Goal: Task Accomplishment & Management: Manage account settings

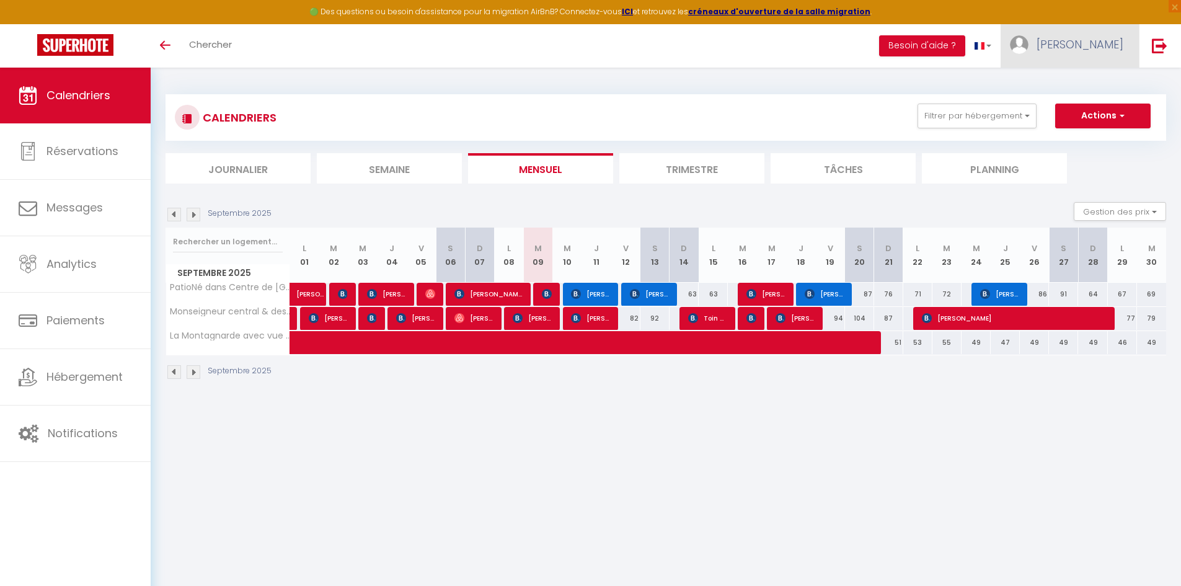
click at [1104, 48] on span "[PERSON_NAME]" at bounding box center [1080, 45] width 87 height 16
click at [1096, 84] on link "Paramètres" at bounding box center [1090, 86] width 92 height 21
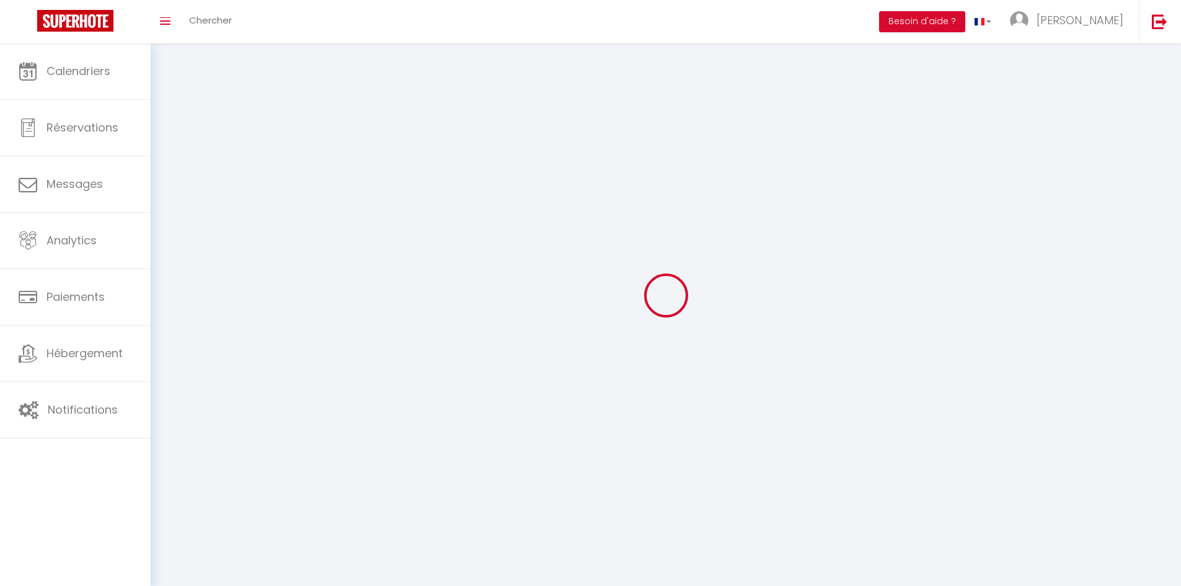
type input "[PERSON_NAME]"
type input "Gaudino"
type input "0782087087"
type input "[STREET_ADDRESS]"
type input "21600"
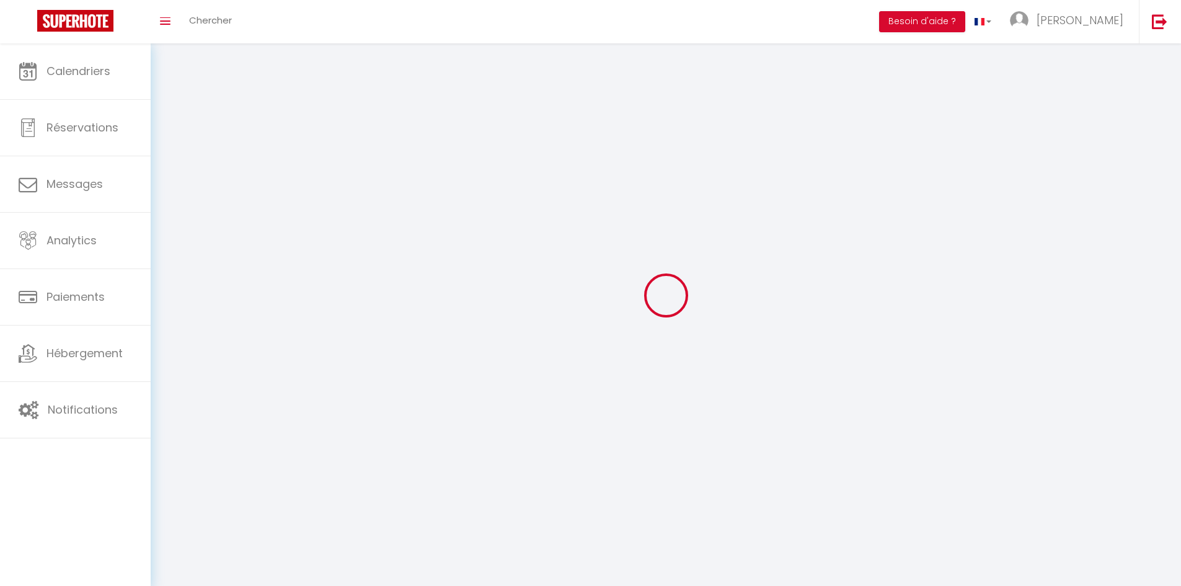
type input "Fenay"
type input "MOnZ3g66SIAhjysjyeKMfurPw"
type input "uj3BqwXolZjLu9D8lR3GEcoD5"
select select "28"
select select "fr"
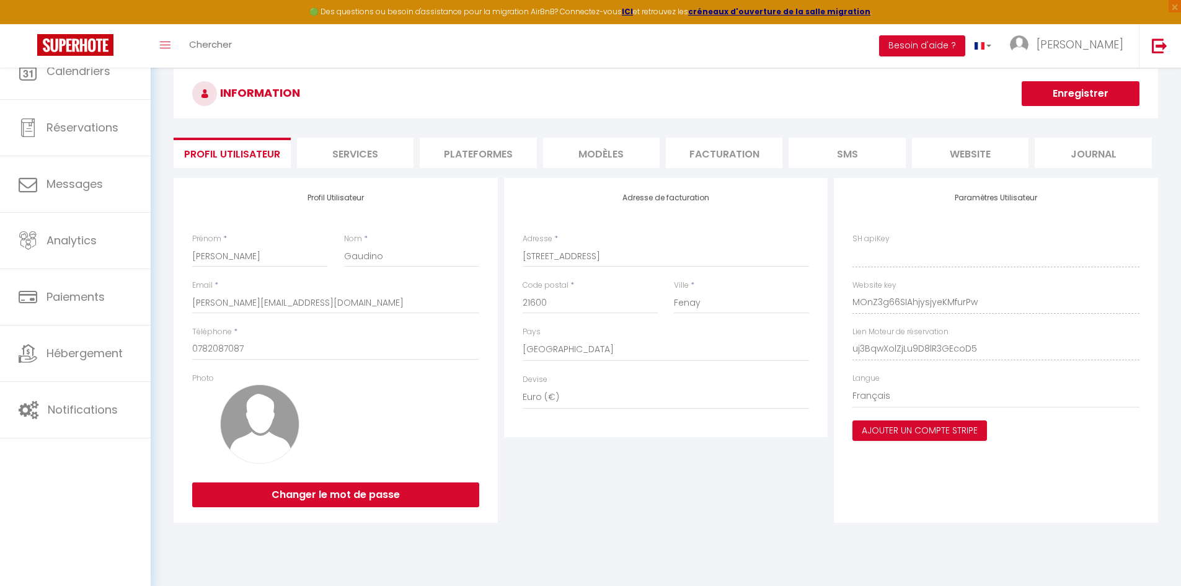
type input "MOnZ3g66SIAhjysjyeKMfurPw"
type input "uj3BqwXolZjLu9D8lR3GEcoD5"
type input "[URL][DOMAIN_NAME]"
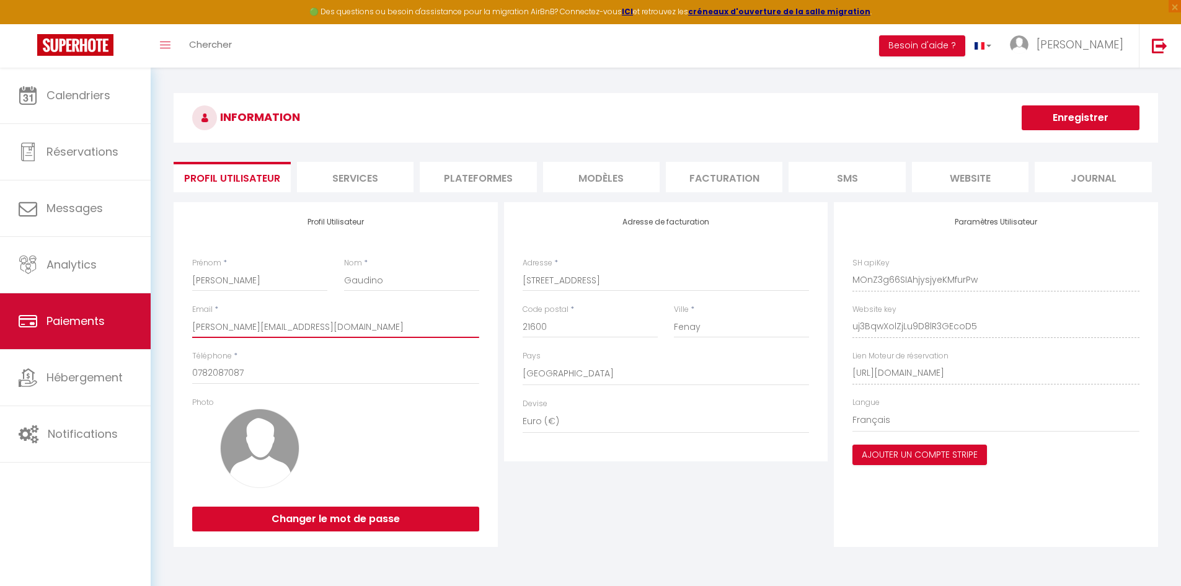
drag, startPoint x: 322, startPoint y: 329, endPoint x: 89, endPoint y: 306, distance: 234.2
click at [89, 306] on div "🟢 Des questions ou besoin d'assistance pour la migration AirBnB? Connectez-vous…" at bounding box center [590, 325] width 1181 height 514
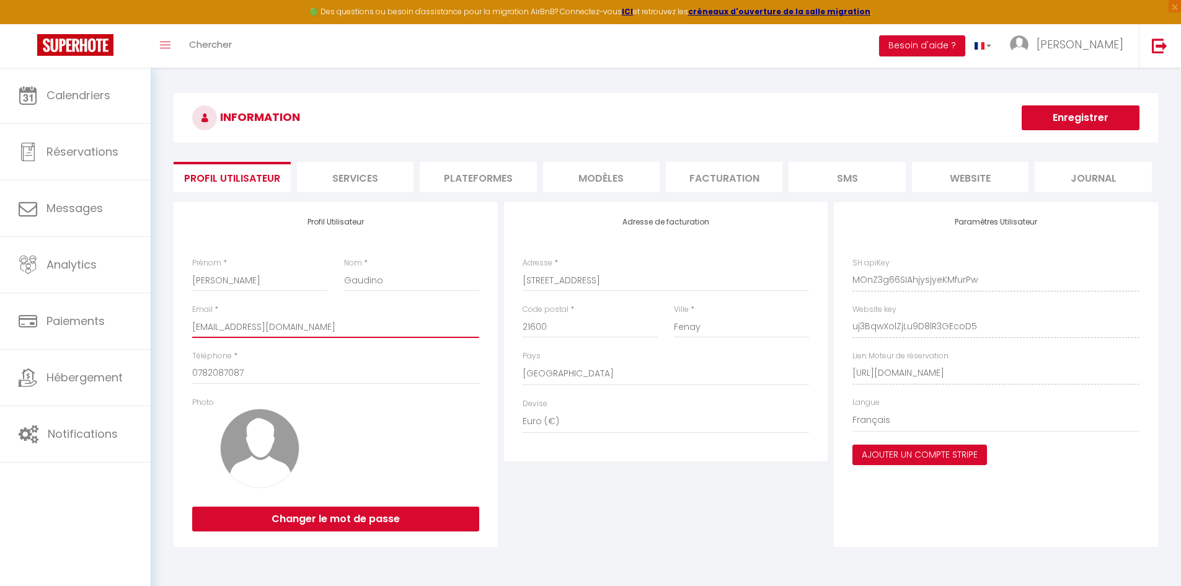
type input "[EMAIL_ADDRESS][DOMAIN_NAME]"
click at [265, 443] on img at bounding box center [259, 448] width 79 height 79
click at [239, 463] on img at bounding box center [259, 448] width 79 height 79
click at [294, 519] on button "Changer le mot de passe" at bounding box center [335, 519] width 287 height 25
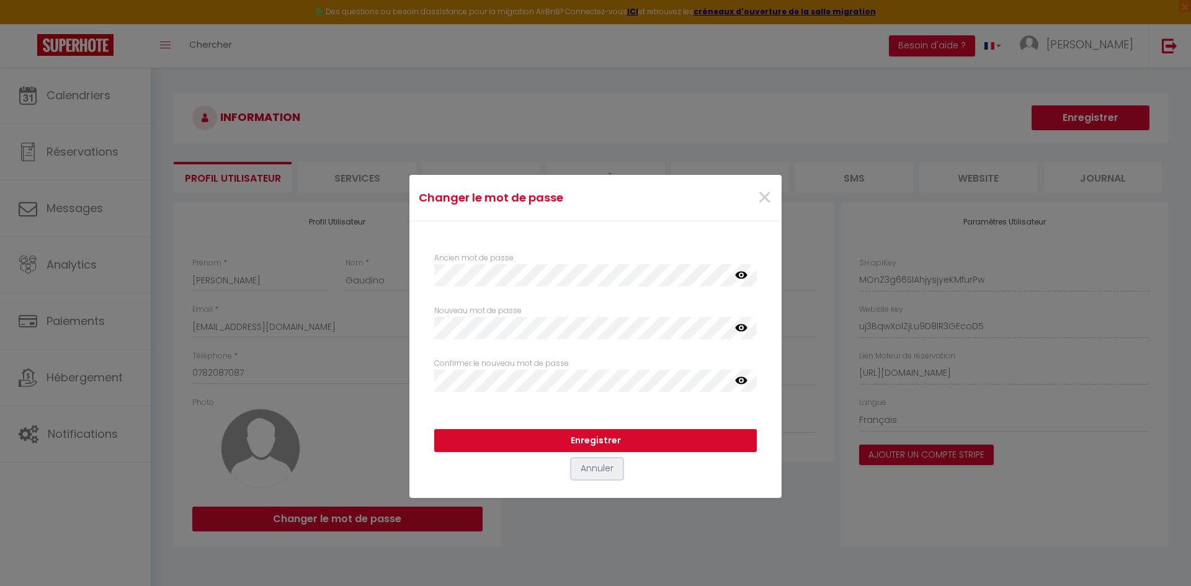
click at [598, 469] on button "Annuler" at bounding box center [596, 468] width 51 height 21
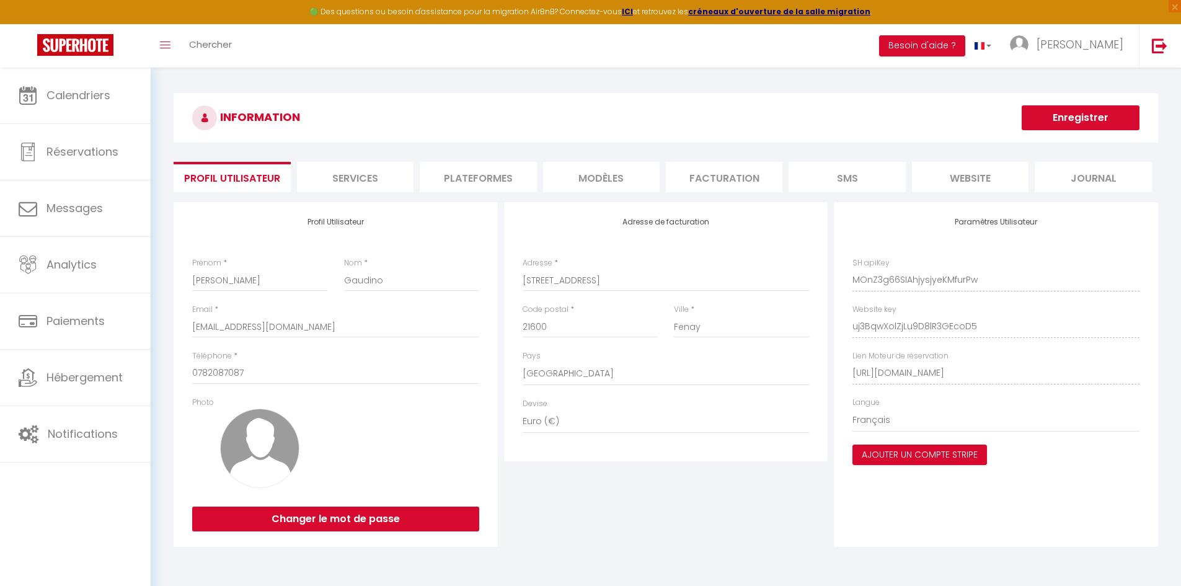
click at [1061, 128] on button "Enregistrer" at bounding box center [1081, 117] width 118 height 25
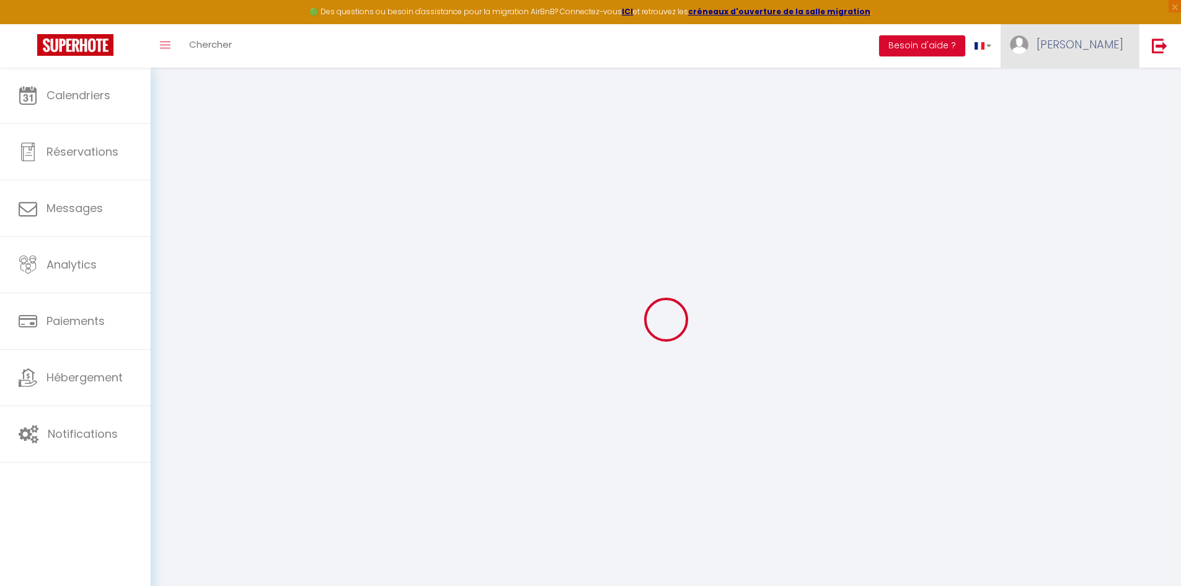
click at [1092, 50] on span "[PERSON_NAME]" at bounding box center [1080, 45] width 87 height 16
click at [1093, 85] on link "Paramètres" at bounding box center [1090, 86] width 92 height 21
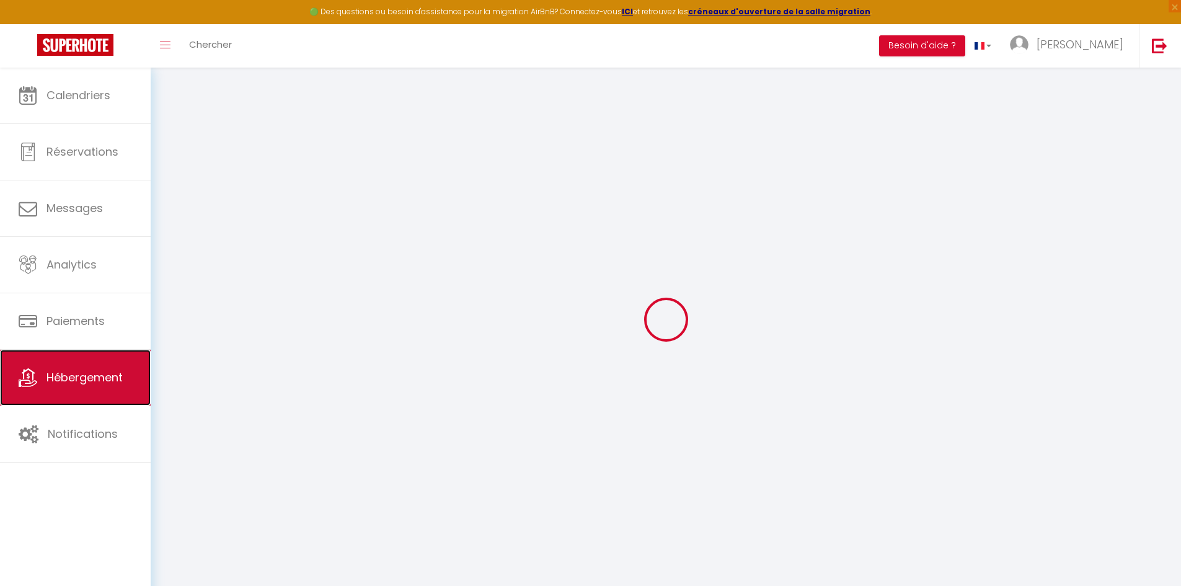
click at [66, 393] on link "Hébergement" at bounding box center [75, 378] width 151 height 56
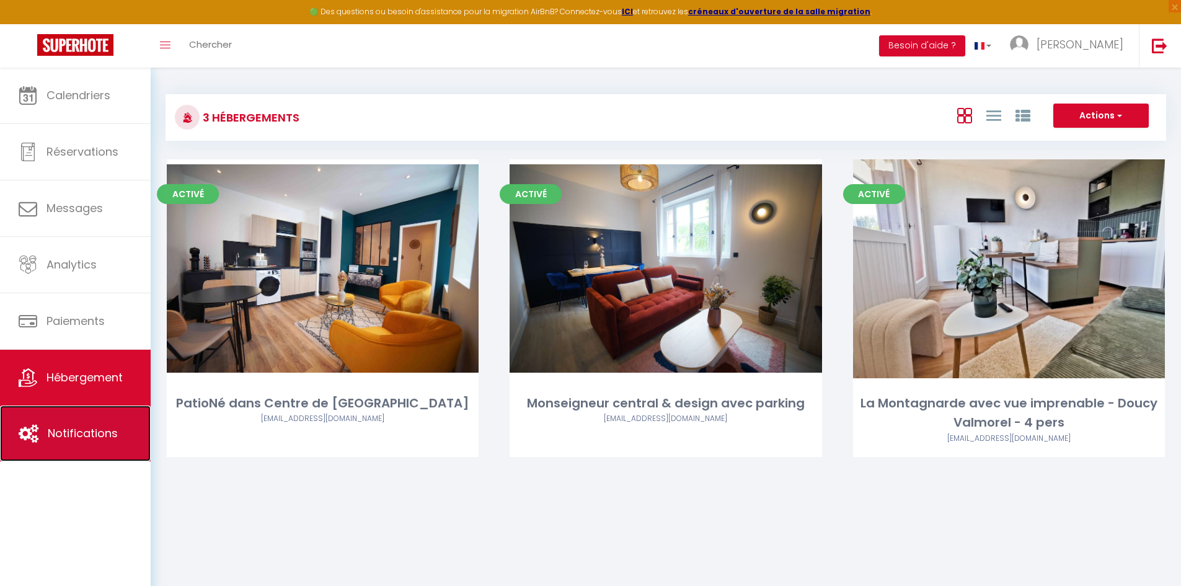
click at [70, 427] on span "Notifications" at bounding box center [83, 433] width 70 height 16
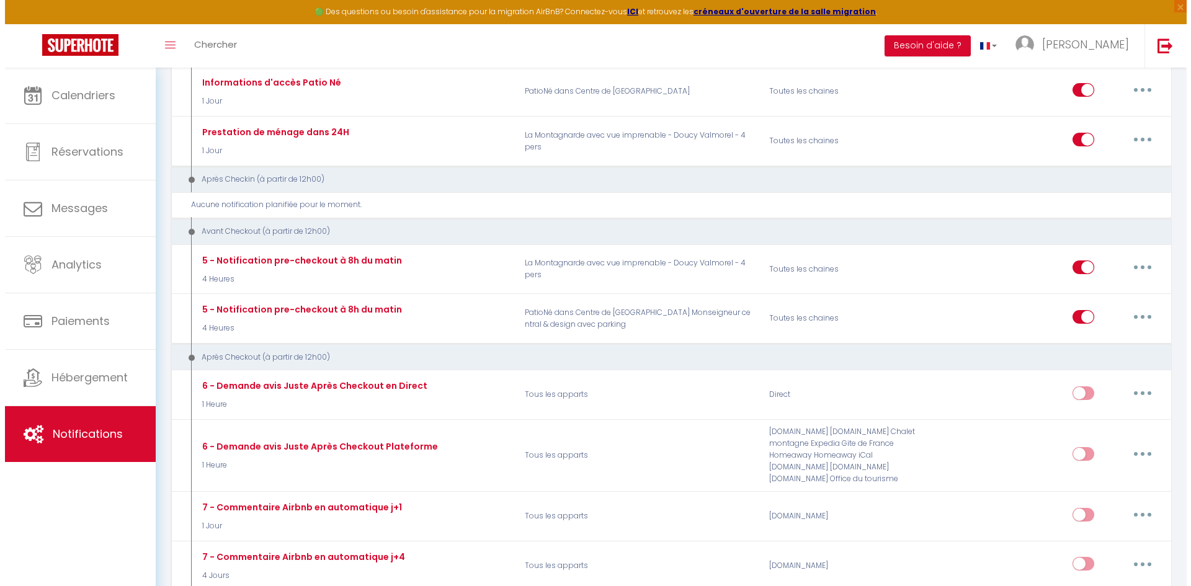
scroll to position [570, 0]
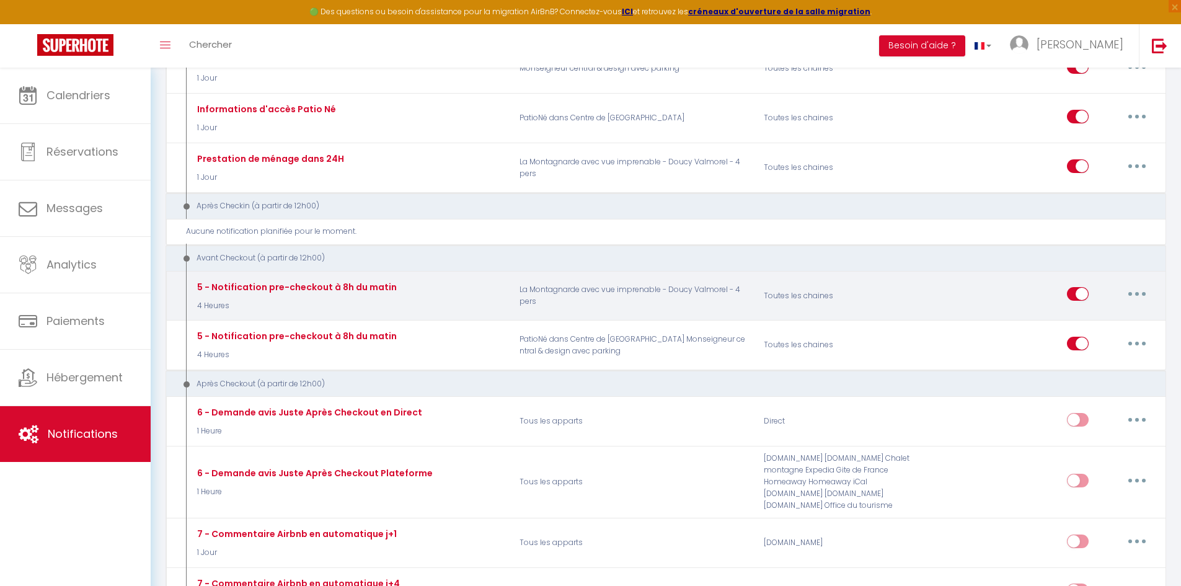
click at [481, 305] on div "5 - Notification pre-checkout à 8h du matin 4 Heures" at bounding box center [349, 296] width 326 height 36
click at [1134, 300] on button "button" at bounding box center [1137, 294] width 35 height 20
click at [1116, 318] on link "Editer" at bounding box center [1105, 322] width 92 height 21
type input "5 - Notification pre-checkout à 8h du matin"
select select "4"
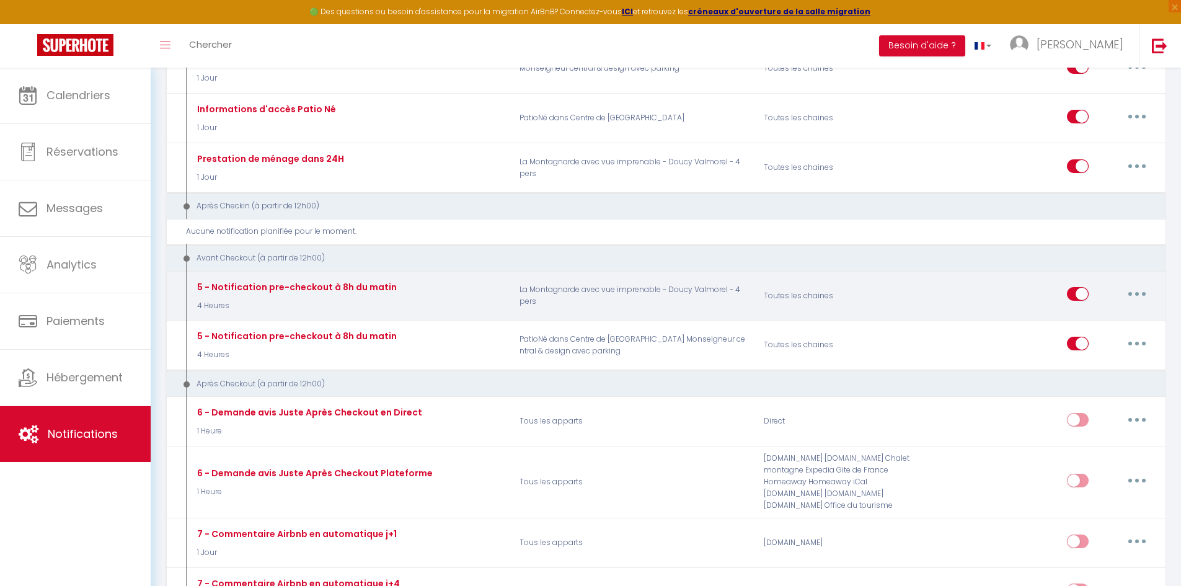
select select "4 Heures"
select select "if_booking_is_paid"
checkbox input "true"
checkbox input "false"
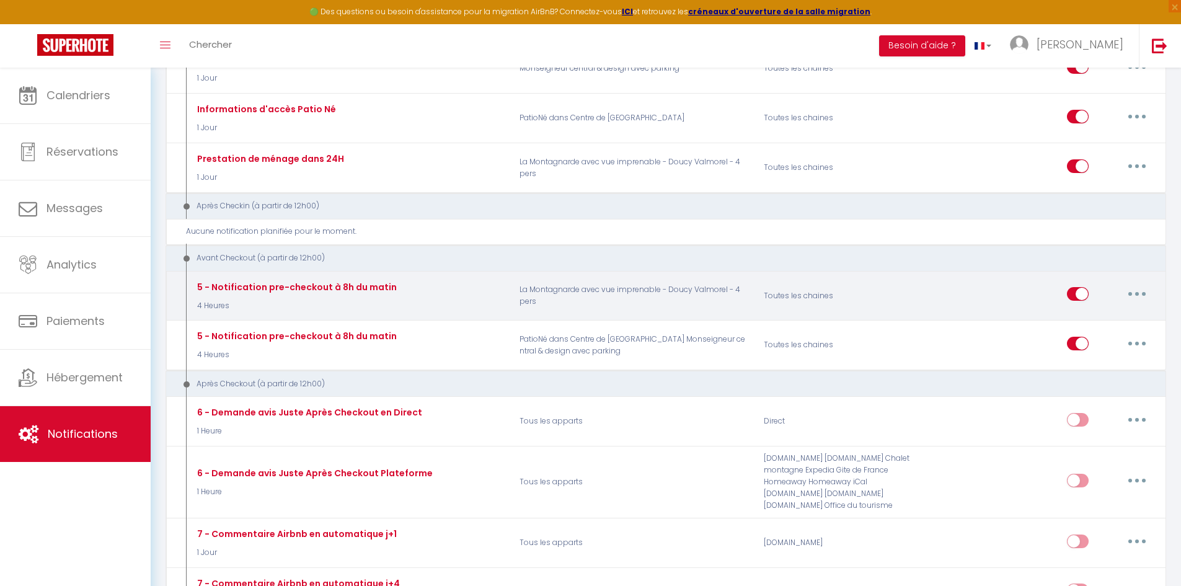
radio input "true"
type input "Procédure pour votre départ - [RENTAL:NAME] - [GUEST:FIRST_NAME] [GUEST:NAME]"
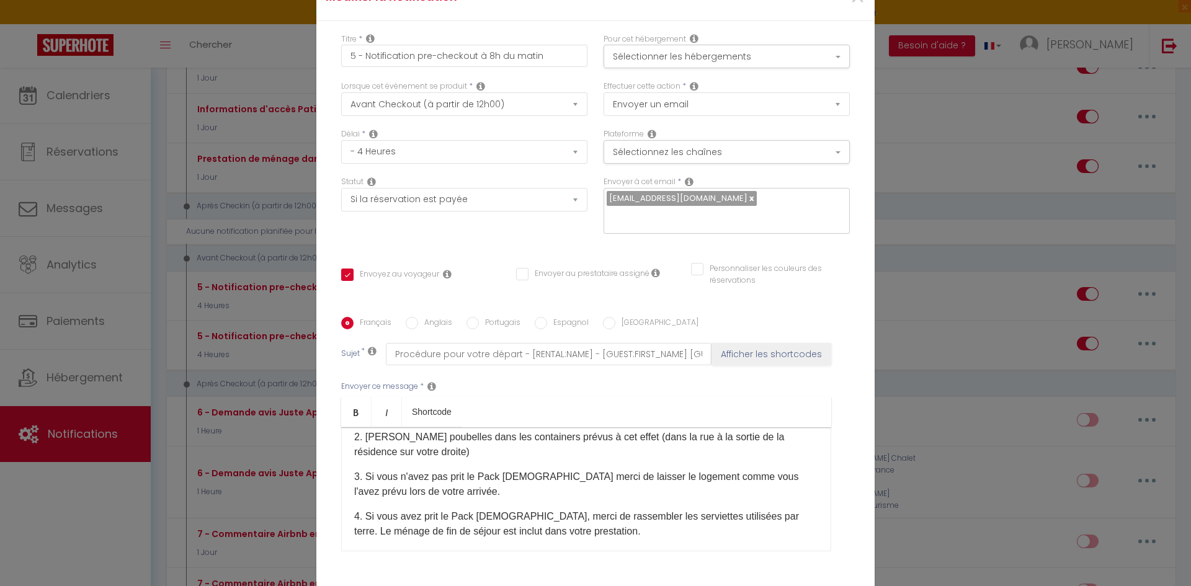
scroll to position [137, 0]
click at [502, 507] on p "4. Si vous avez prit le Pack [DEMOGRAPHIC_DATA], merci de rassembler les servie…" at bounding box center [586, 522] width 464 height 30
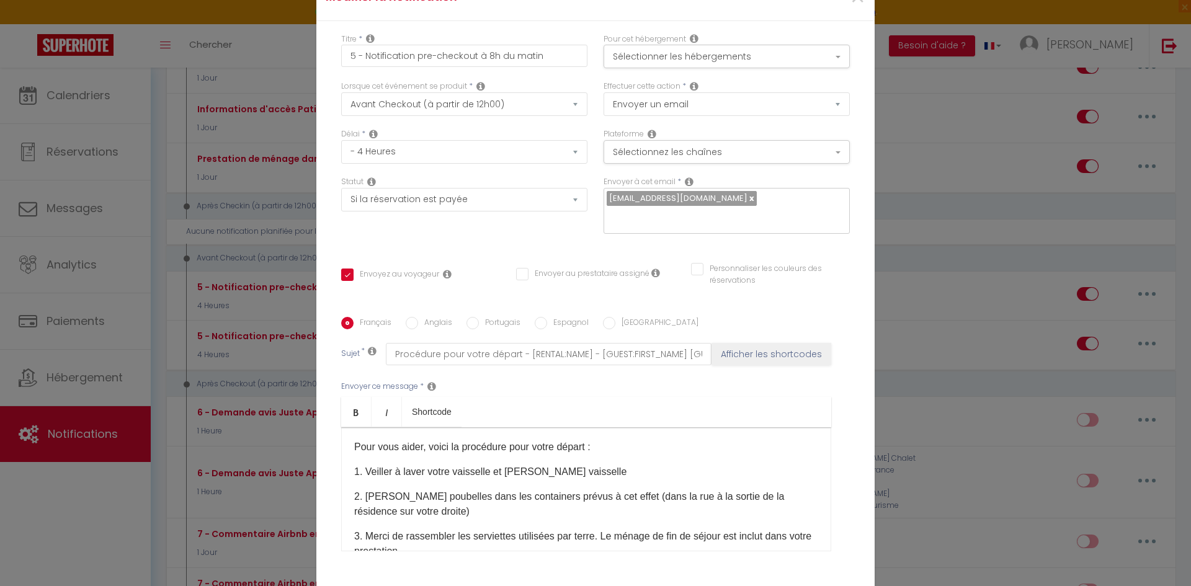
scroll to position [73, 0]
click at [405, 531] on p "3. Merci de rassembler les serviettes utilisées par terre. Le ménage de fin de …" at bounding box center [586, 546] width 464 height 30
click at [564, 531] on p "3. Rassembler les serviettes utilisées par terre. Le ménage de fin de séjour es…" at bounding box center [586, 546] width 464 height 30
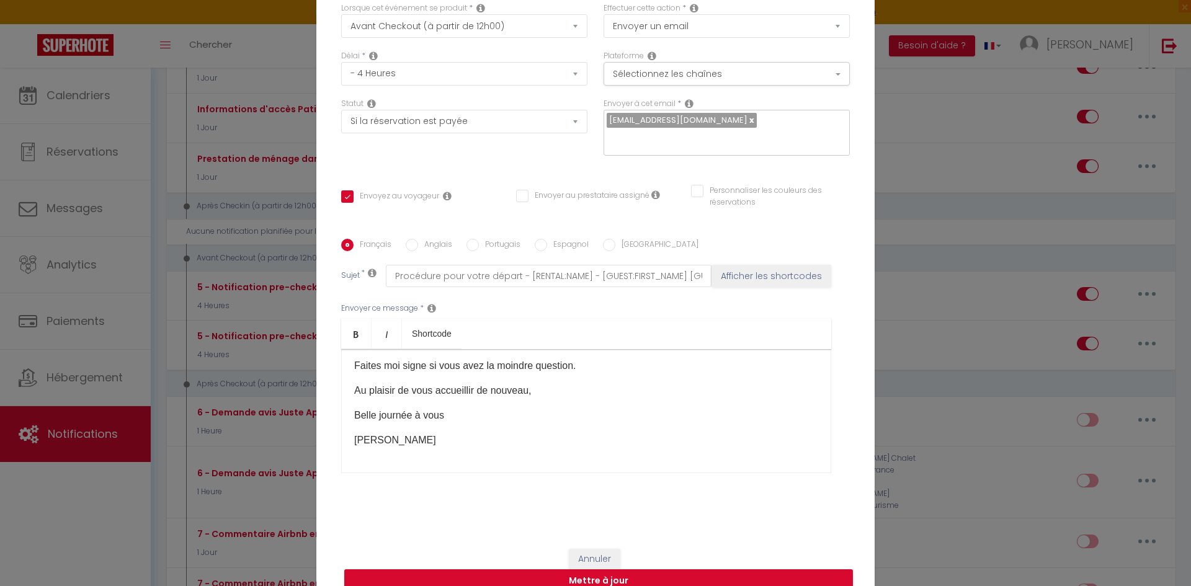
scroll to position [88, 0]
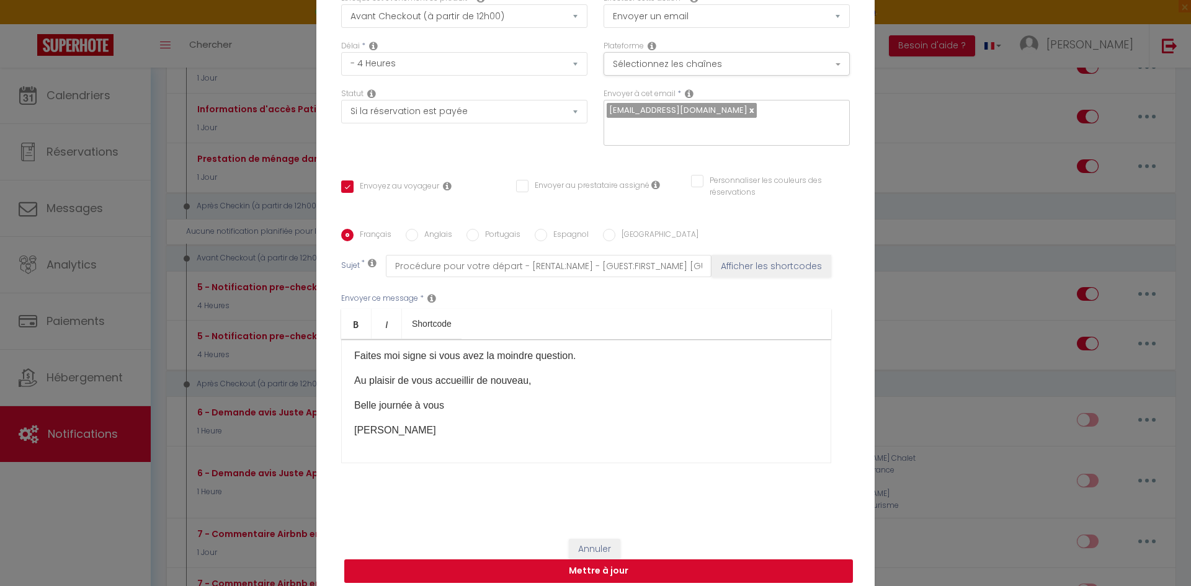
click at [602, 559] on button "Mettre à jour" at bounding box center [598, 571] width 509 height 24
checkbox input "true"
checkbox input "false"
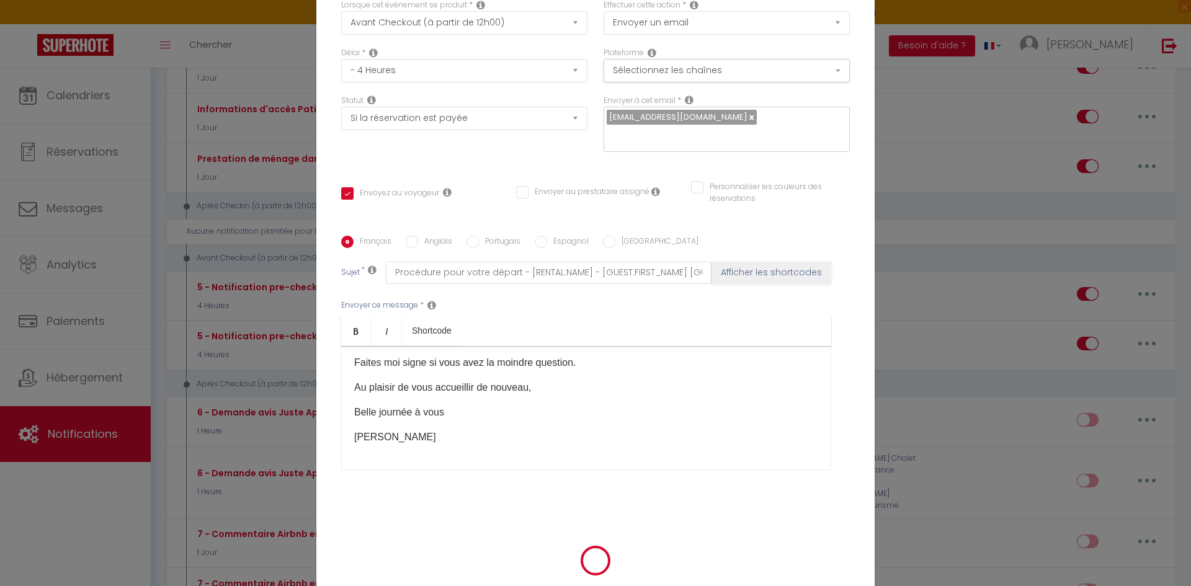
scroll to position [82, 0]
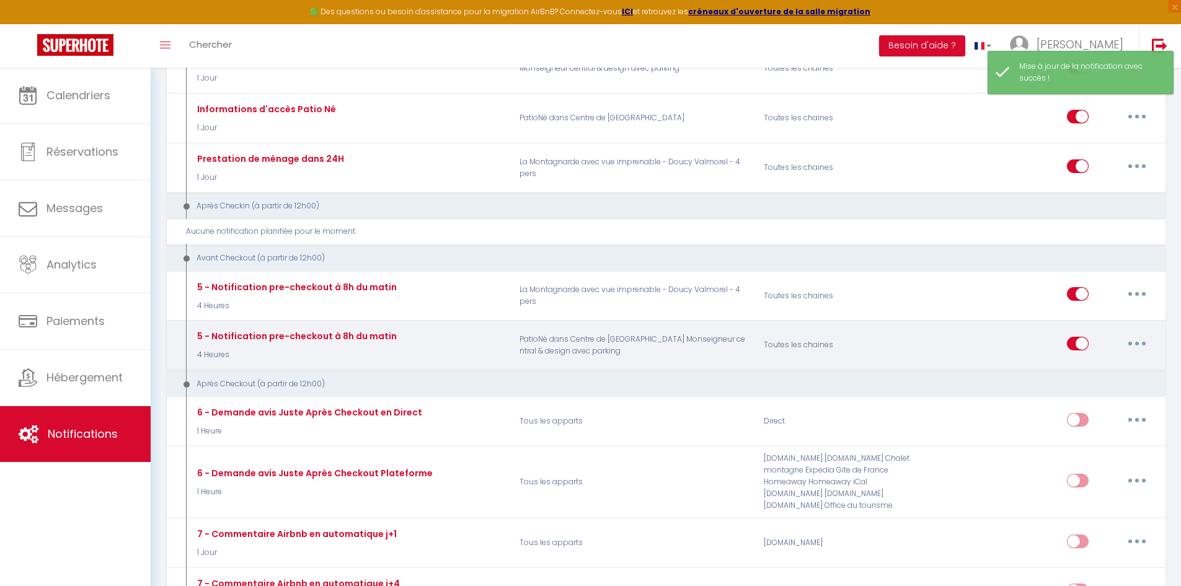
click at [1140, 342] on button "button" at bounding box center [1137, 344] width 35 height 20
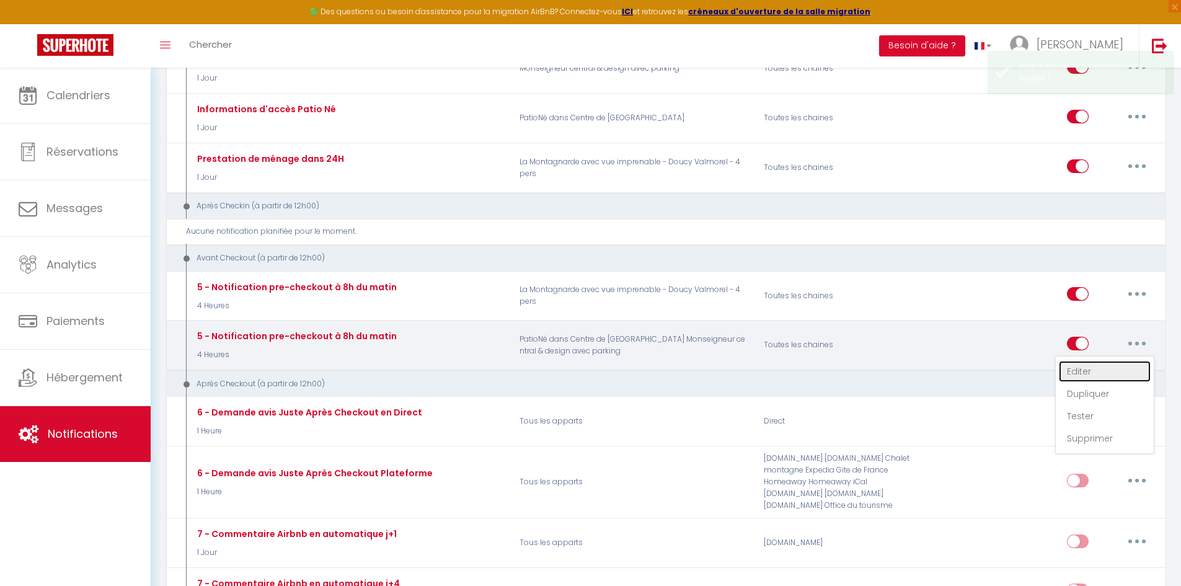
click at [1114, 367] on link "Editer" at bounding box center [1105, 371] width 92 height 21
type input "5 - Notification pre-checkout à 8h du matin"
select select "4"
select select "4 Heures"
select select "if_booking_is_paid"
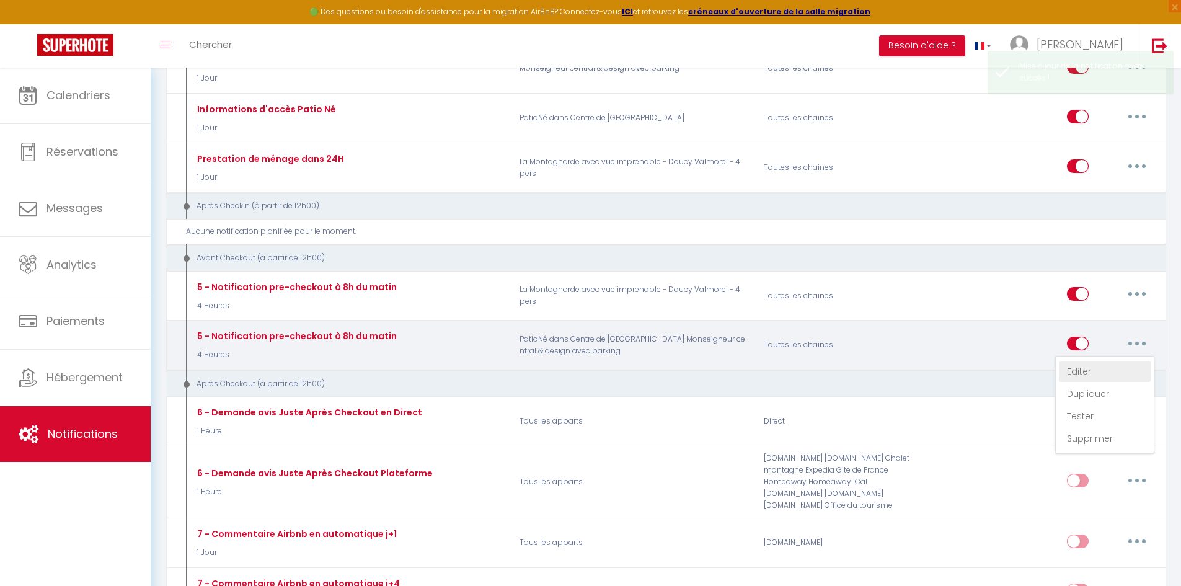
checkbox input "true"
checkbox input "false"
radio input "true"
type input "Procédure pour votre départ - [RENTAL:NAME] - [GUEST:FIRST_NAME] [GUEST:NAME]"
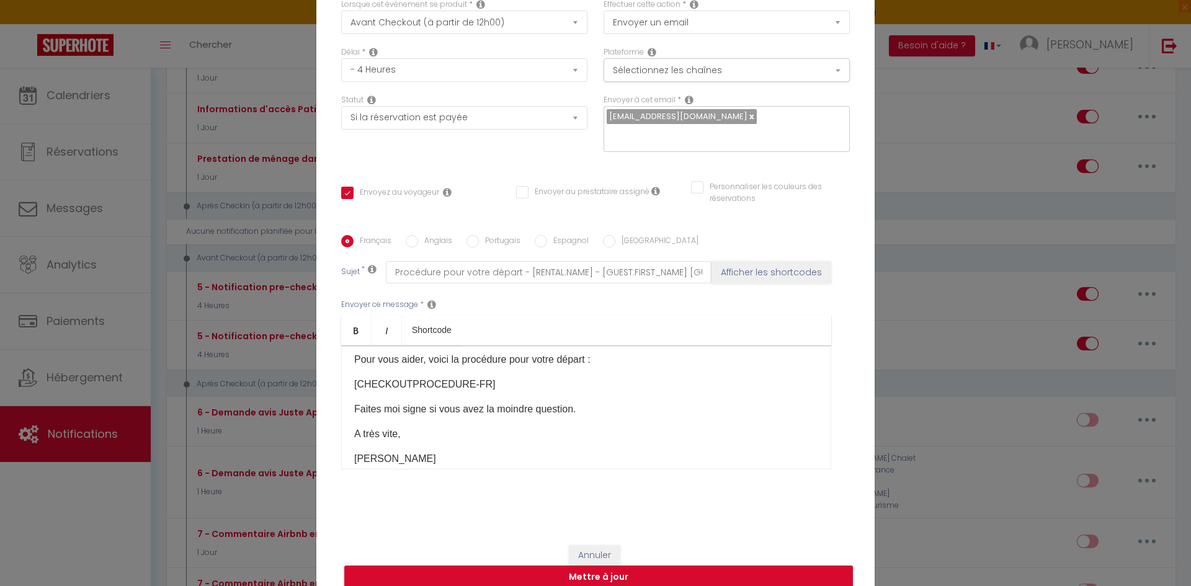
scroll to position [85, 0]
click at [926, 212] on div "Modifier la notification × Titre * 5 - Notification pre-checkout à 8h du matin …" at bounding box center [595, 293] width 1191 height 586
click at [487, 373] on p "[CHECKOUTPROCEDURE-FR]" at bounding box center [586, 380] width 464 height 15
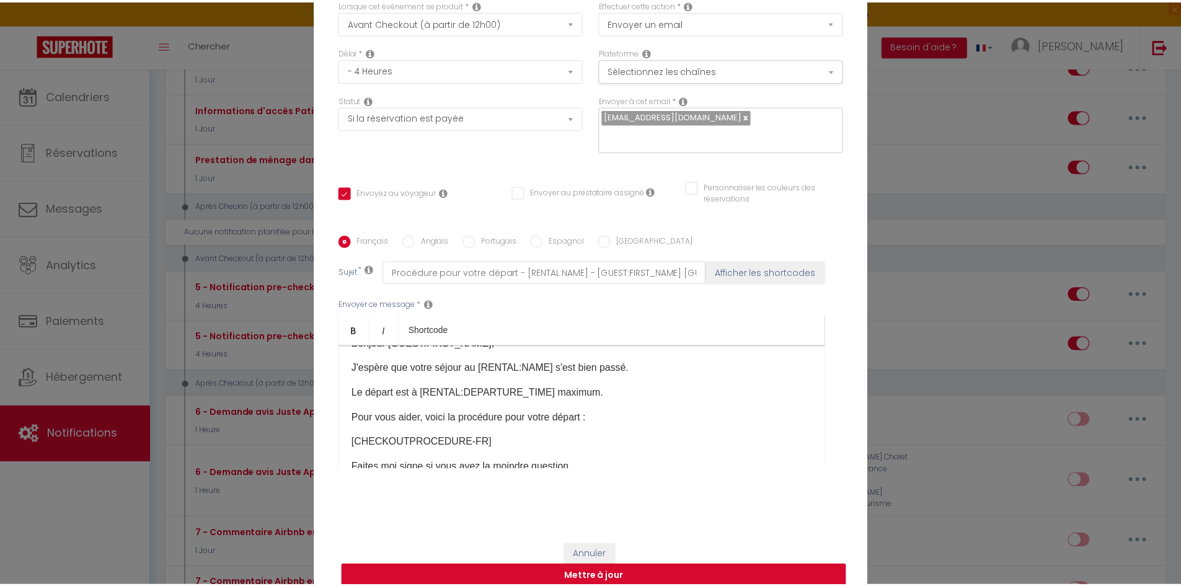
scroll to position [0, 0]
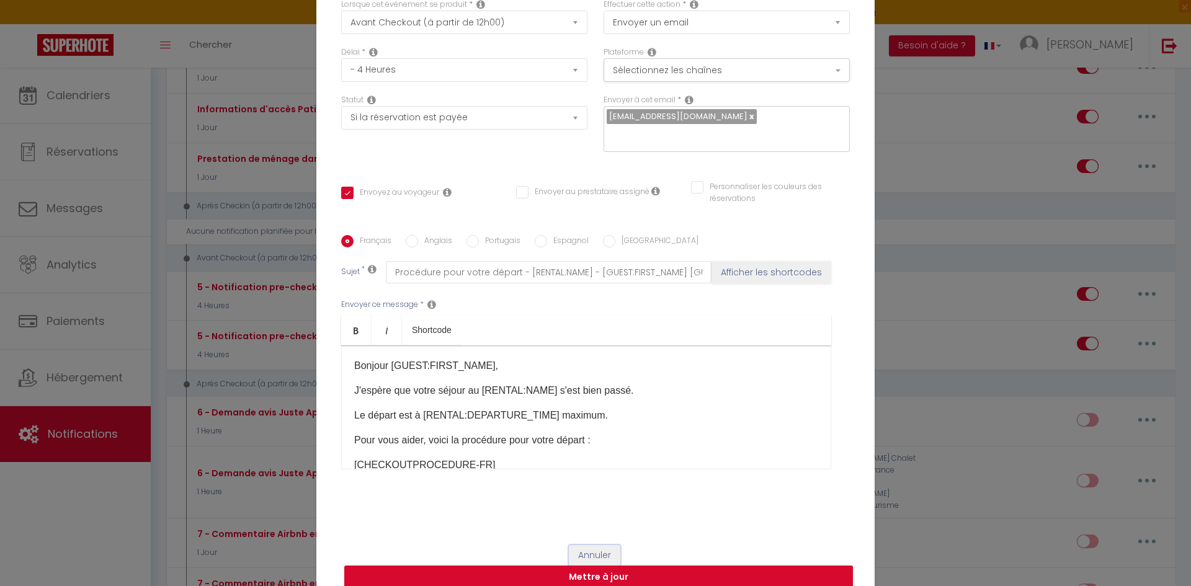
click at [597, 548] on button "Annuler" at bounding box center [594, 555] width 51 height 21
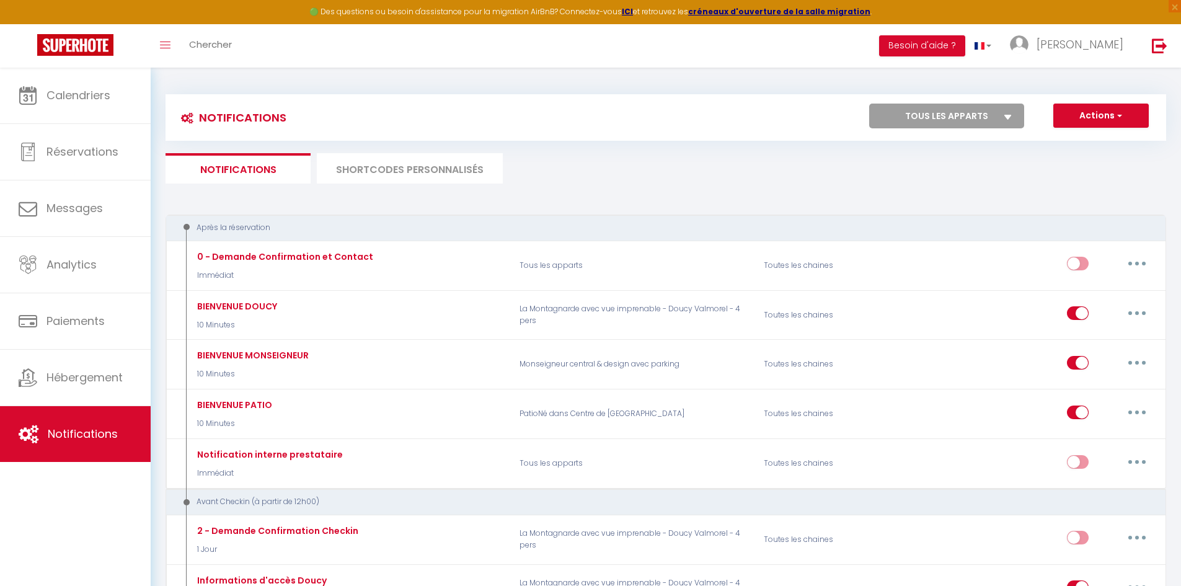
click at [458, 169] on li "SHORTCODES PERSONNALISÉS" at bounding box center [410, 168] width 186 height 30
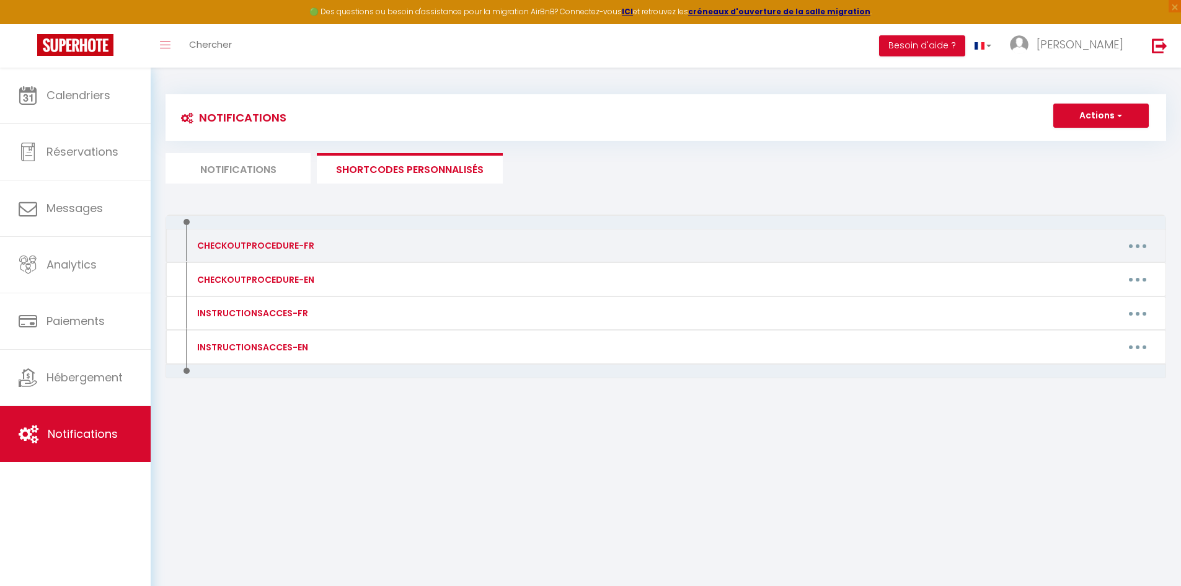
click at [1136, 243] on button "button" at bounding box center [1138, 246] width 35 height 20
click at [1118, 269] on link "Editer" at bounding box center [1106, 274] width 92 height 21
type input "CHECKOUTPROCEDURE-FR"
type textarea "1 - Faire la vaisselle et rassembler les serviettes utilisées par terre 2 - [PE…"
type textarea "Si vous utiliser le parking penser à sortir la voiture avant de déposer les clé…"
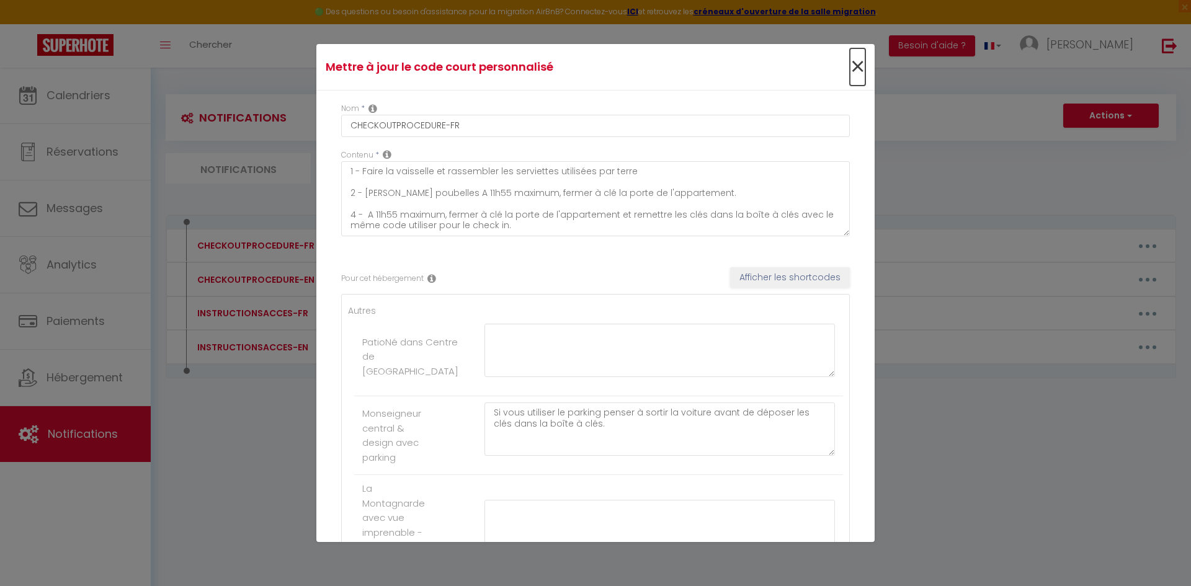
click at [853, 73] on span "×" at bounding box center [858, 66] width 16 height 37
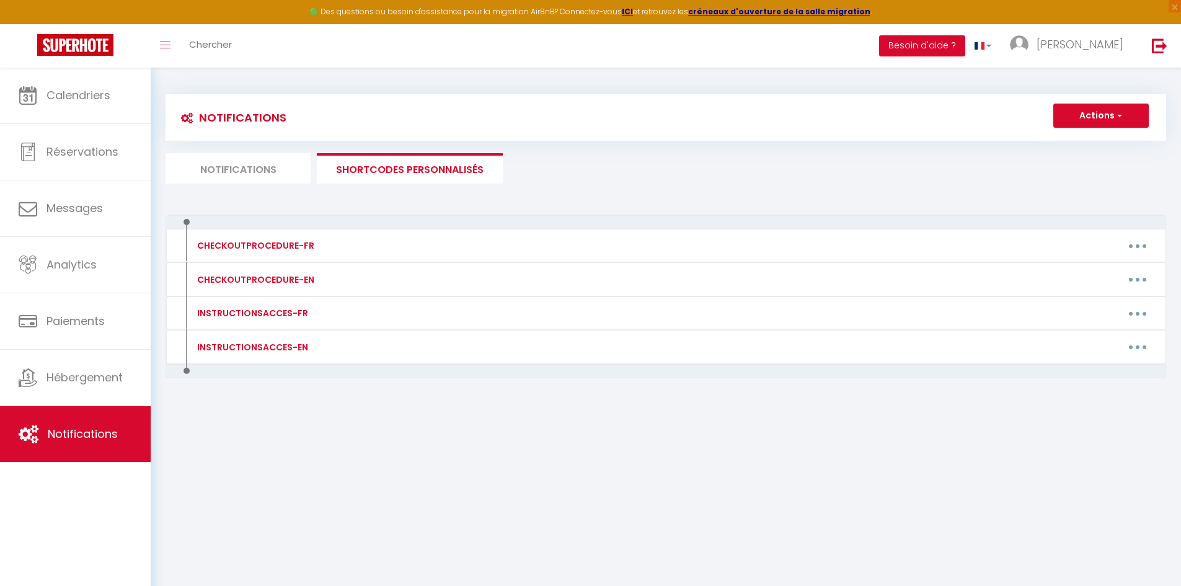
click at [267, 178] on li "Notifications" at bounding box center [238, 168] width 145 height 30
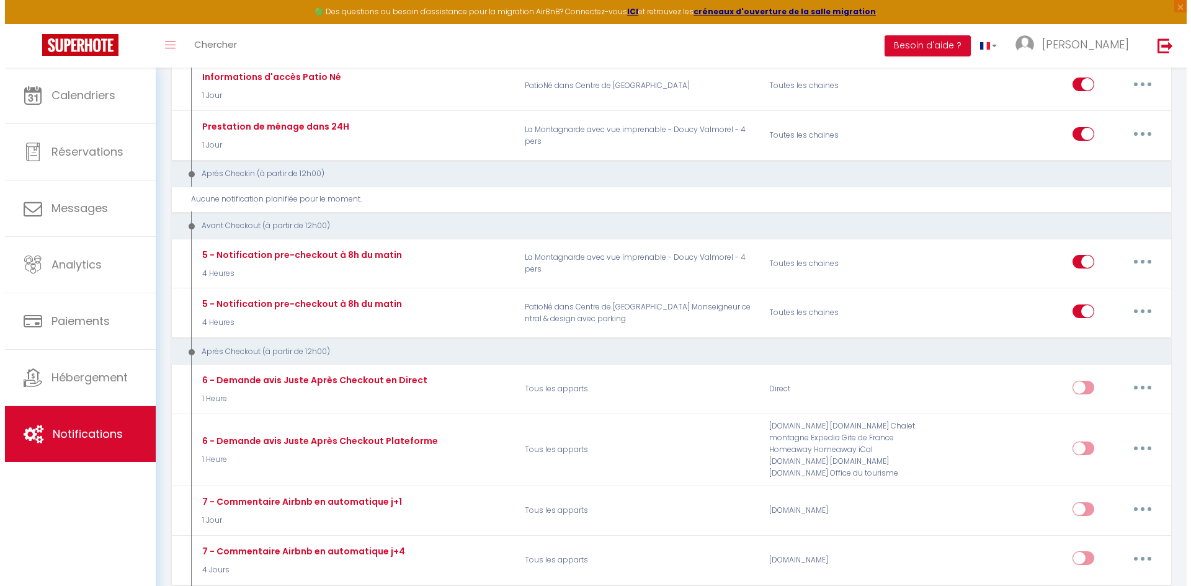
scroll to position [605, 0]
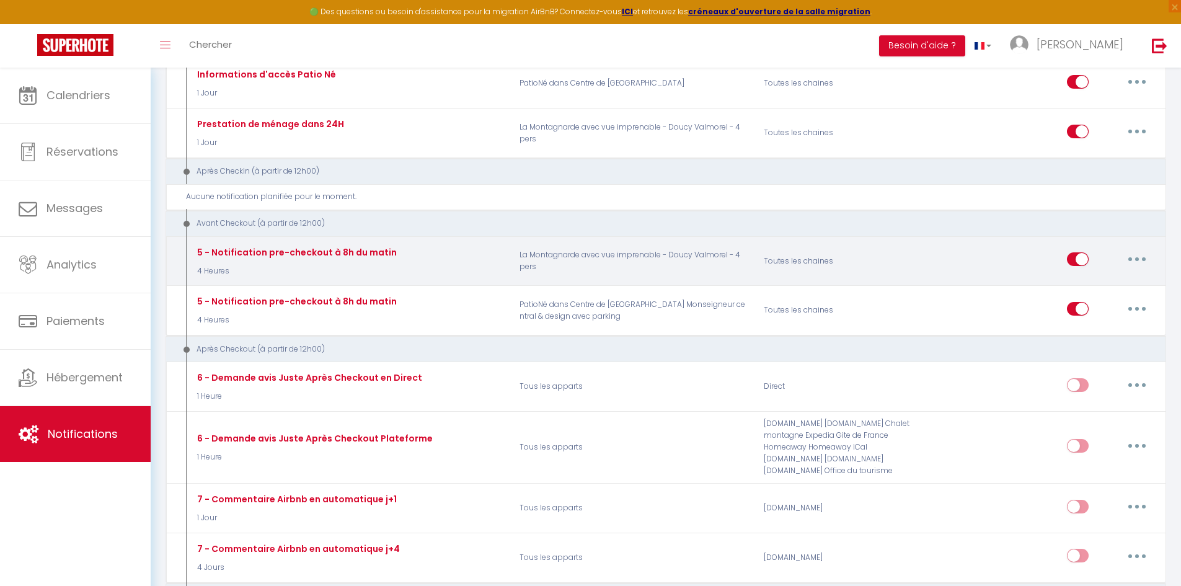
click at [1127, 258] on button "button" at bounding box center [1137, 259] width 35 height 20
click at [1097, 291] on link "Editer" at bounding box center [1105, 287] width 92 height 21
checkbox input "true"
checkbox input "false"
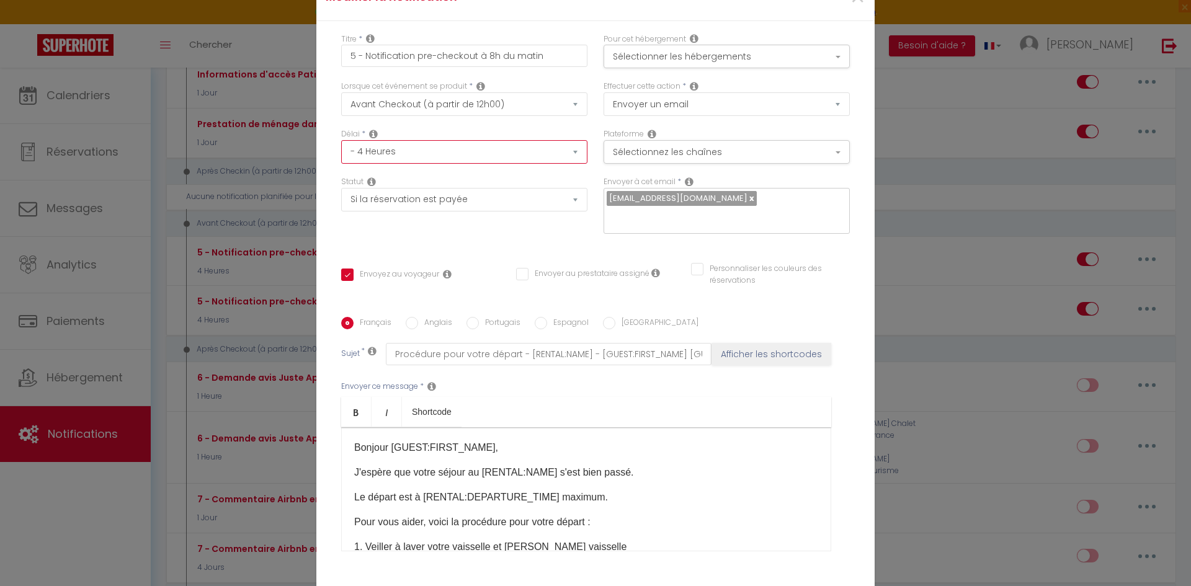
click at [575, 164] on select "Immédiat - 10 Minutes - 1 Heure - 2 Heures - 3 Heures - 4 Heures - 5 Heures - 6…" at bounding box center [464, 152] width 246 height 24
select select "16 Heures"
click at [341, 148] on select "Immédiat - 10 Minutes - 1 Heure - 2 Heures - 3 Heures - 4 Heures - 5 Heures - 6…" at bounding box center [464, 152] width 246 height 24
checkbox input "true"
checkbox input "false"
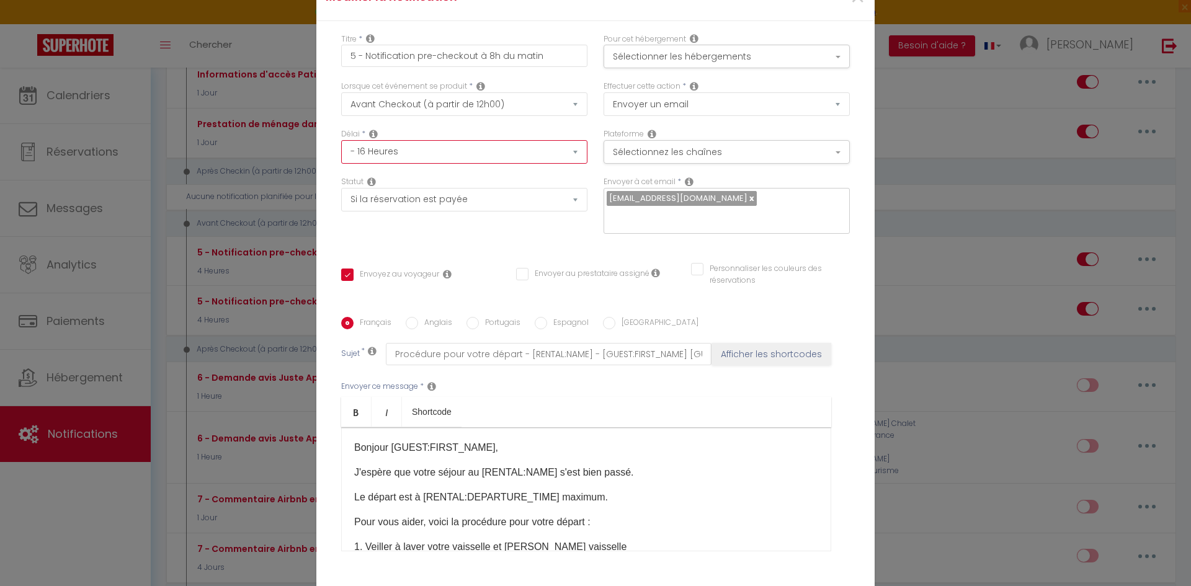
checkbox input "false"
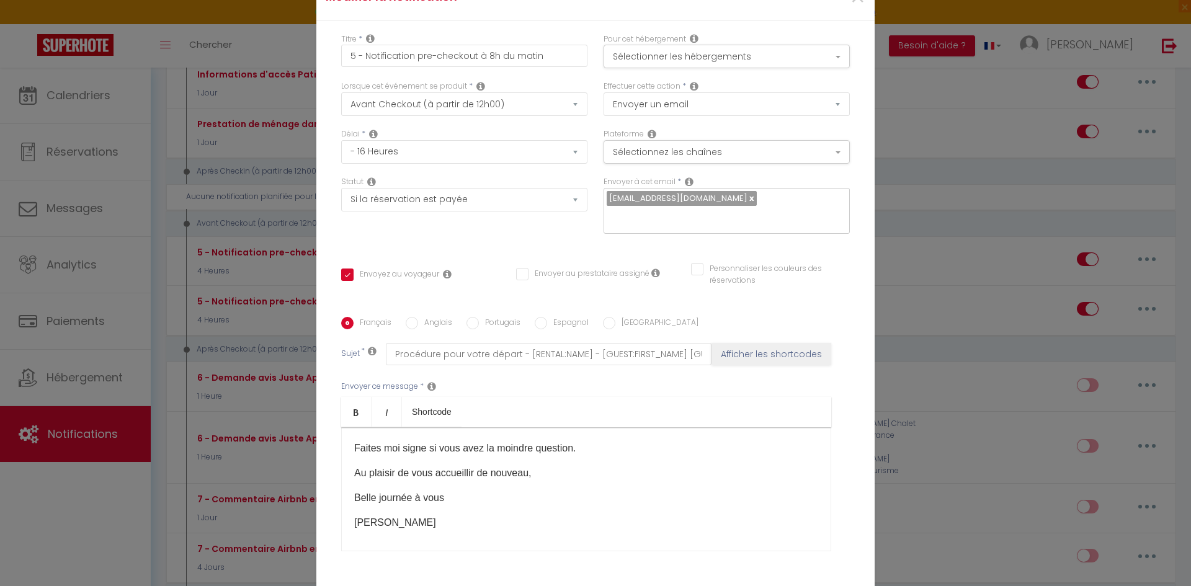
scroll to position [247, 0]
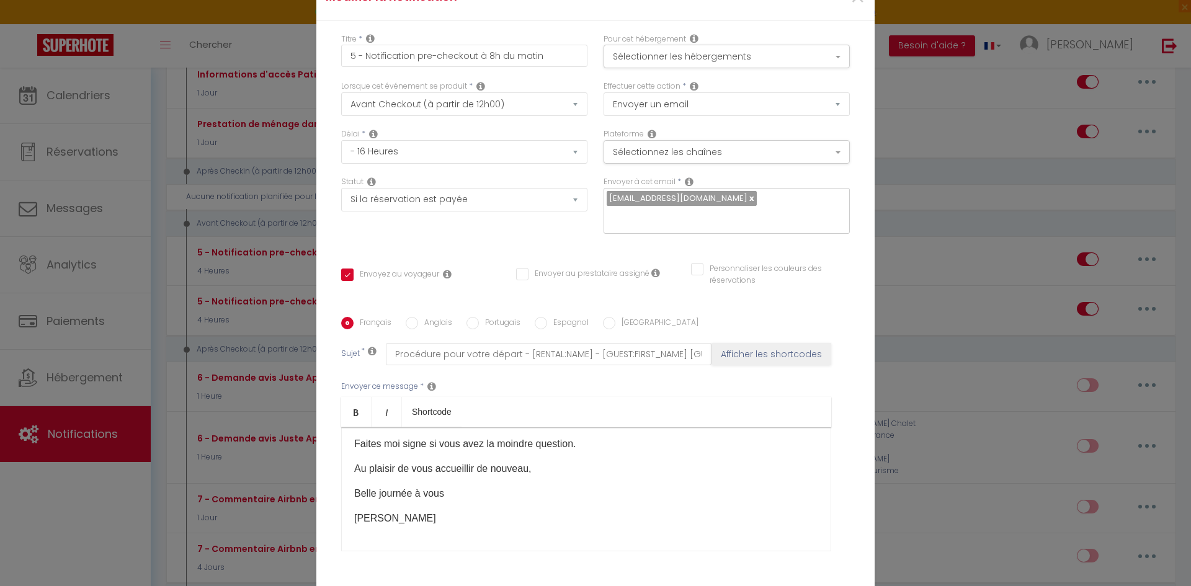
click at [807, 176] on div "Plateforme Sélectionnez les chaînes Toutes les chaines Direct [DOMAIN_NAME] [DO…" at bounding box center [726, 152] width 262 height 48
click at [812, 164] on button "Sélectionnez les chaînes" at bounding box center [726, 152] width 246 height 24
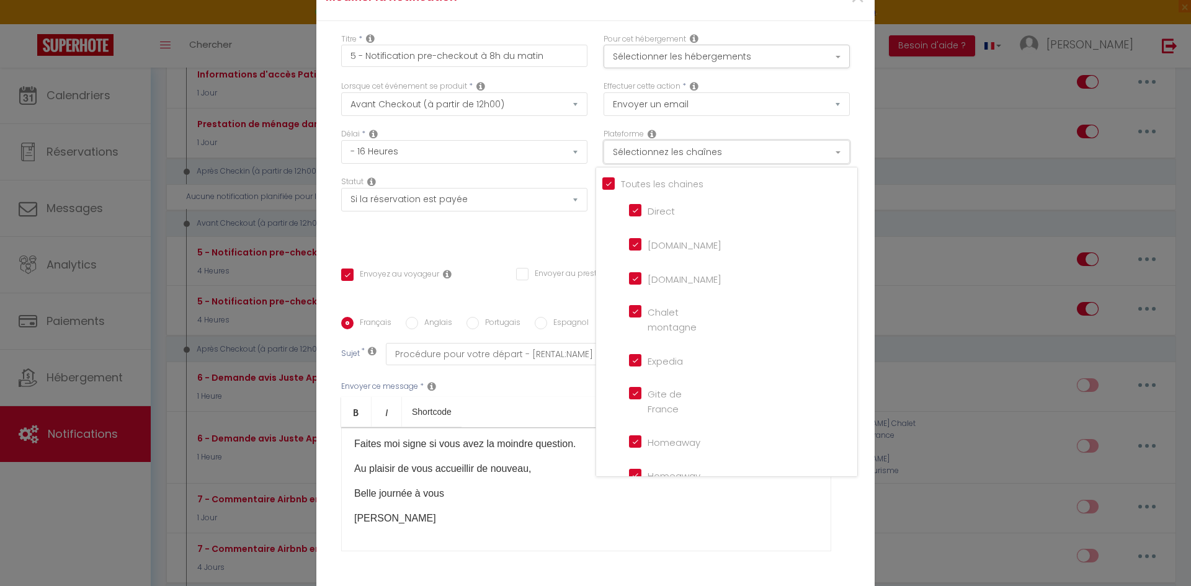
click at [812, 164] on button "Sélectionnez les chaînes" at bounding box center [726, 152] width 246 height 24
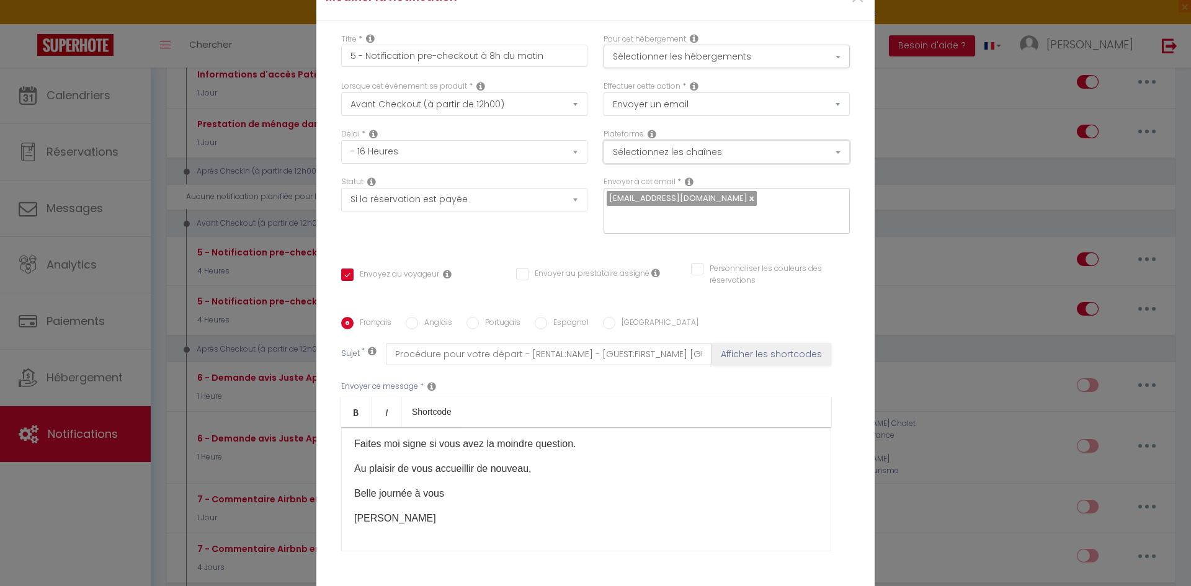
click at [812, 164] on button "Sélectionnez les chaînes" at bounding box center [726, 152] width 246 height 24
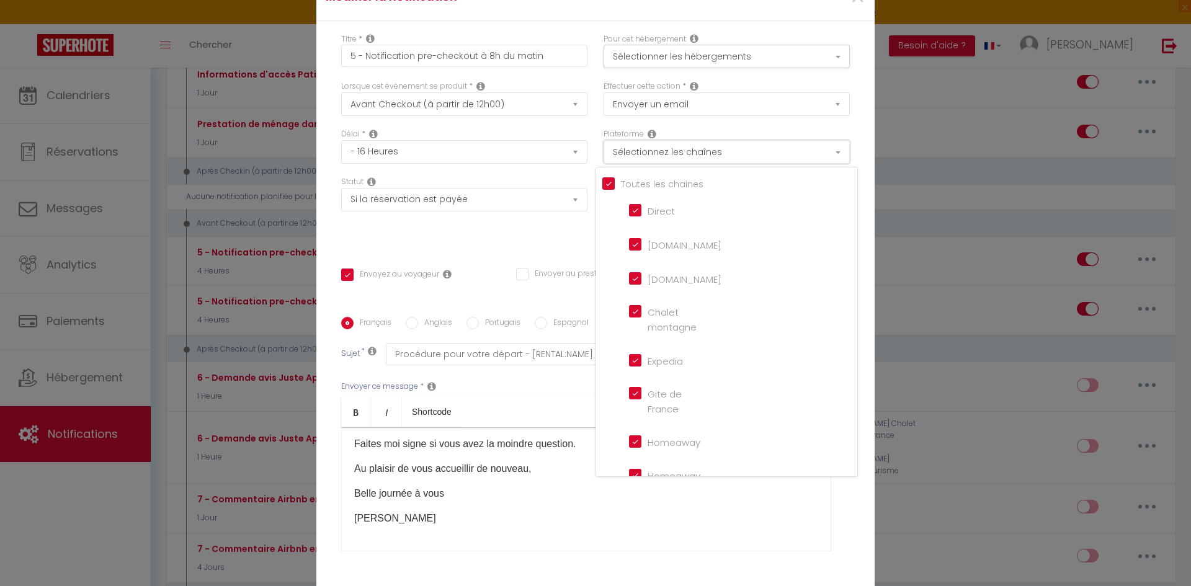
click at [812, 164] on button "Sélectionnez les chaînes" at bounding box center [726, 152] width 246 height 24
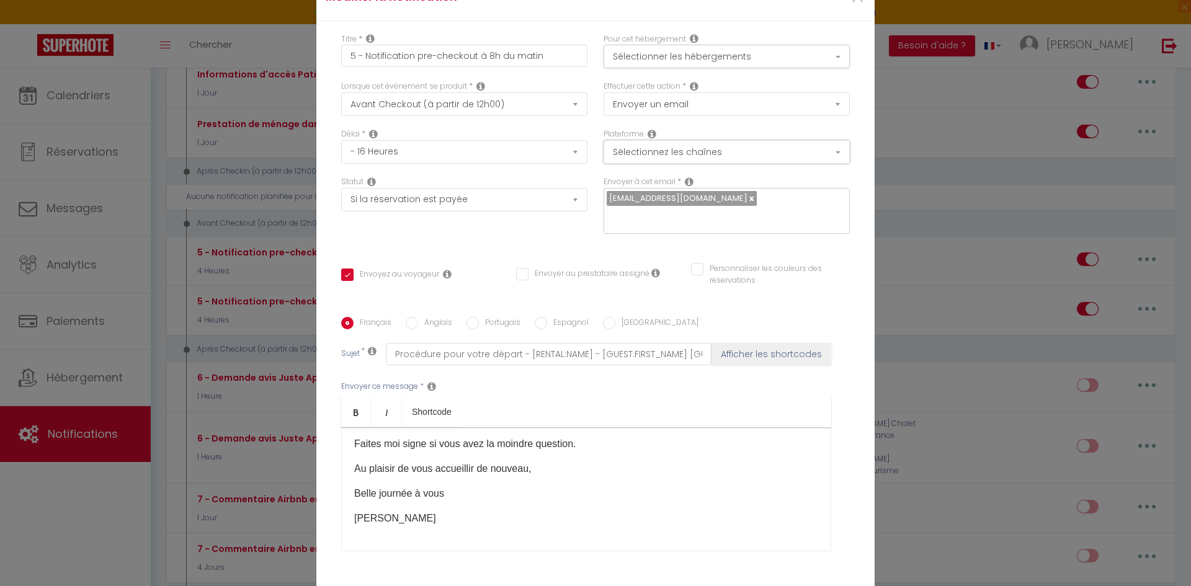
click at [812, 164] on button "Sélectionnez les chaînes" at bounding box center [726, 152] width 246 height 24
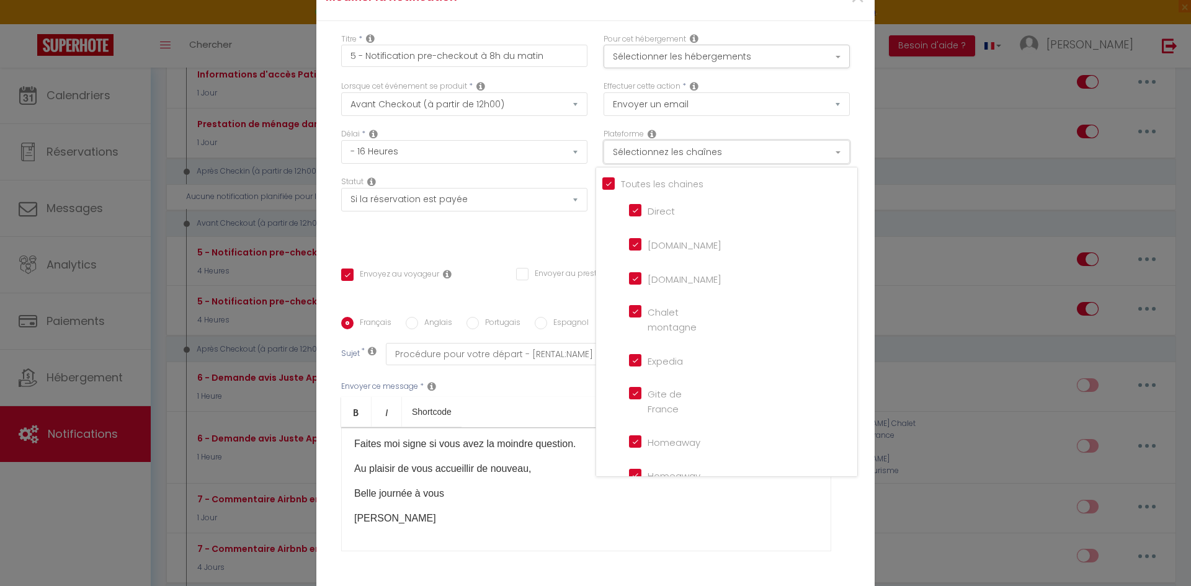
click at [812, 164] on button "Sélectionnez les chaînes" at bounding box center [726, 152] width 246 height 24
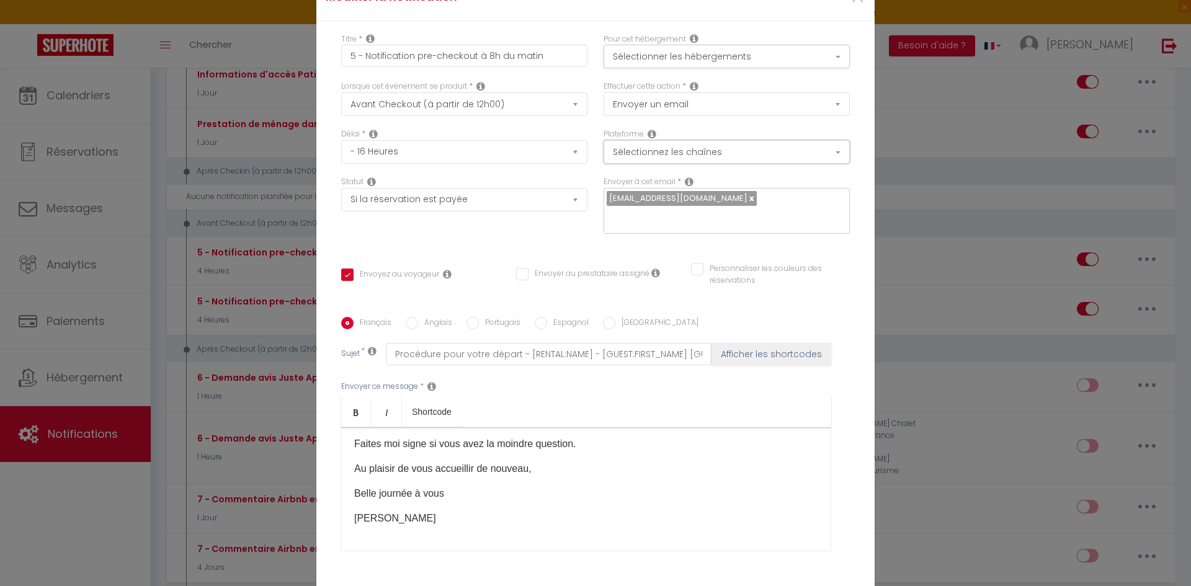
scroll to position [88, 0]
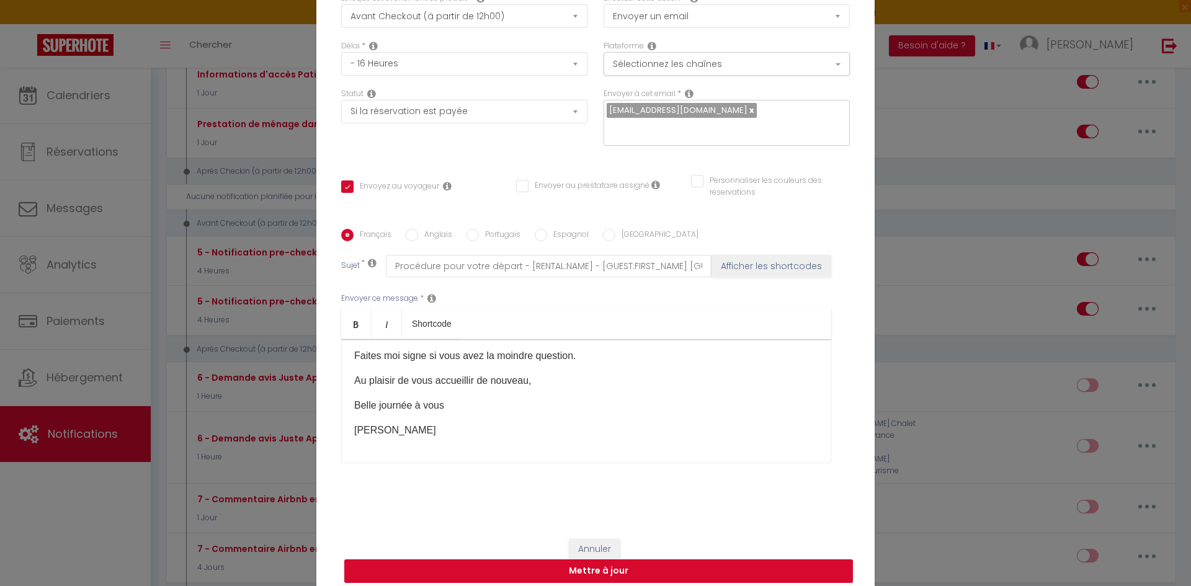
click at [696, 566] on button "Mettre à jour" at bounding box center [598, 571] width 509 height 24
checkbox input "true"
checkbox input "false"
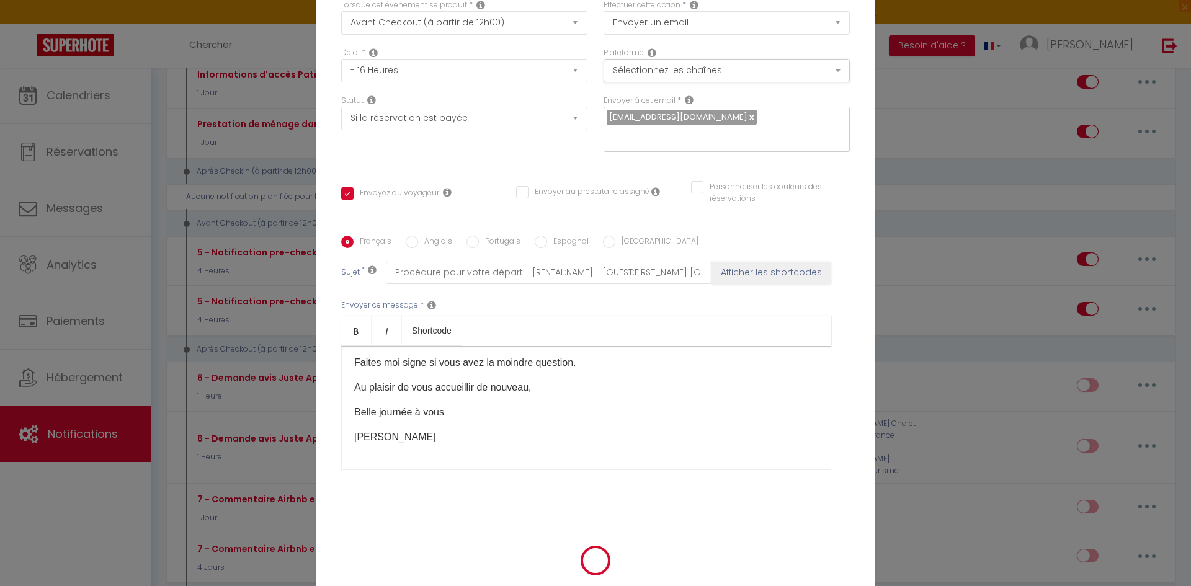
scroll to position [82, 0]
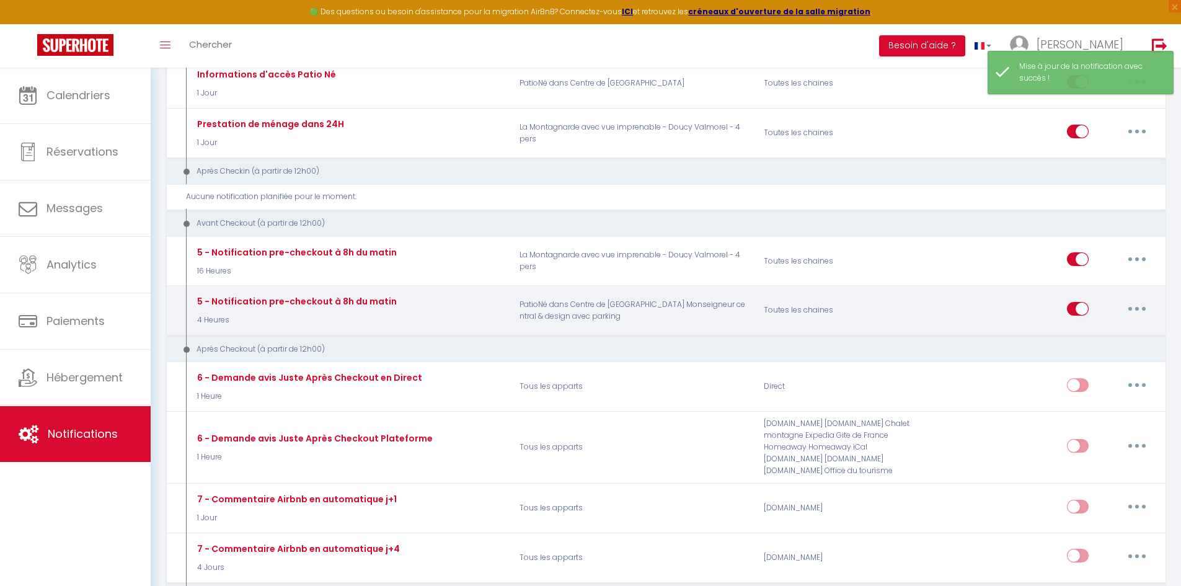
click at [1137, 310] on icon "button" at bounding box center [1137, 309] width 4 height 4
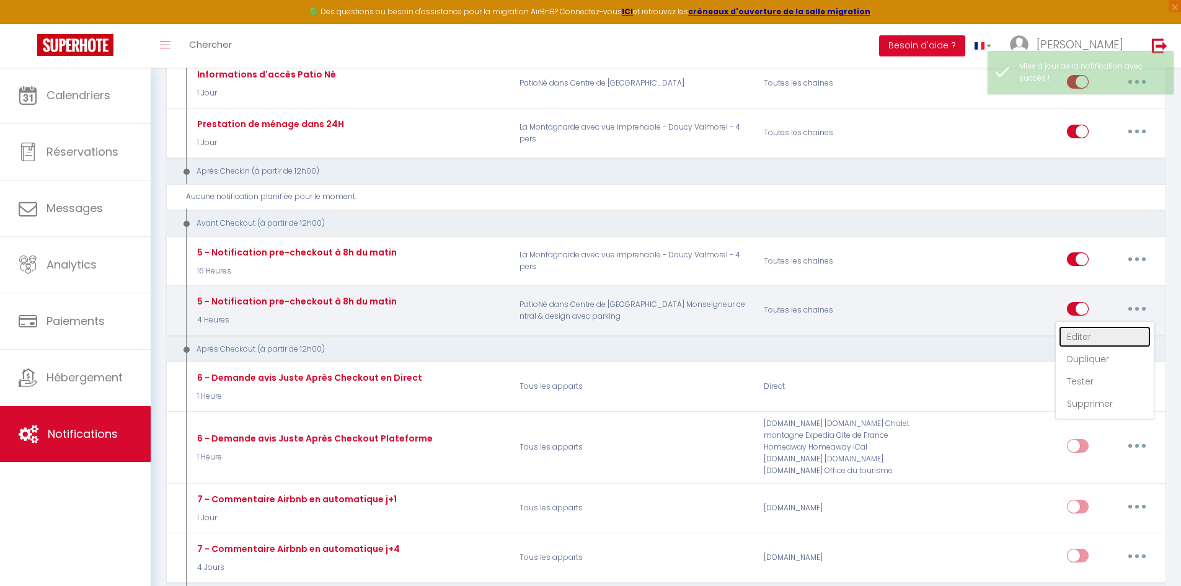
click at [1114, 334] on link "Editer" at bounding box center [1105, 336] width 92 height 21
type input "5 - Notification pre-checkout à 8h du matin"
select select "4"
select select "4 Heures"
select select "if_booking_is_paid"
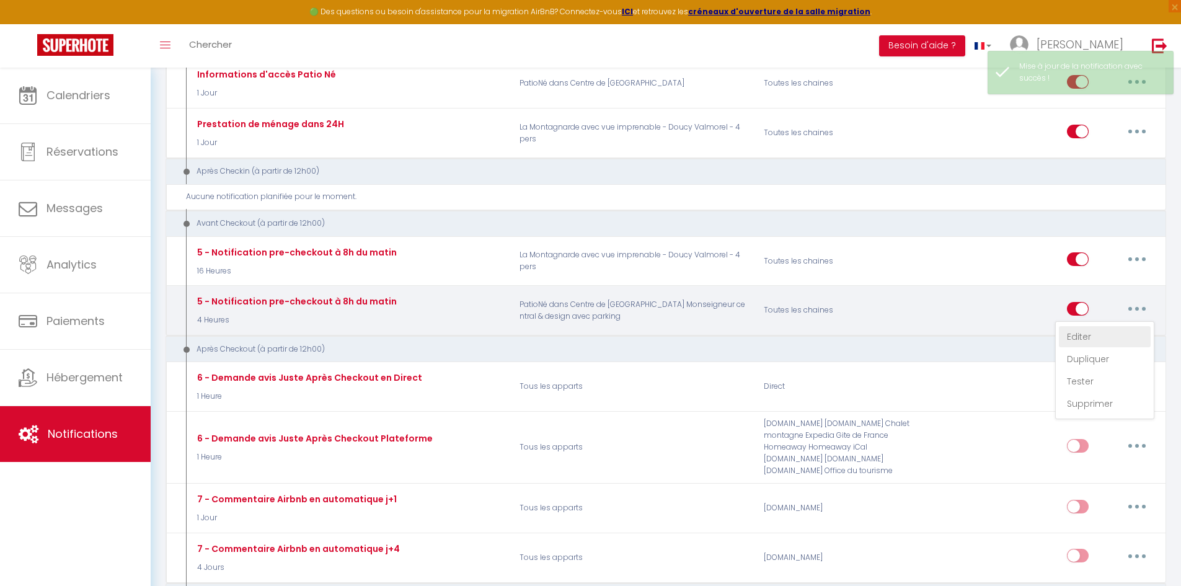
checkbox input "true"
checkbox input "false"
radio input "true"
type input "Procédure pour votre départ - [RENTAL:NAME] - [GUEST:FIRST_NAME] [GUEST:NAME]"
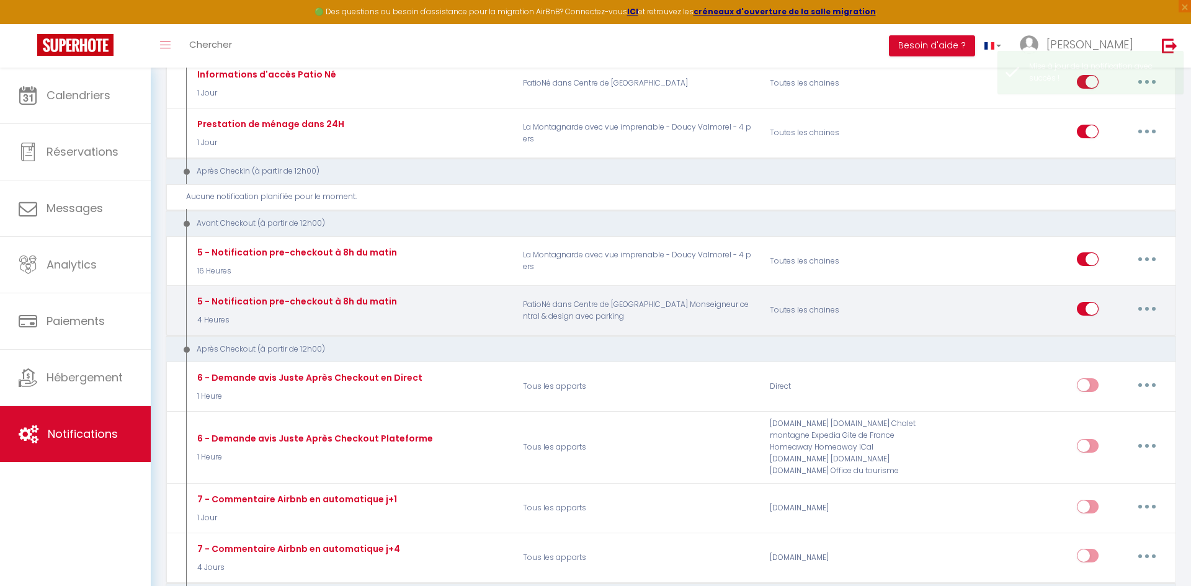
scroll to position [103, 0]
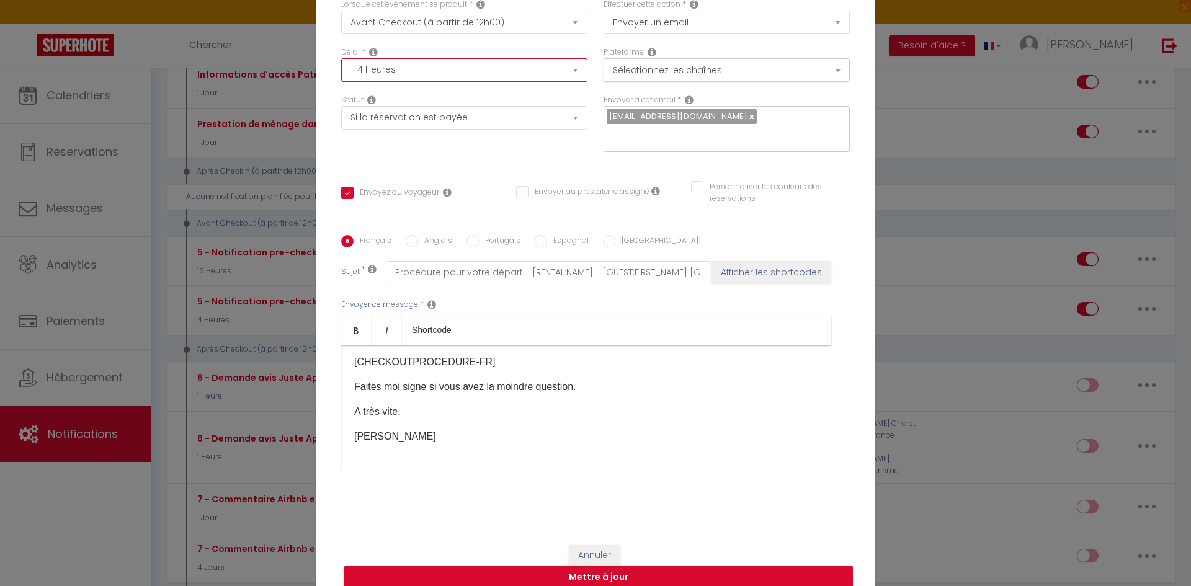
click at [562, 82] on select "Immédiat - 10 Minutes - 1 Heure - 2 Heures - 3 Heures - 4 Heures - 5 Heures - 6…" at bounding box center [464, 70] width 246 height 24
select select "16 Heures"
click at [341, 66] on select "Immédiat - 10 Minutes - 1 Heure - 2 Heures - 3 Heures - 4 Heures - 5 Heures - 6…" at bounding box center [464, 70] width 246 height 24
checkbox input "true"
checkbox input "false"
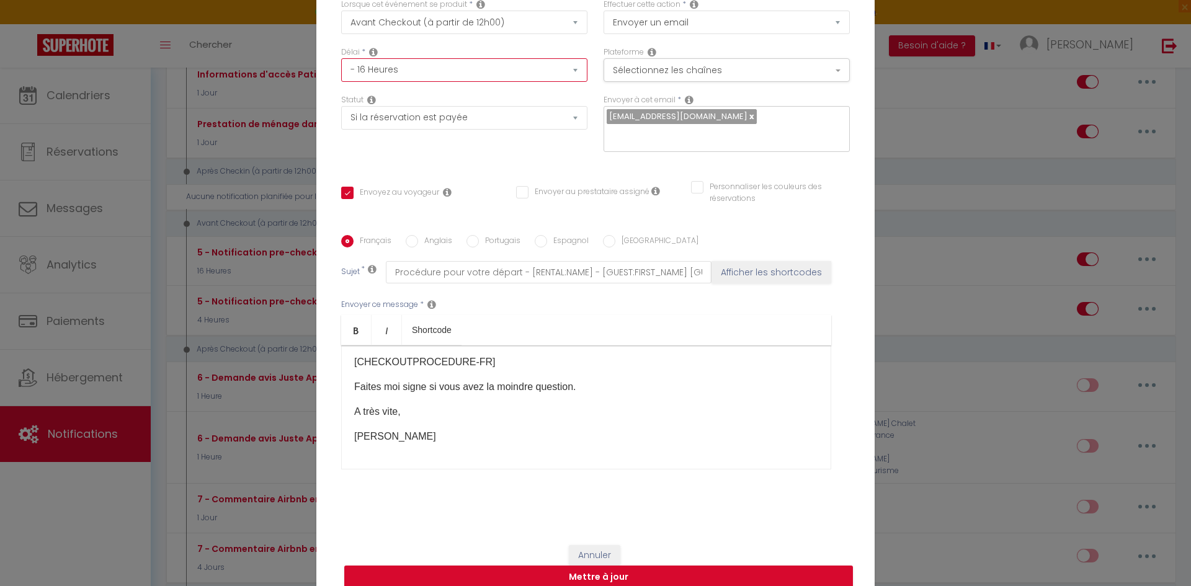
checkbox input "false"
click at [621, 573] on button "Mettre à jour" at bounding box center [598, 578] width 509 height 24
checkbox input "true"
checkbox input "false"
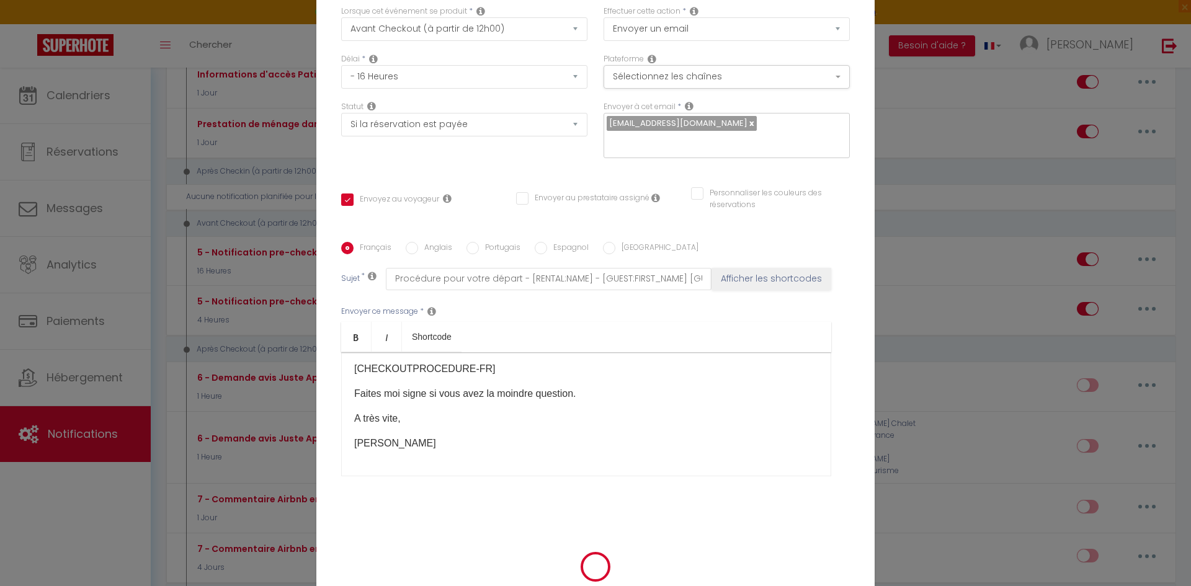
scroll to position [82, 0]
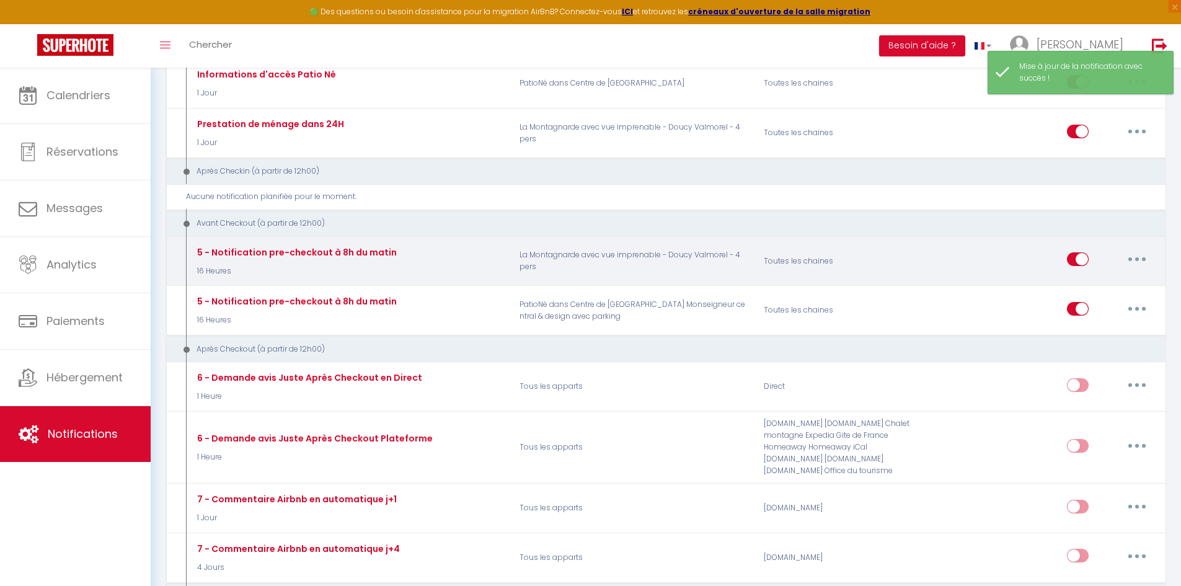
click at [1142, 255] on button "button" at bounding box center [1137, 259] width 35 height 20
click at [1109, 287] on link "Editer" at bounding box center [1105, 287] width 92 height 21
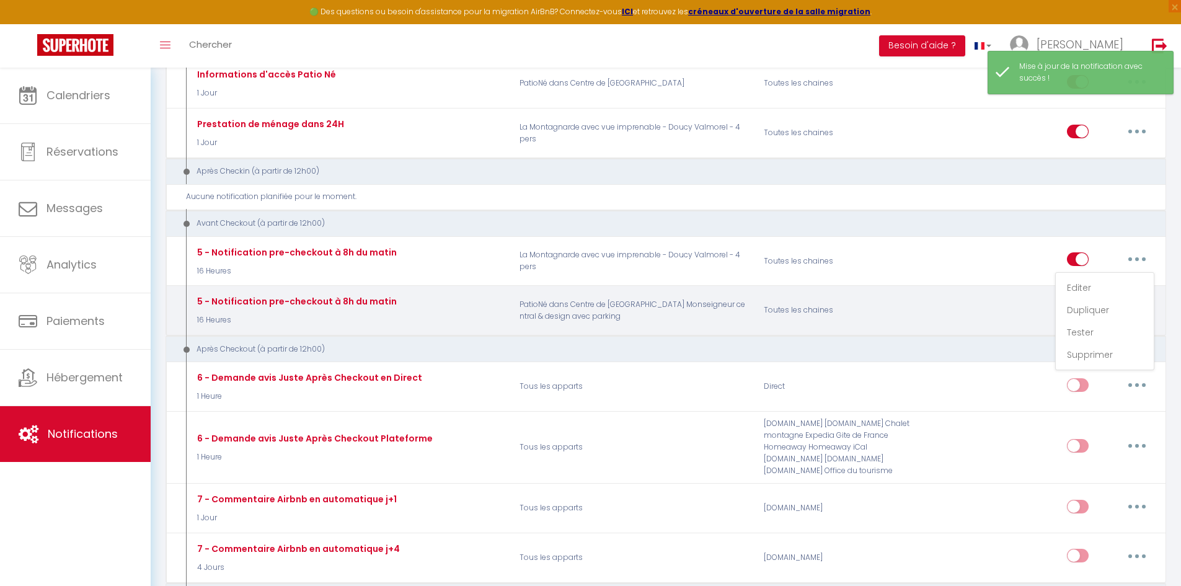
type input "5 - Notification pre-checkout à 8h du matin"
select select "4"
select select "16 Heures"
select select "if_booking_is_paid"
checkbox input "true"
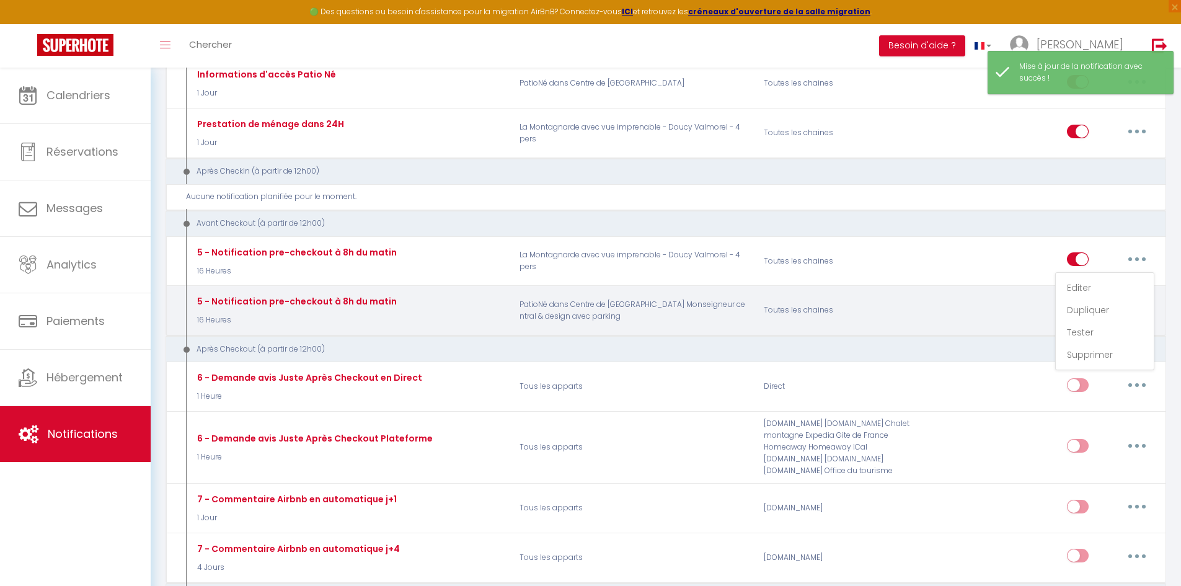
checkbox input "false"
radio input "true"
type input "Procédure pour votre départ - [RENTAL:NAME] - [GUEST:FIRST_NAME] [GUEST:NAME]"
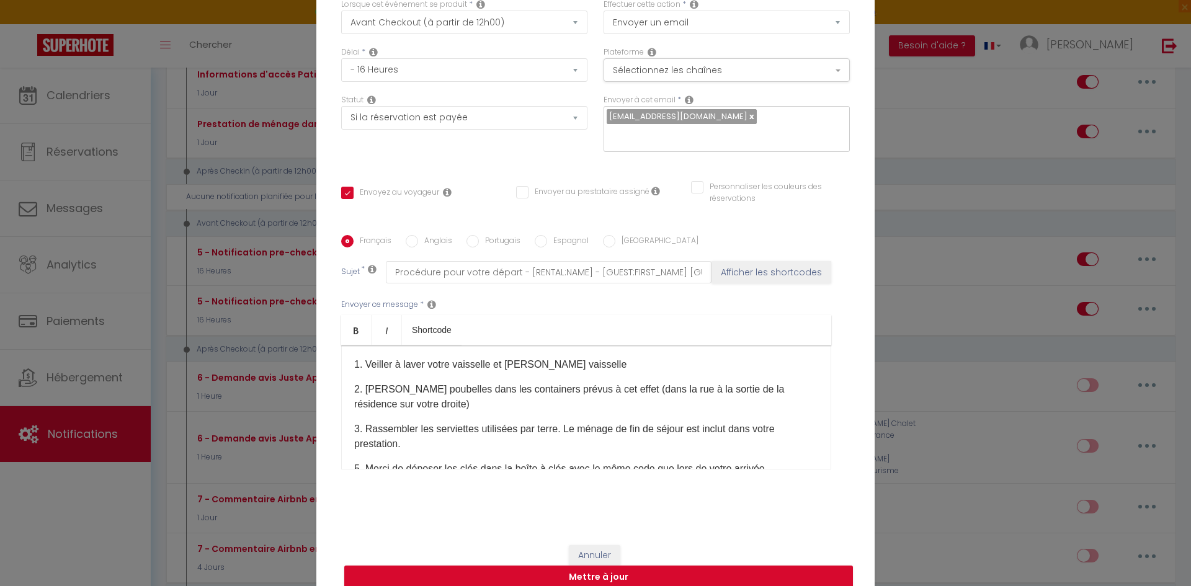
scroll to position [0, 0]
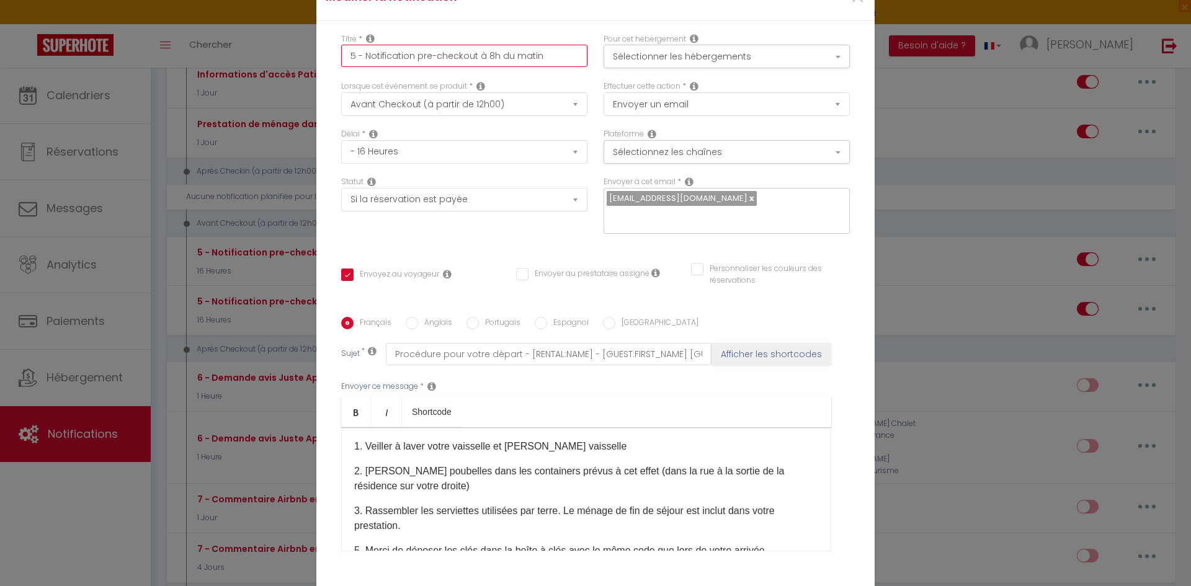
click at [551, 67] on input "5 - Notification pre-checkout à 8h du matin" at bounding box center [464, 56] width 246 height 22
type input "5 - Notification pre-checkout à 8h du mati"
checkbox input "true"
checkbox input "false"
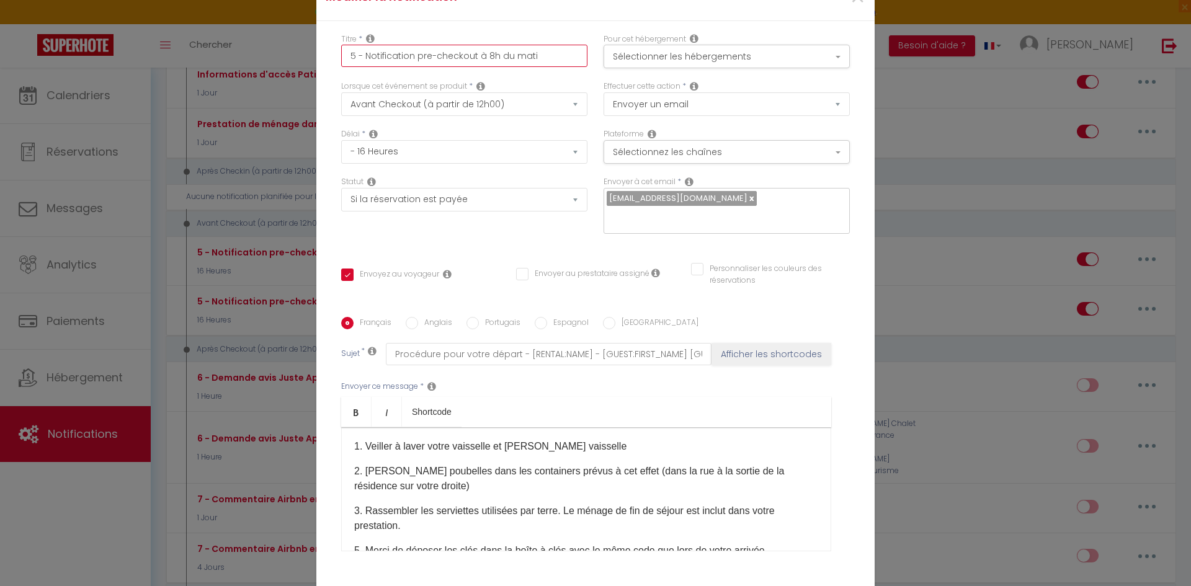
type input "5 - Notification pre-checkout à 8h du mat"
checkbox input "true"
checkbox input "false"
type input "5 - Notification pre-checkout à 8h du ma"
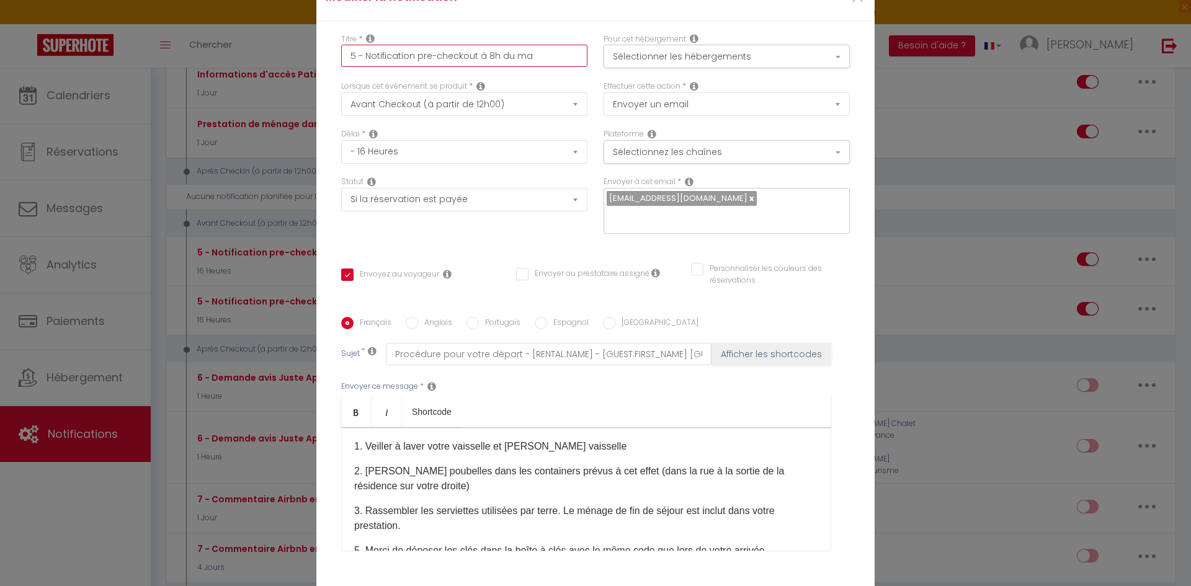
checkbox input "true"
checkbox input "false"
type input "5 - Notification pre-checkout à 8h du m"
checkbox input "true"
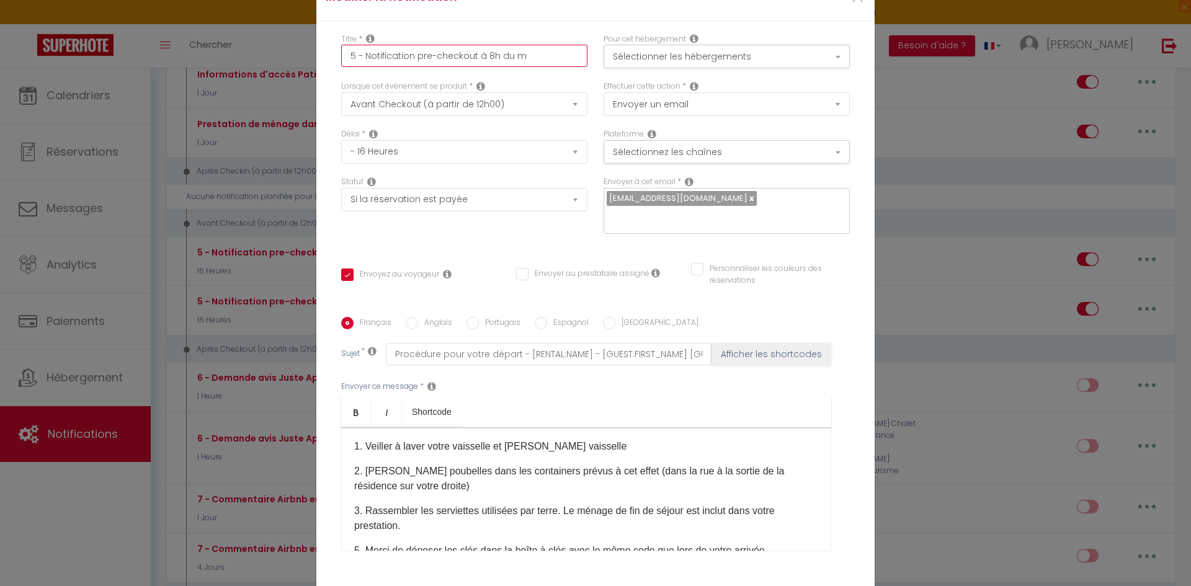
checkbox input "false"
type input "5 - Notification pre-checkout à 8h du"
checkbox input "true"
checkbox input "false"
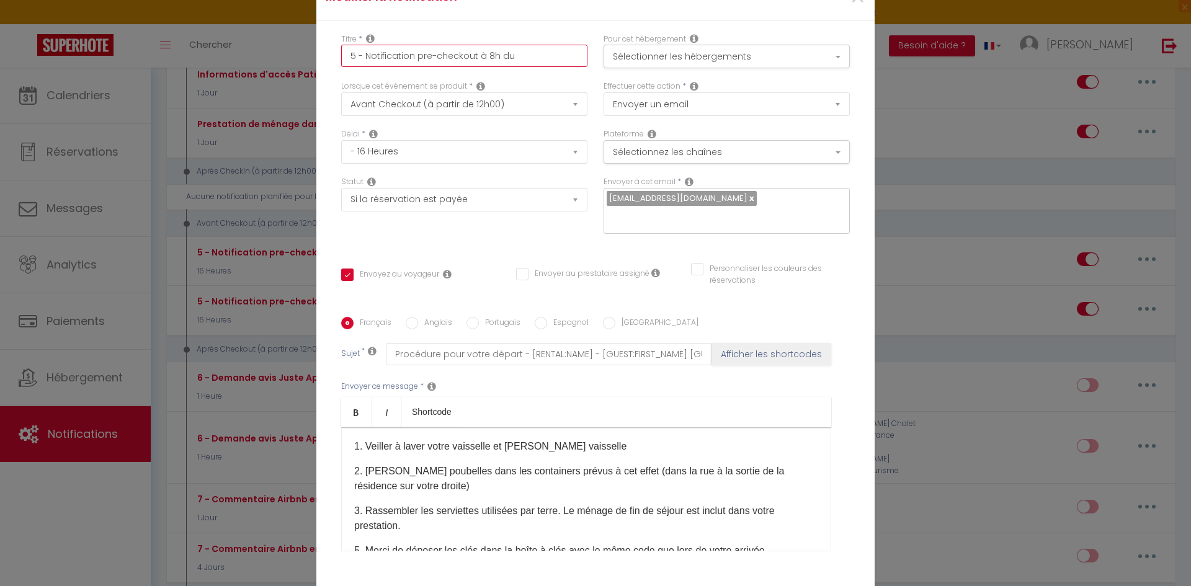
checkbox input "false"
type input "5 - Notification pre-checkout à 8h du"
checkbox input "true"
checkbox input "false"
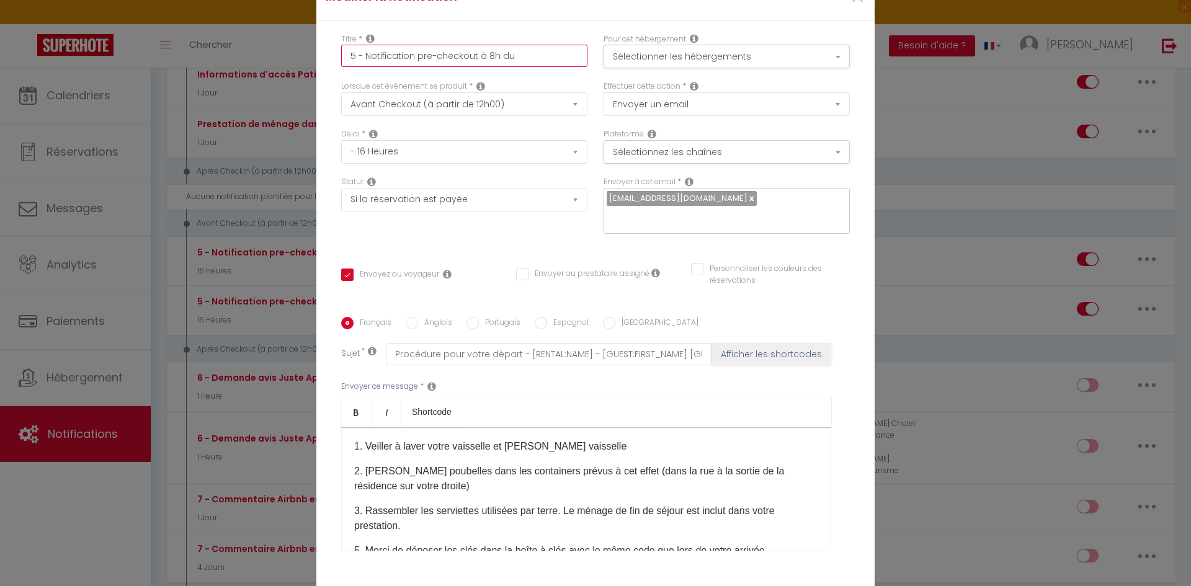
type input "5 - Notification pre-checkout à 8h d"
checkbox input "true"
checkbox input "false"
type input "5 - Notification pre-checkout à 8h"
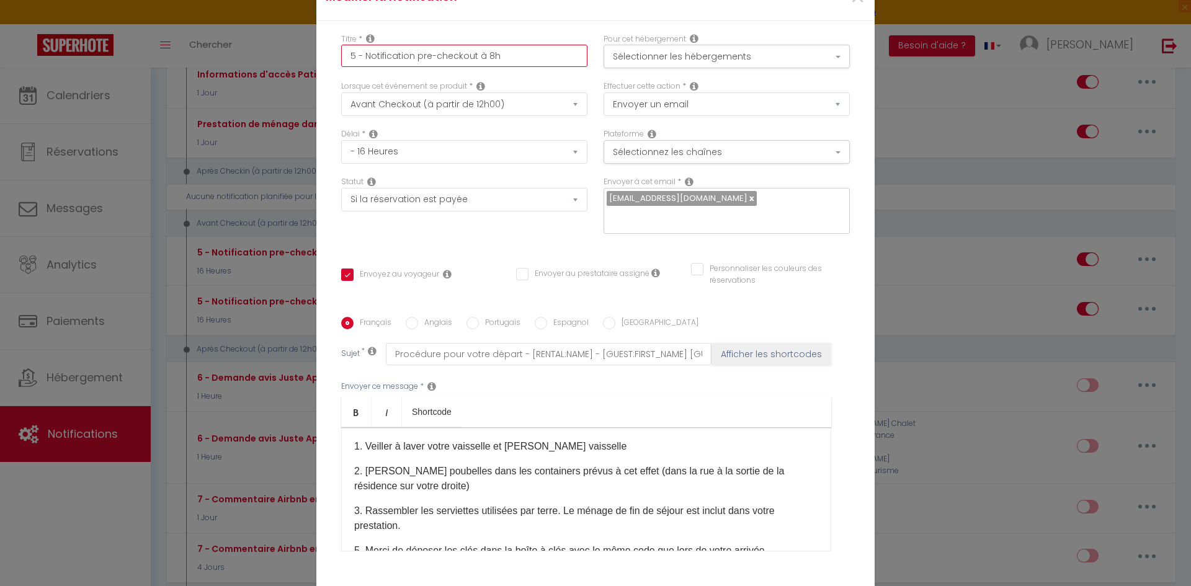
checkbox input "true"
checkbox input "false"
type input "5 - Notification pre-checkout à 8h"
checkbox input "true"
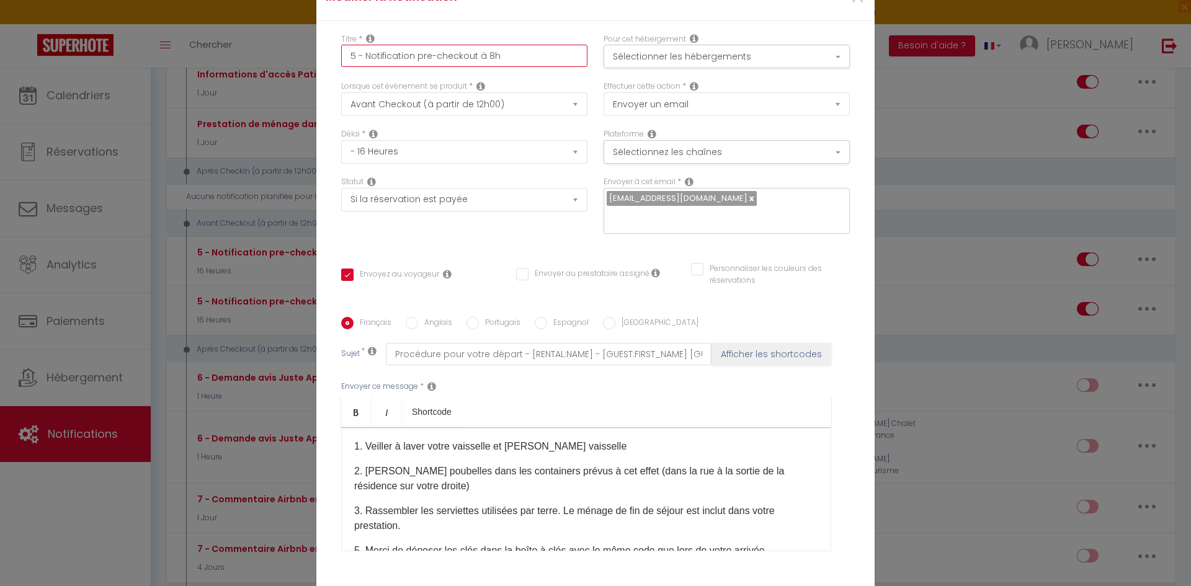
checkbox input "false"
type input "5 - Notification pre-checkout à 8"
checkbox input "true"
checkbox input "false"
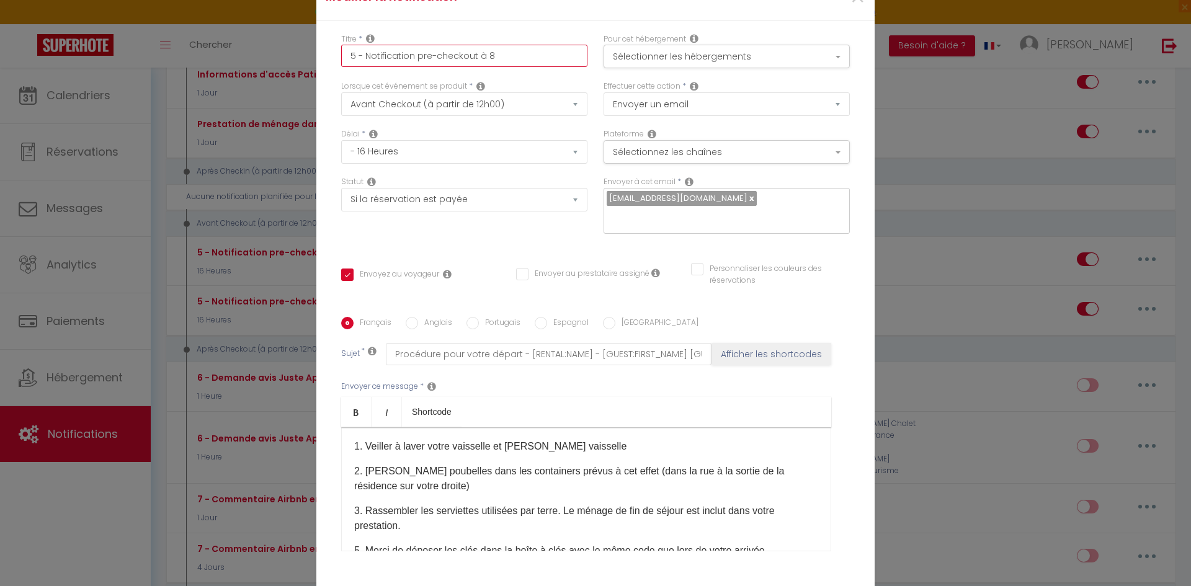
checkbox input "false"
type input "5 - Notification pre-checkout à"
checkbox input "true"
checkbox input "false"
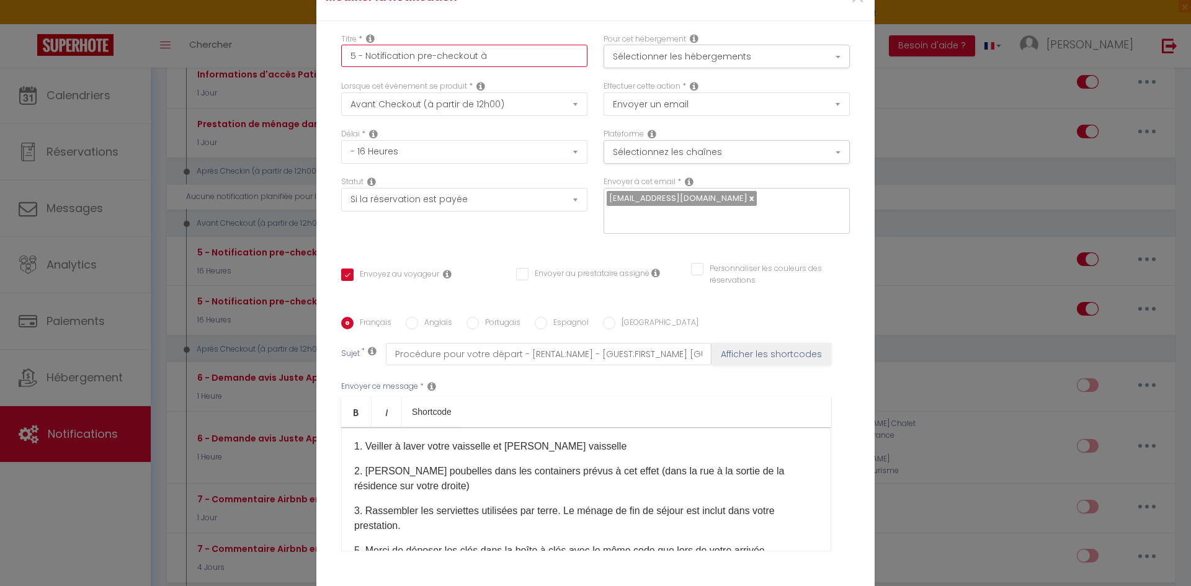
type input "5 - Notification pre-checkout à"
checkbox input "true"
checkbox input "false"
type input "5 - Notification pre-checkout"
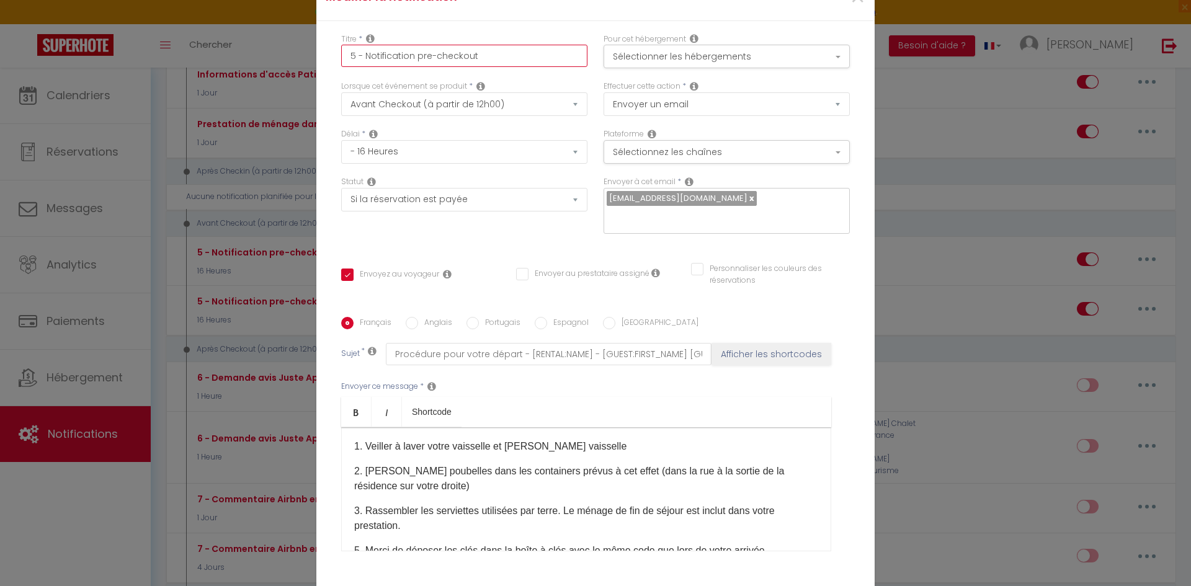
checkbox input "true"
checkbox input "false"
type input "5 - Notification pre-checkout l"
checkbox input "true"
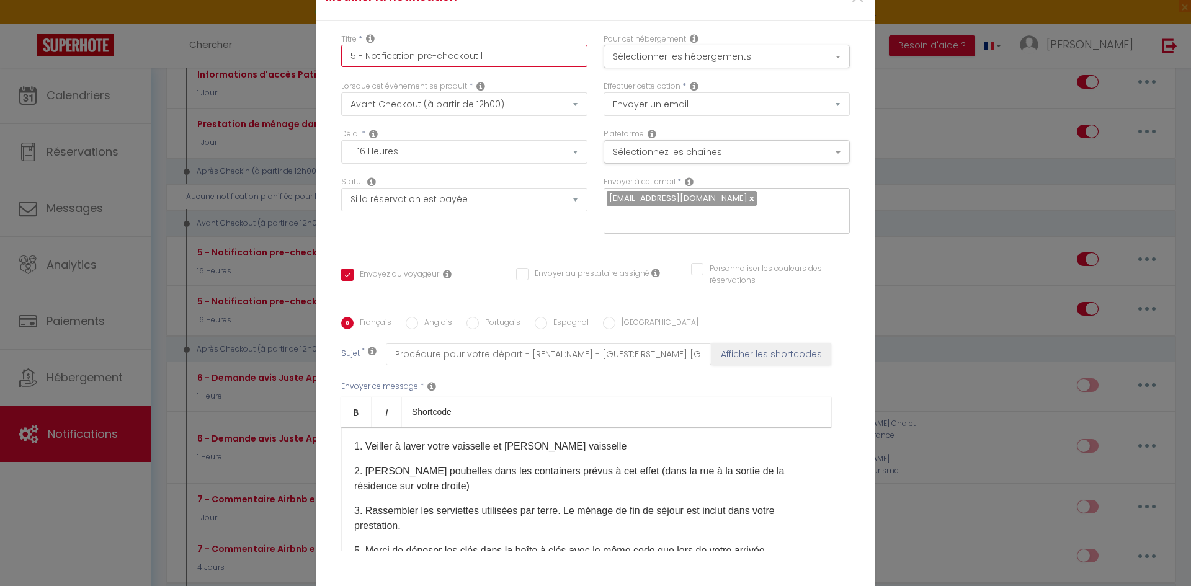
checkbox input "false"
type input "5 - Notification pre-checkout la"
checkbox input "true"
checkbox input "false"
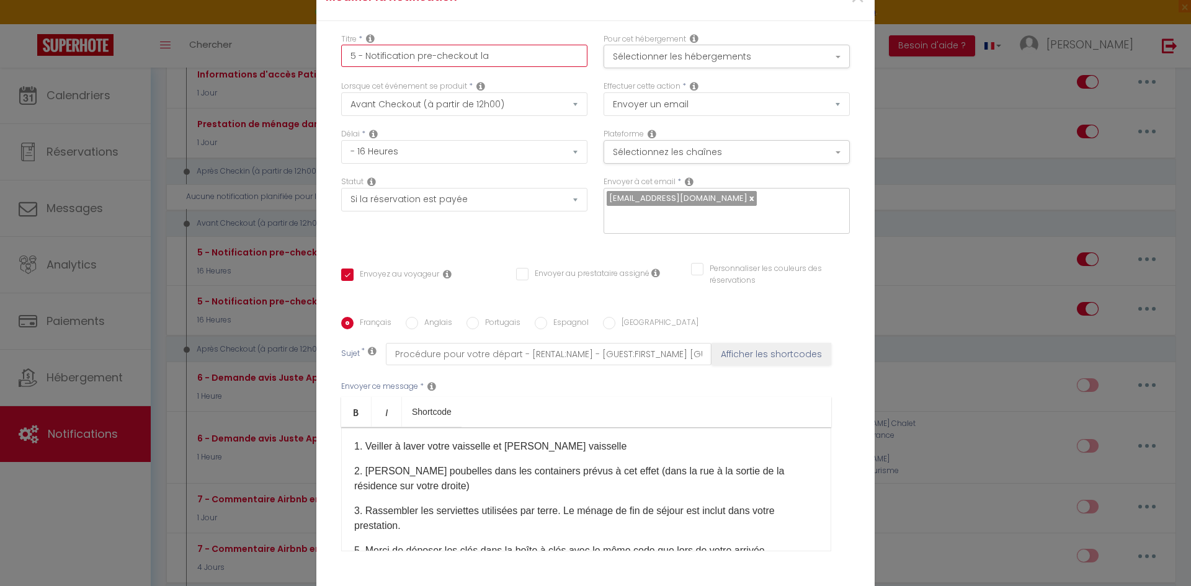
checkbox input "false"
type input "5 - Notification pre-checkout la"
checkbox input "true"
checkbox input "false"
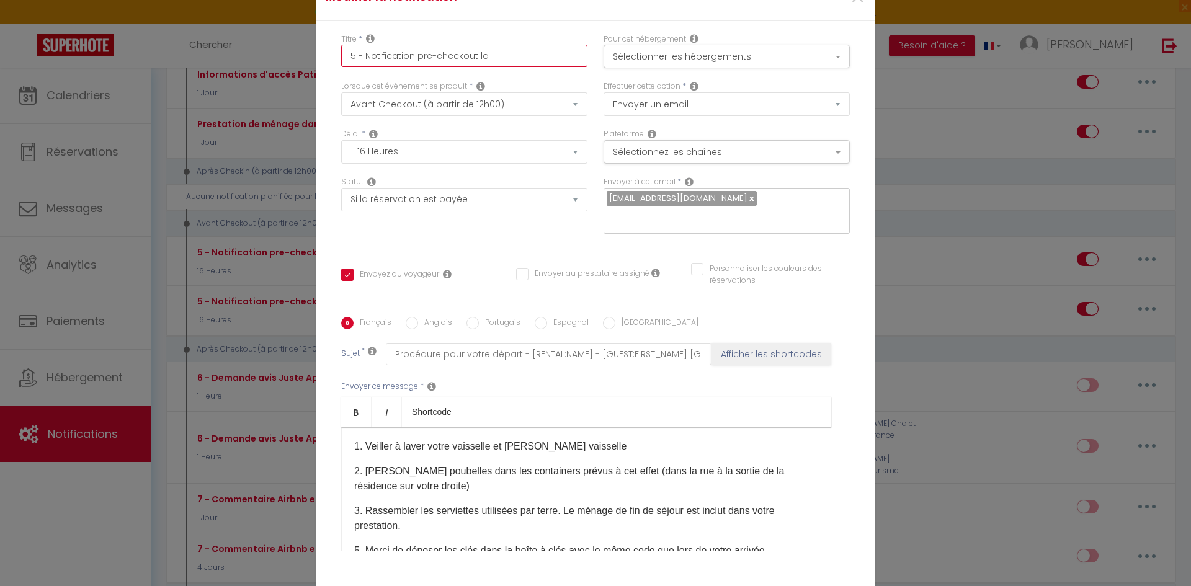
type input "5 - Notification pre-checkout la v"
checkbox input "true"
checkbox input "false"
type input "5 - Notification pre-checkout la ve"
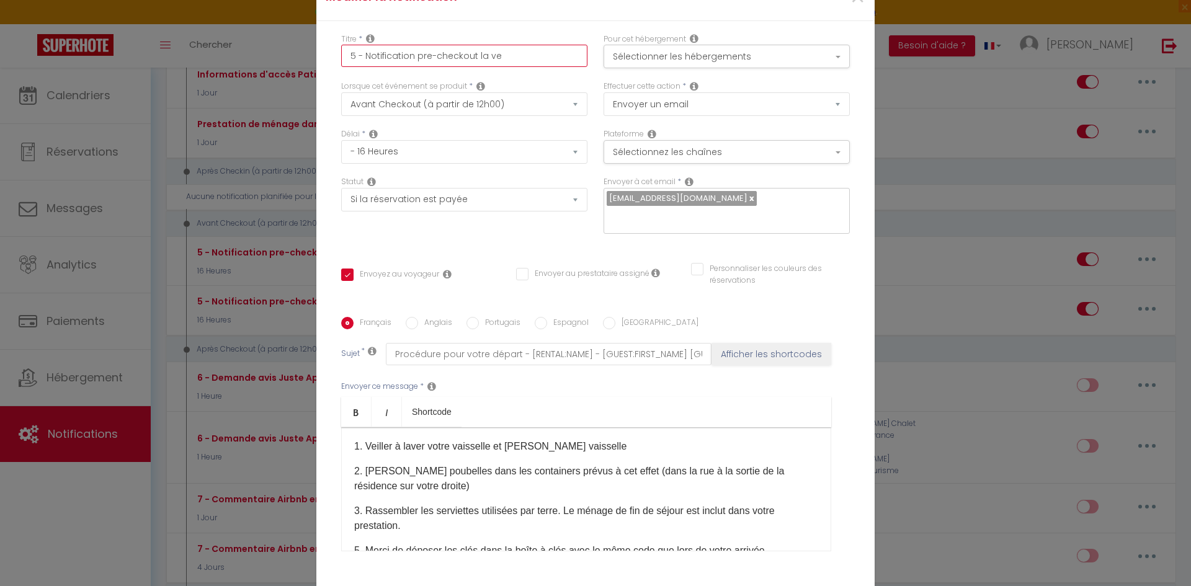
checkbox input "true"
checkbox input "false"
type input "5 - Notification pre-checkout la vei"
checkbox input "true"
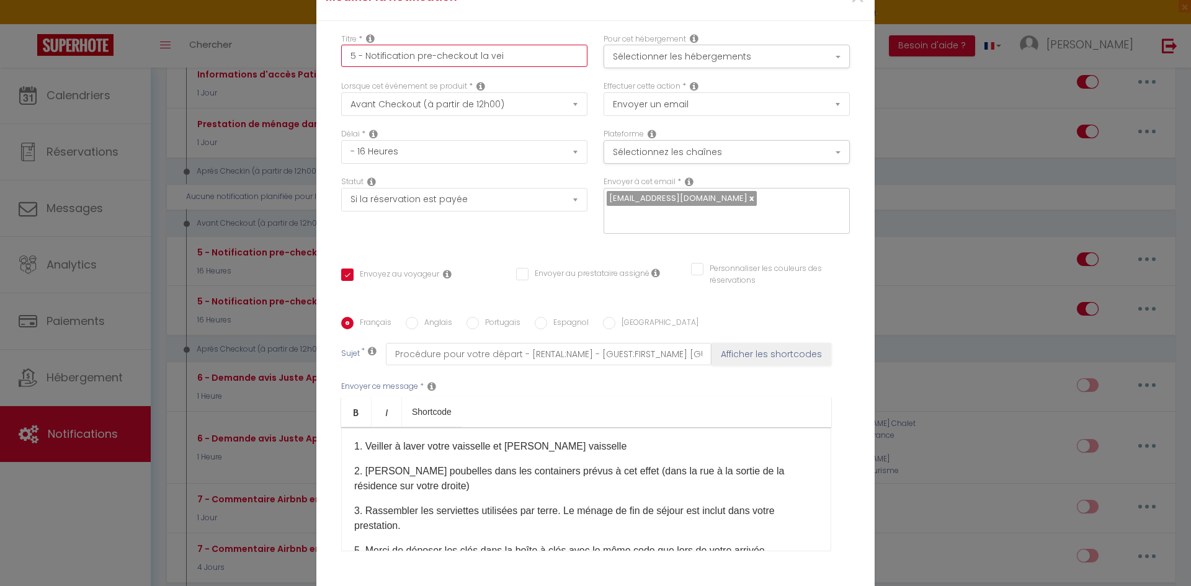
checkbox input "false"
type input "5 - Notification pre-checkout la veil"
checkbox input "true"
checkbox input "false"
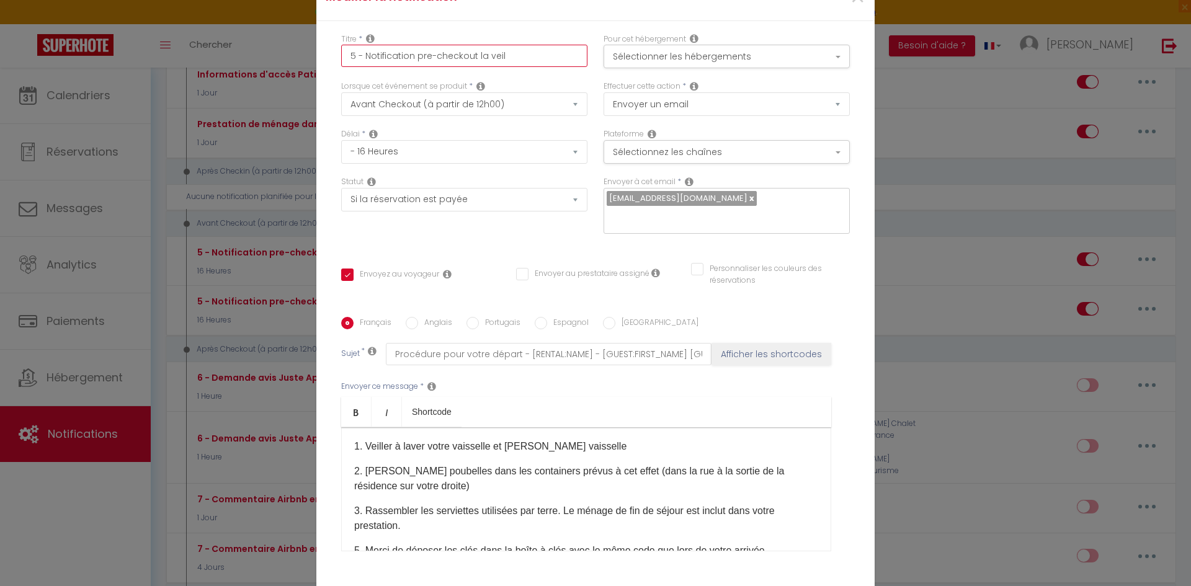
checkbox input "false"
type input "5 - Notification pre-checkout la veill"
checkbox input "true"
checkbox input "false"
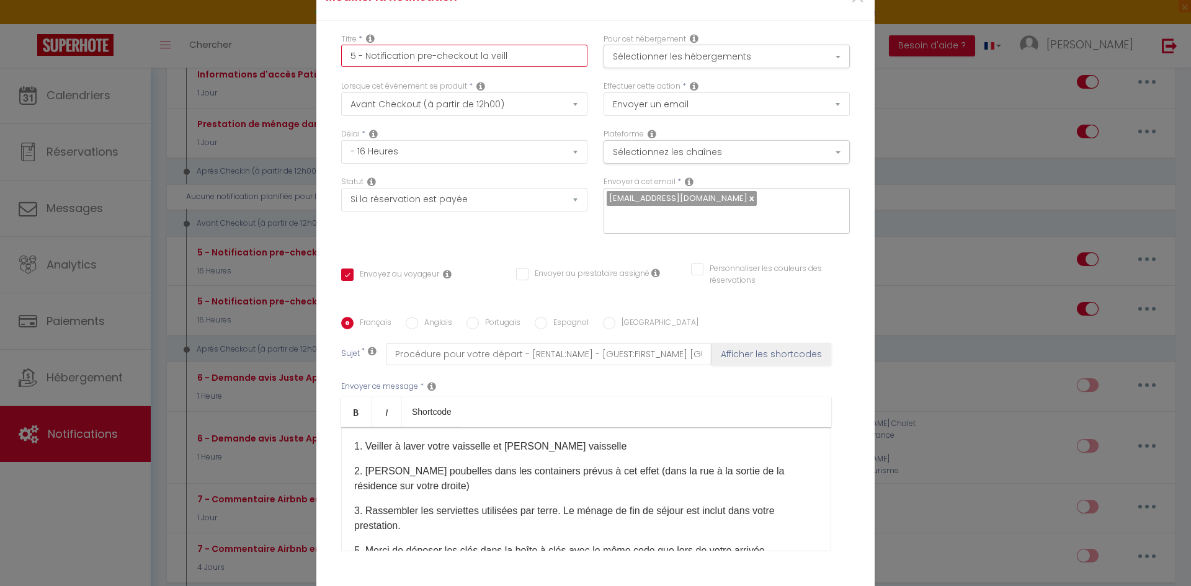
type input "5 - Notification pre-checkout la veille"
checkbox input "true"
checkbox input "false"
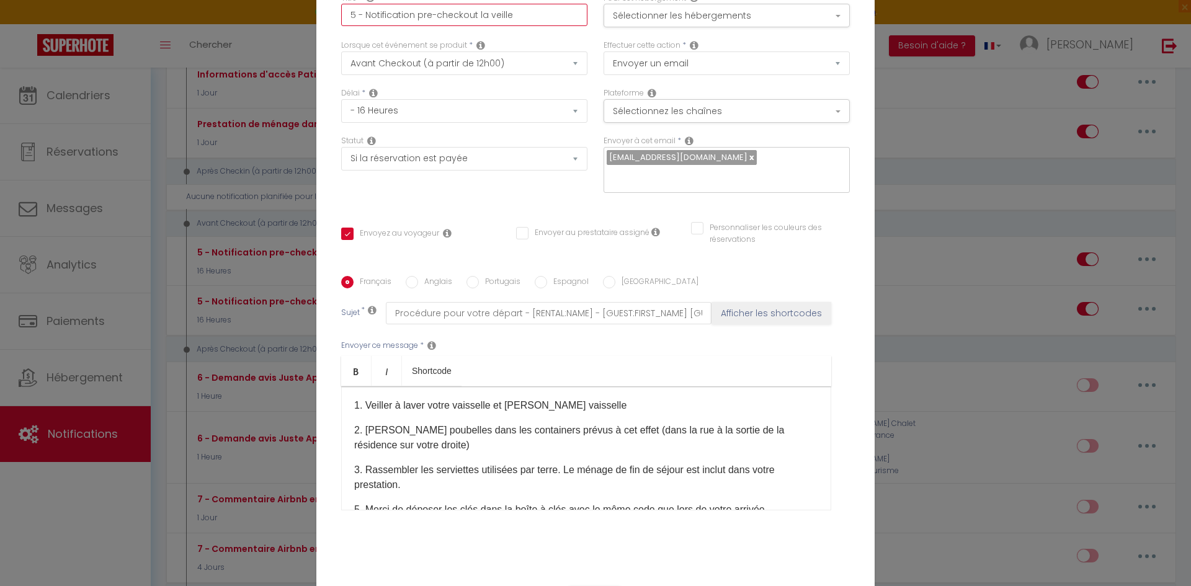
scroll to position [88, 0]
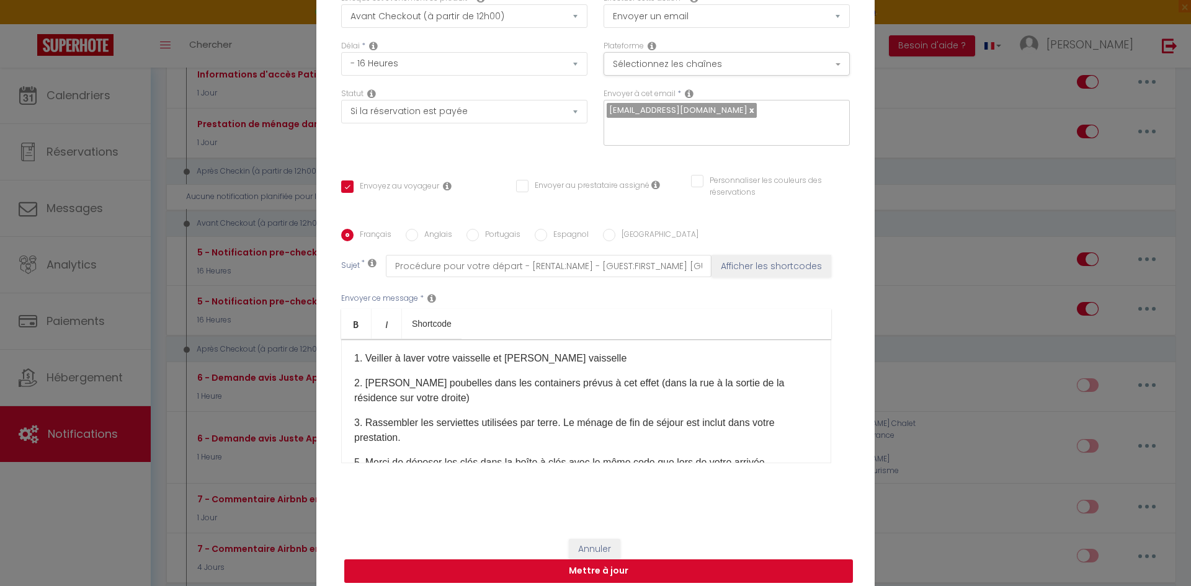
type input "5 - Notification pre-checkout la veille"
click at [634, 561] on button "Mettre à jour" at bounding box center [598, 571] width 509 height 24
checkbox input "true"
checkbox input "false"
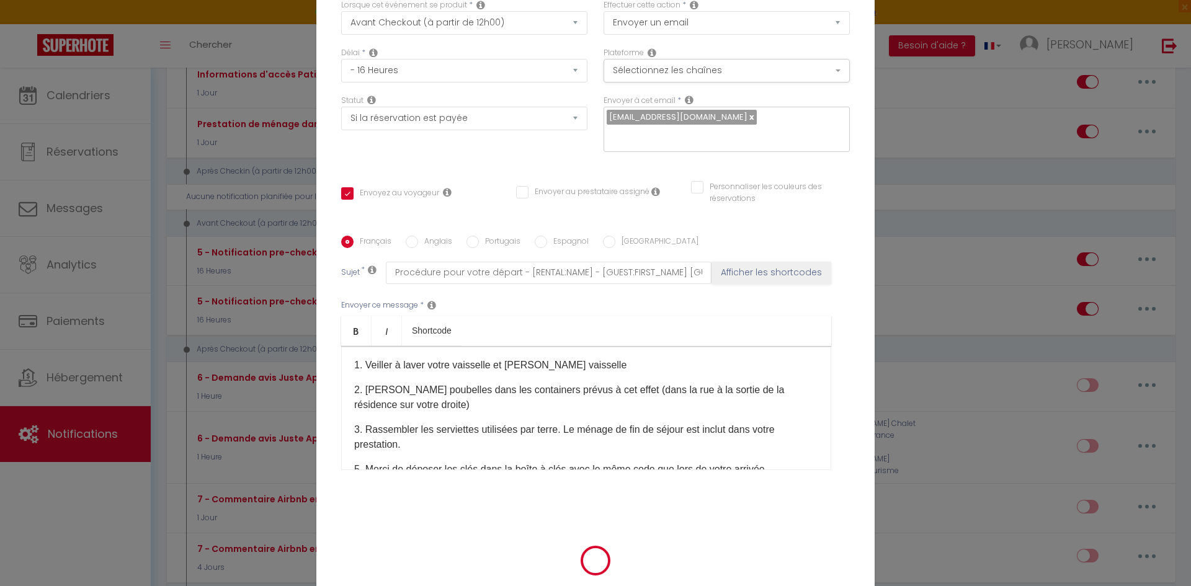
select select "1"
select select
checkbox input "false"
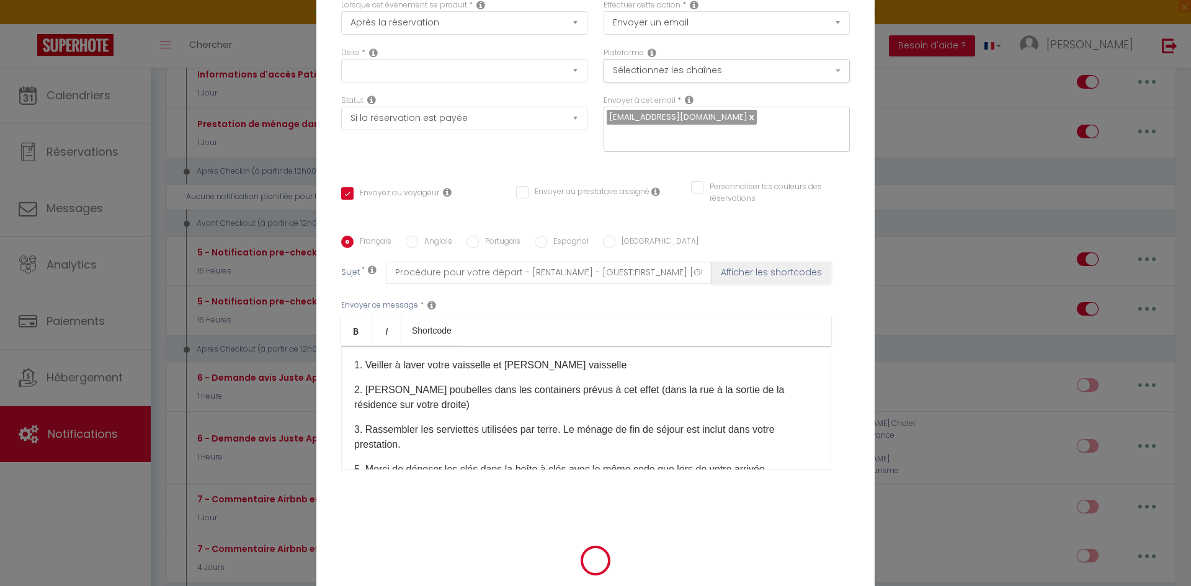
checkbox input "false"
radio input "false"
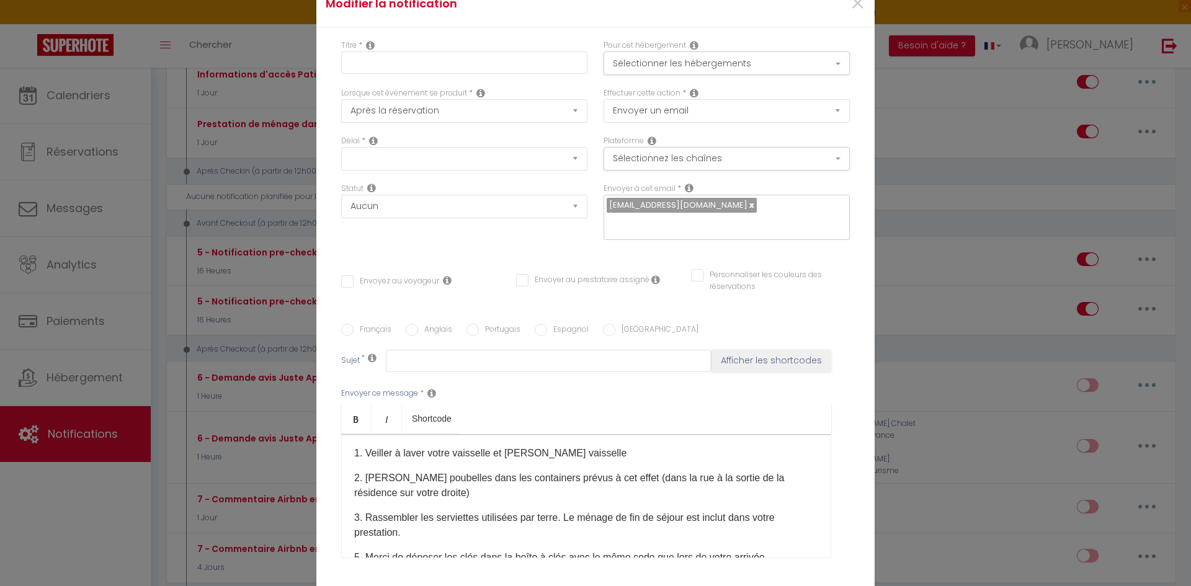
select select
checkbox input "false"
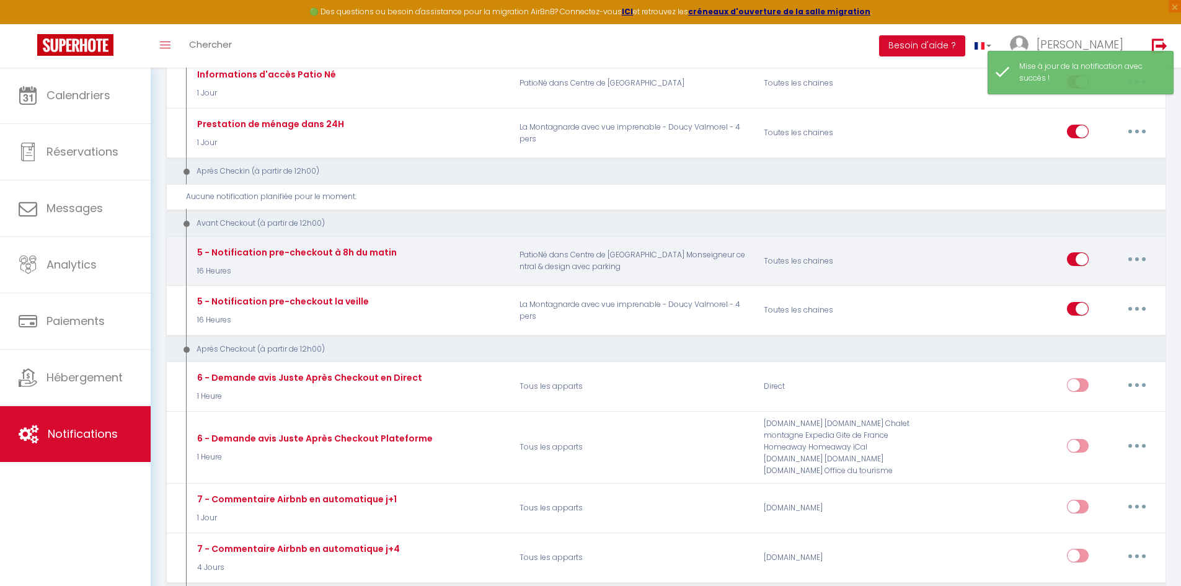
click at [1144, 257] on button "button" at bounding box center [1137, 259] width 35 height 20
click at [1103, 282] on link "Editer" at bounding box center [1105, 287] width 92 height 21
type input "5 - Notification pre-checkout à 8h du matin"
select select "4"
select select "16 Heures"
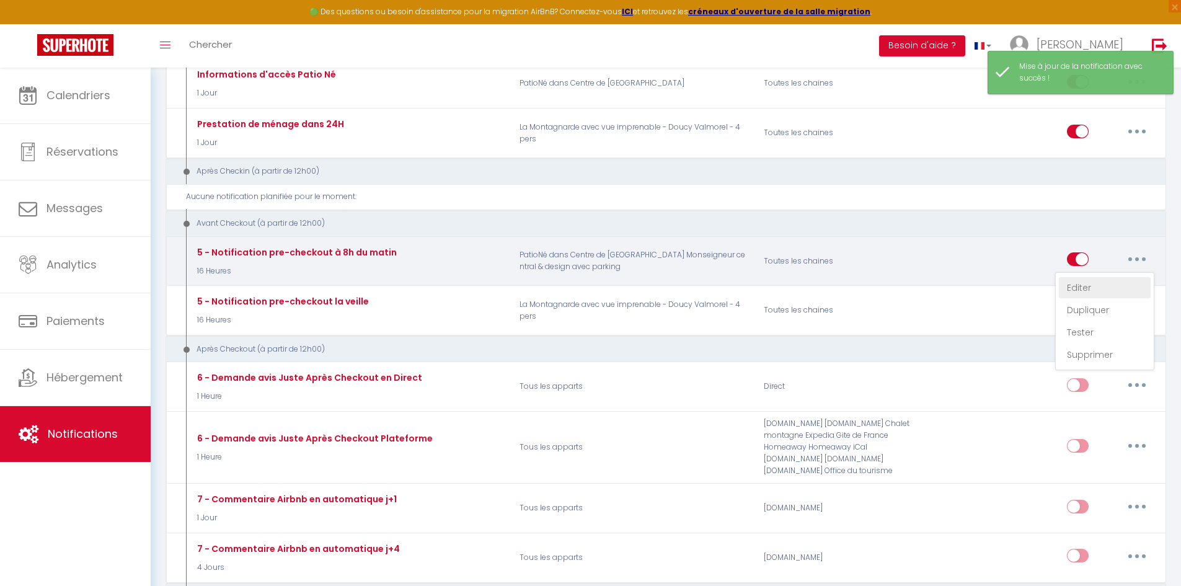
select select "if_booking_is_paid"
checkbox input "true"
checkbox input "false"
radio input "true"
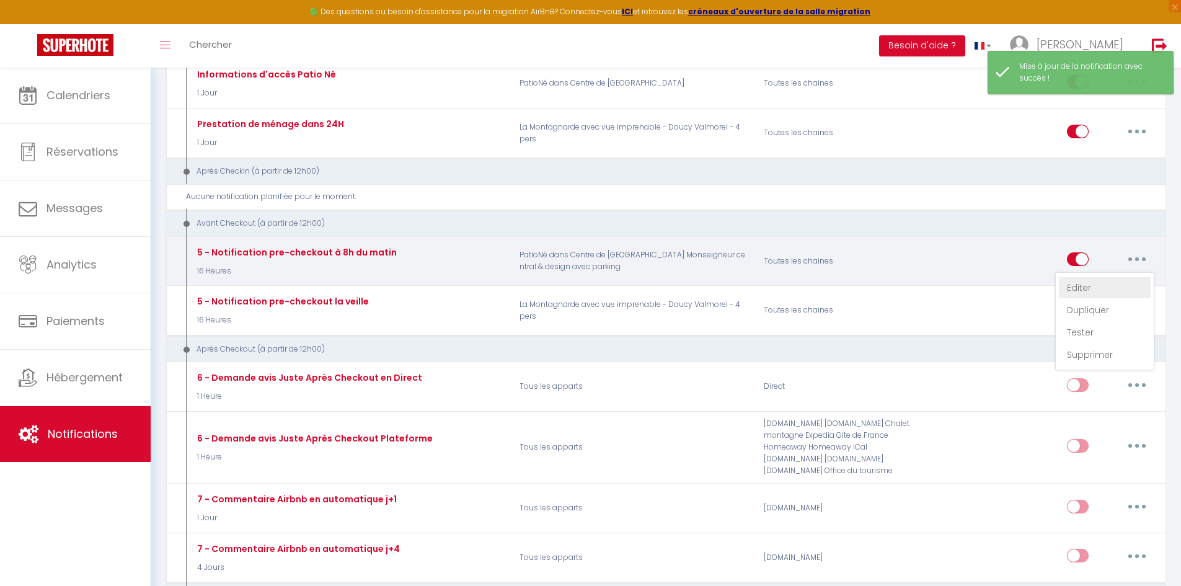
type input "Procédure pour votre départ - [RENTAL:NAME] - [GUEST:FIRST_NAME] [GUEST:NAME]"
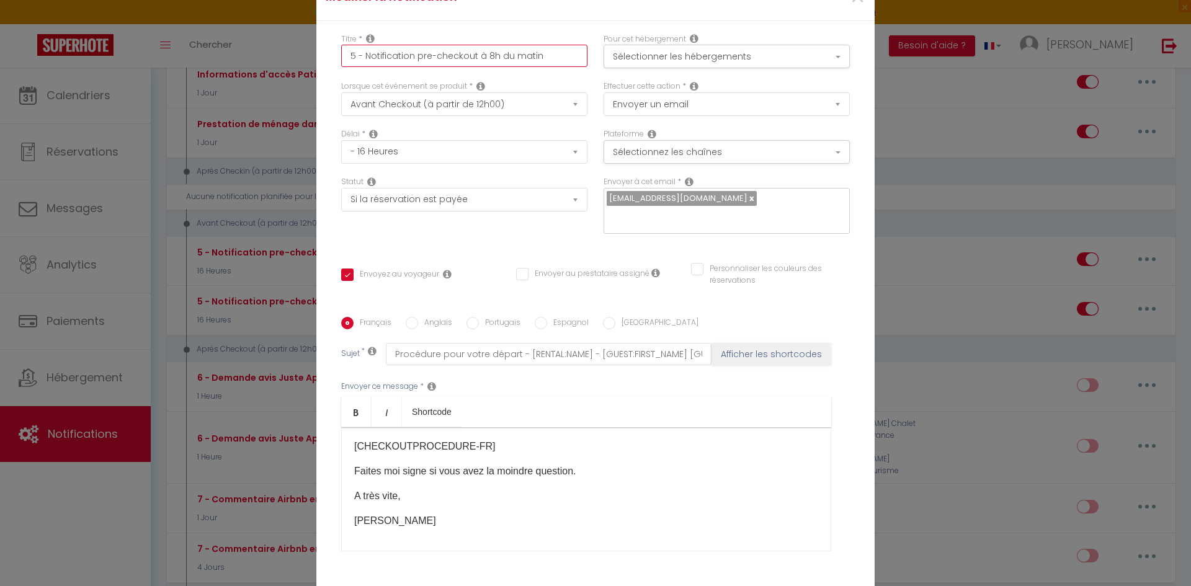
click at [529, 67] on input "5 - Notification pre-checkout à 8h du matin" at bounding box center [464, 56] width 246 height 22
type input "5 - Notification pre-checkout à 8h du mati"
checkbox input "true"
checkbox input "false"
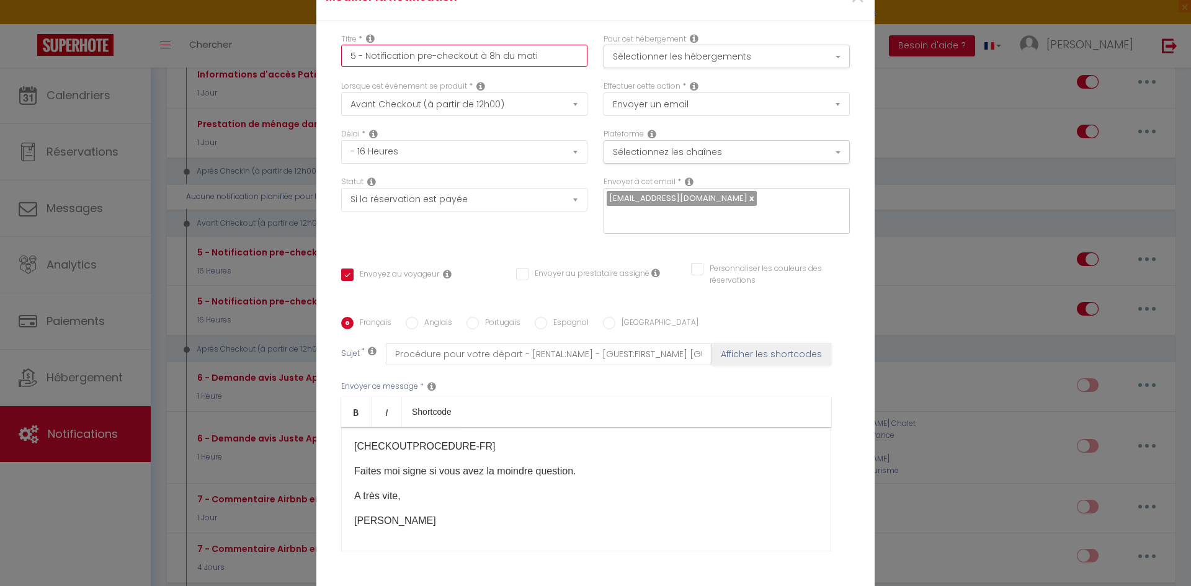
type input "5 - Notification pre-checkout à 8h du mat"
checkbox input "true"
checkbox input "false"
type input "5 - Notification pre-checkout à 8h du ma"
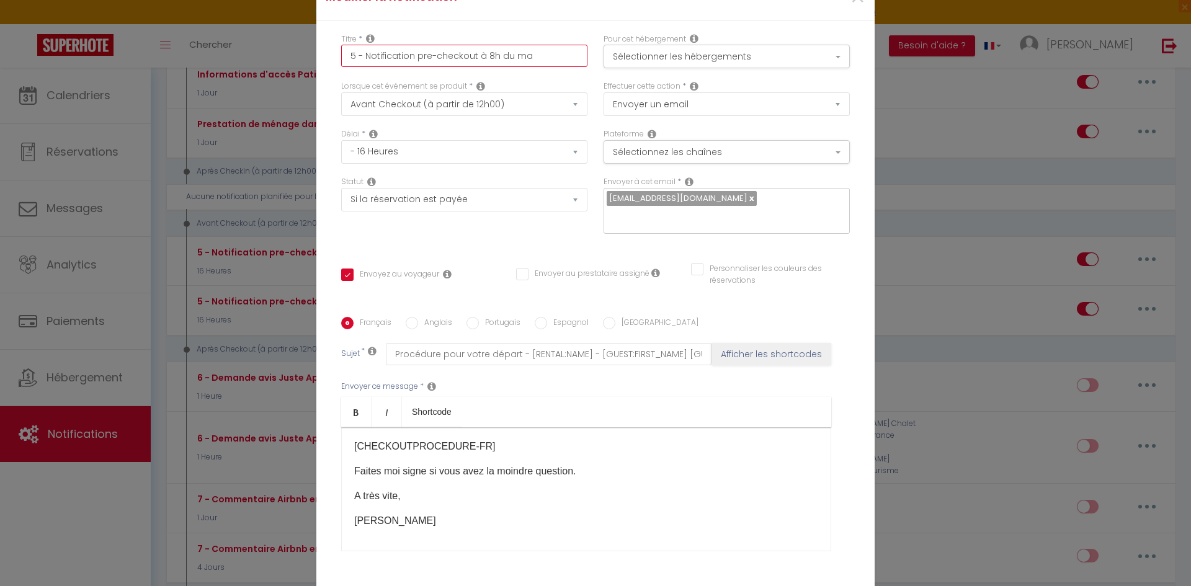
checkbox input "true"
checkbox input "false"
type input "5 - Notification pre-checkout à 8h du m"
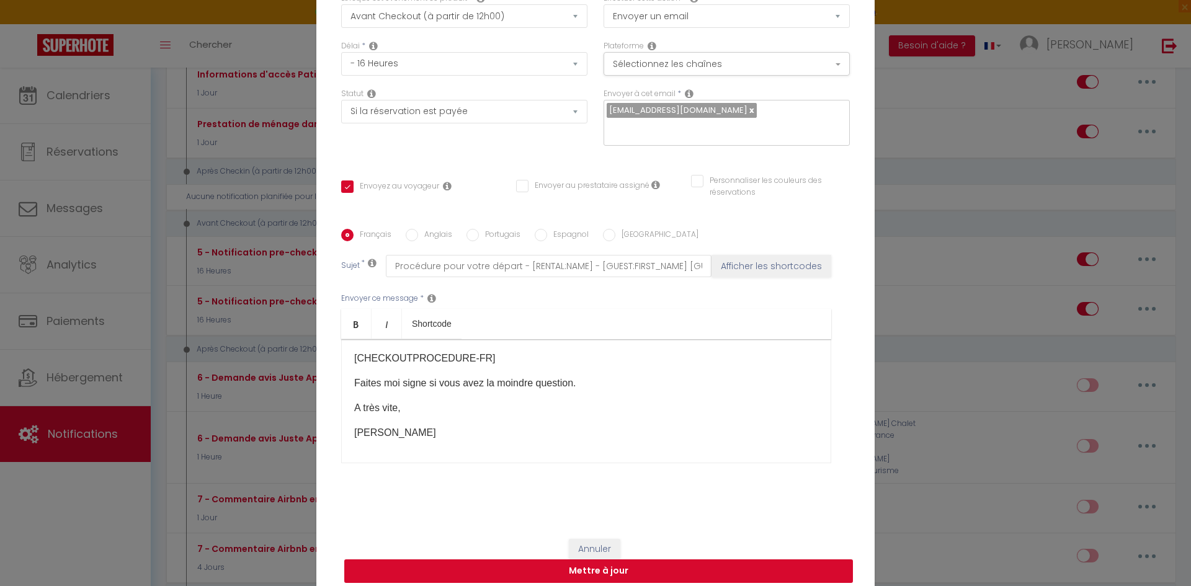
click at [683, 559] on button "Mettre à jour" at bounding box center [598, 571] width 509 height 24
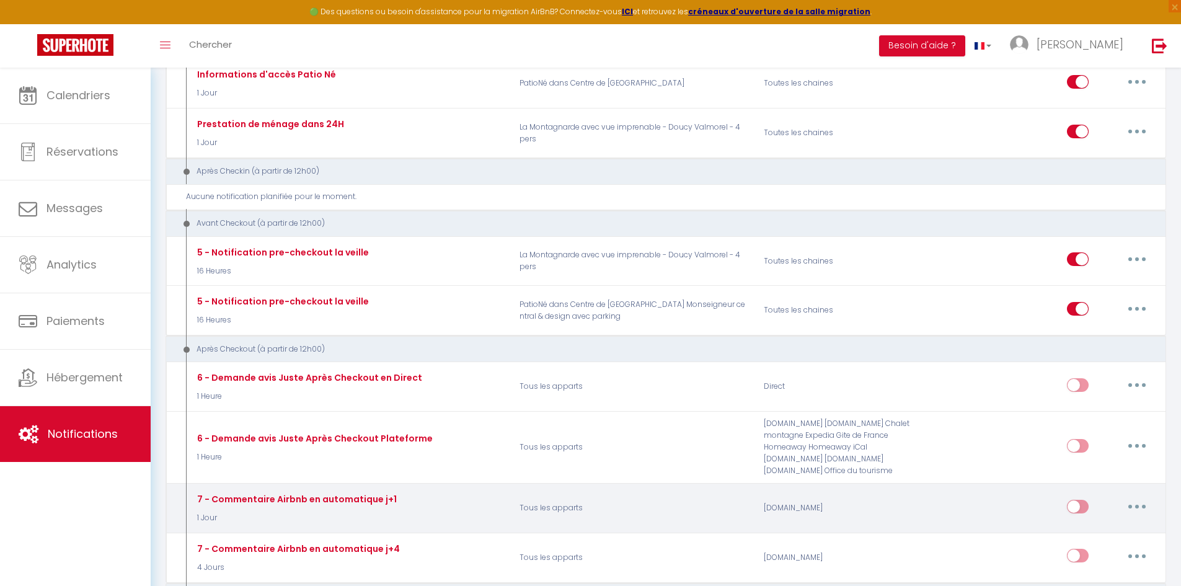
click at [1133, 512] on button "button" at bounding box center [1137, 507] width 35 height 20
click at [1085, 529] on link "Editer" at bounding box center [1105, 534] width 92 height 21
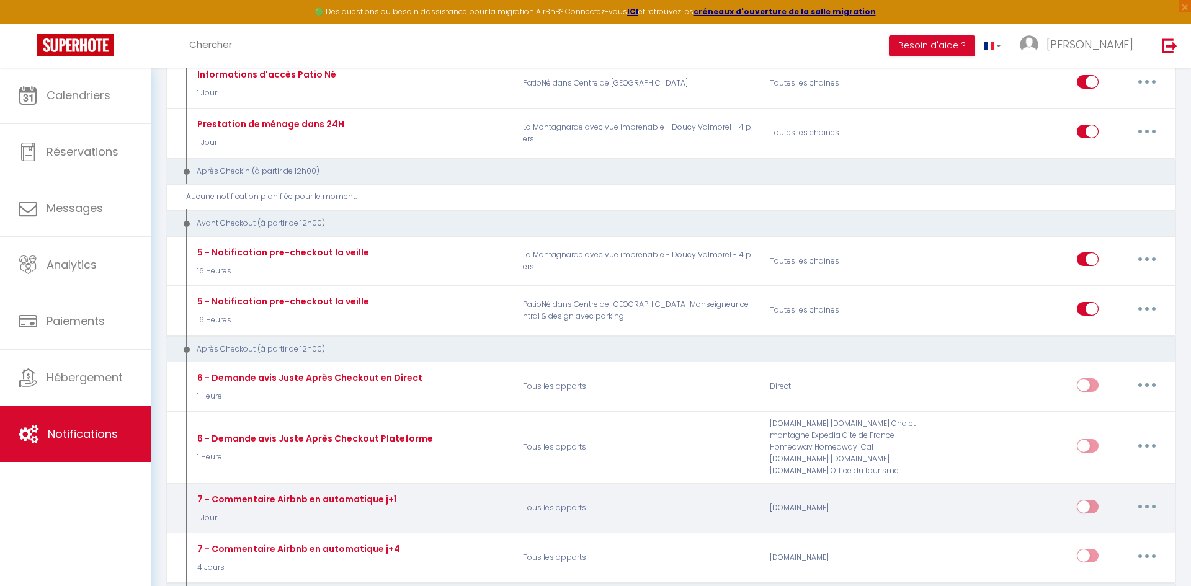
scroll to position [74, 0]
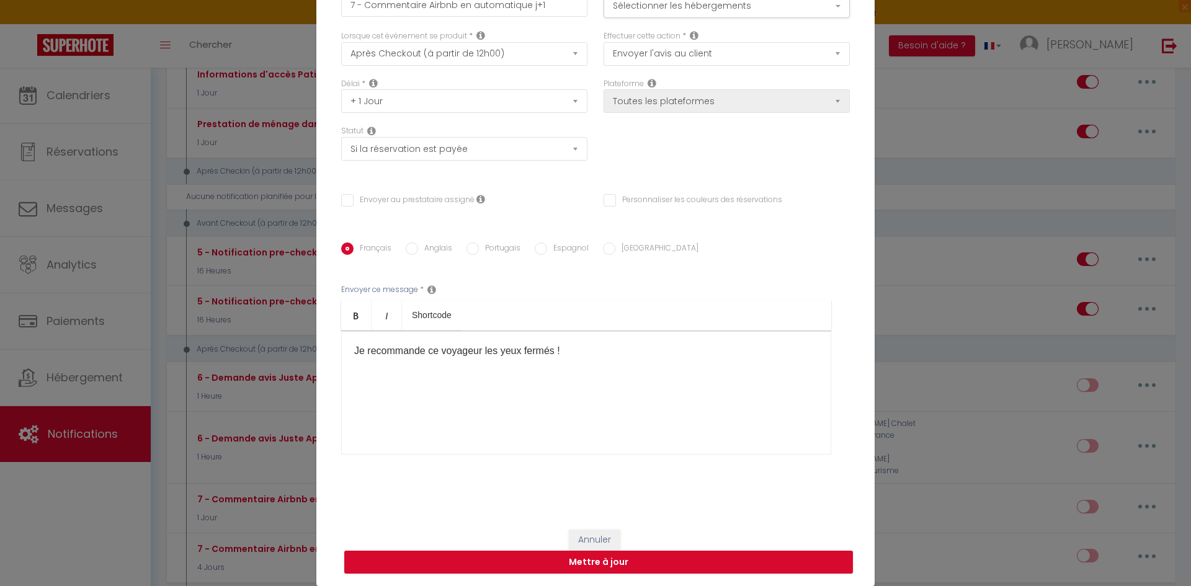
click at [733, 400] on div "Je recommande ce voyageur les yeux fermés !" at bounding box center [586, 393] width 490 height 124
click at [574, 536] on button "Annuler" at bounding box center [594, 540] width 51 height 21
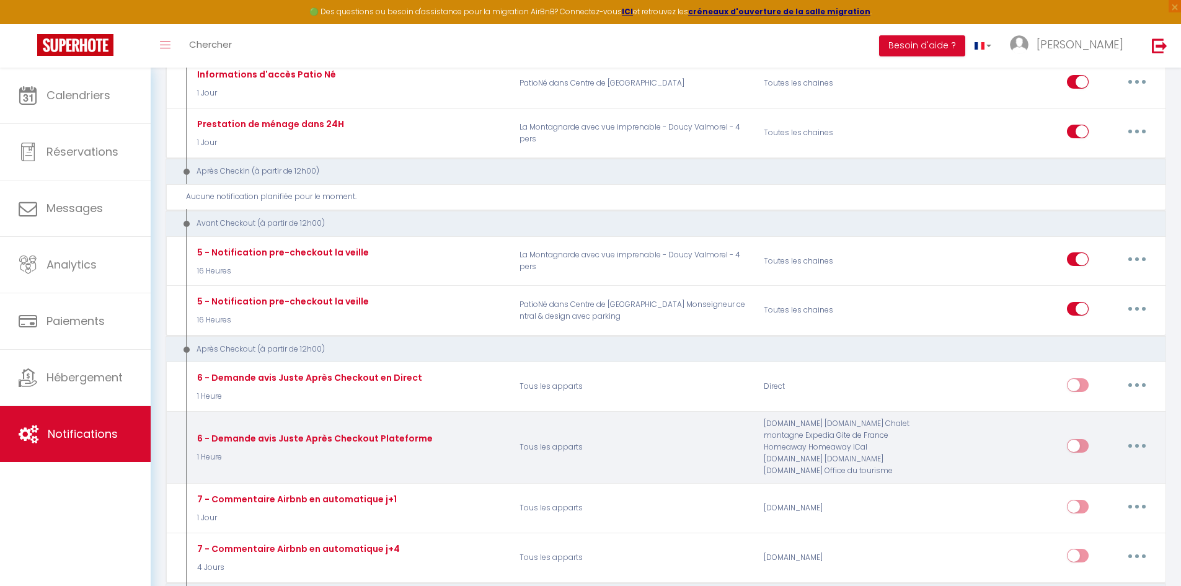
click at [1145, 447] on button "button" at bounding box center [1137, 446] width 35 height 20
click at [1088, 473] on link "Editer" at bounding box center [1105, 473] width 92 height 21
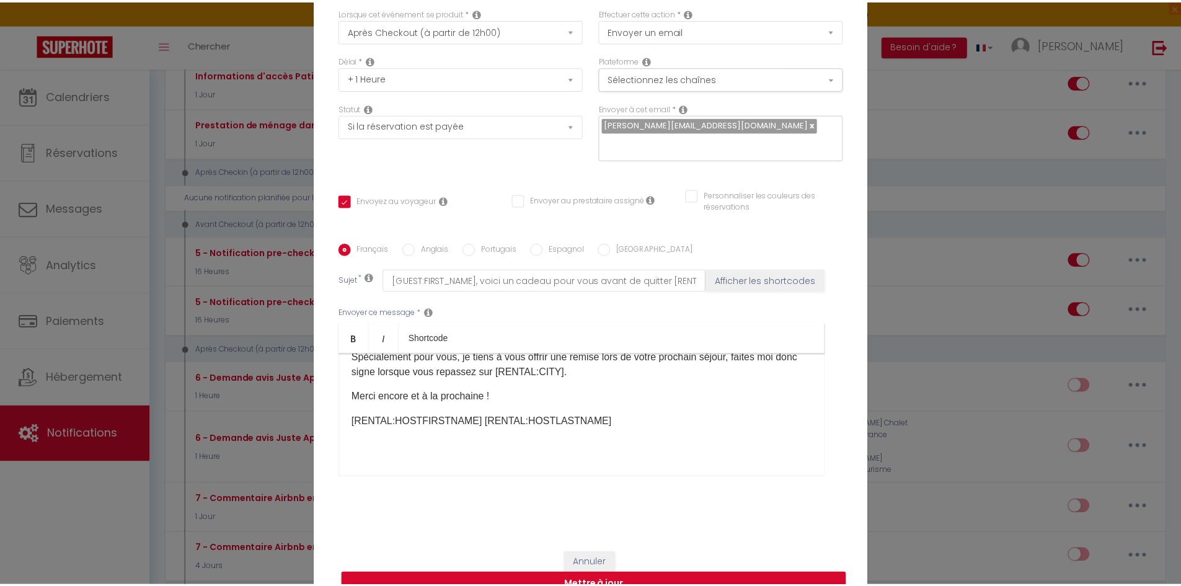
scroll to position [158, 0]
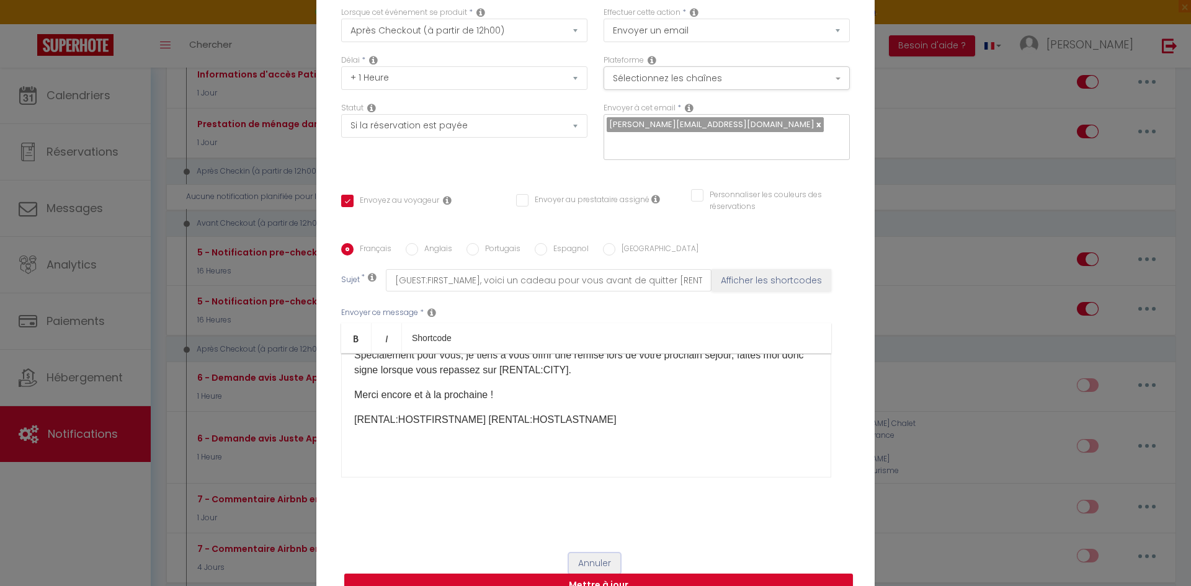
click at [603, 553] on button "Annuler" at bounding box center [594, 563] width 51 height 21
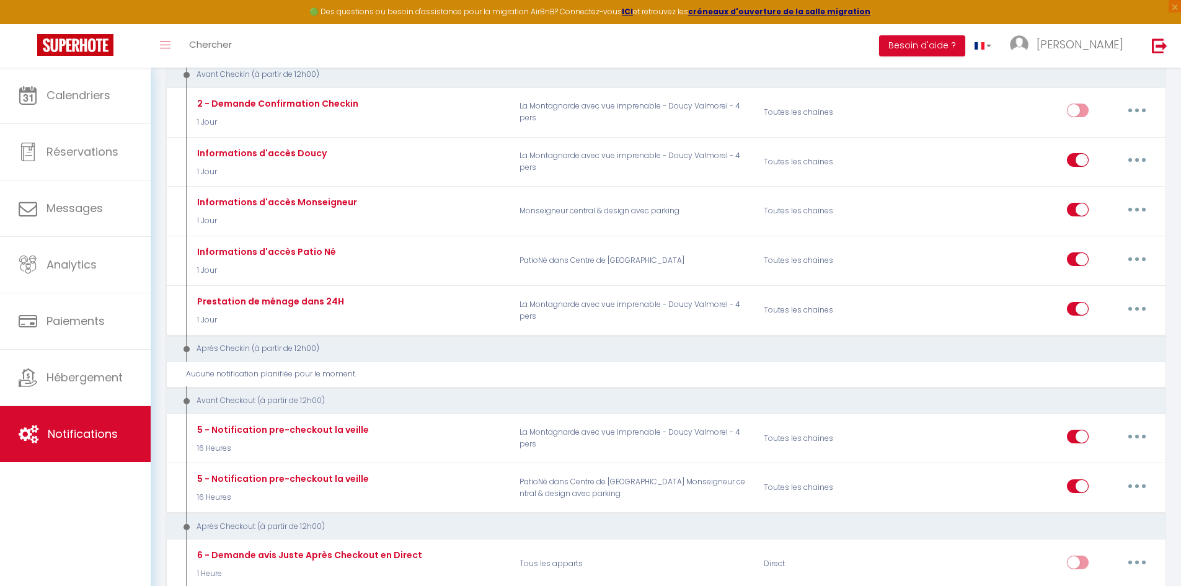
scroll to position [409, 0]
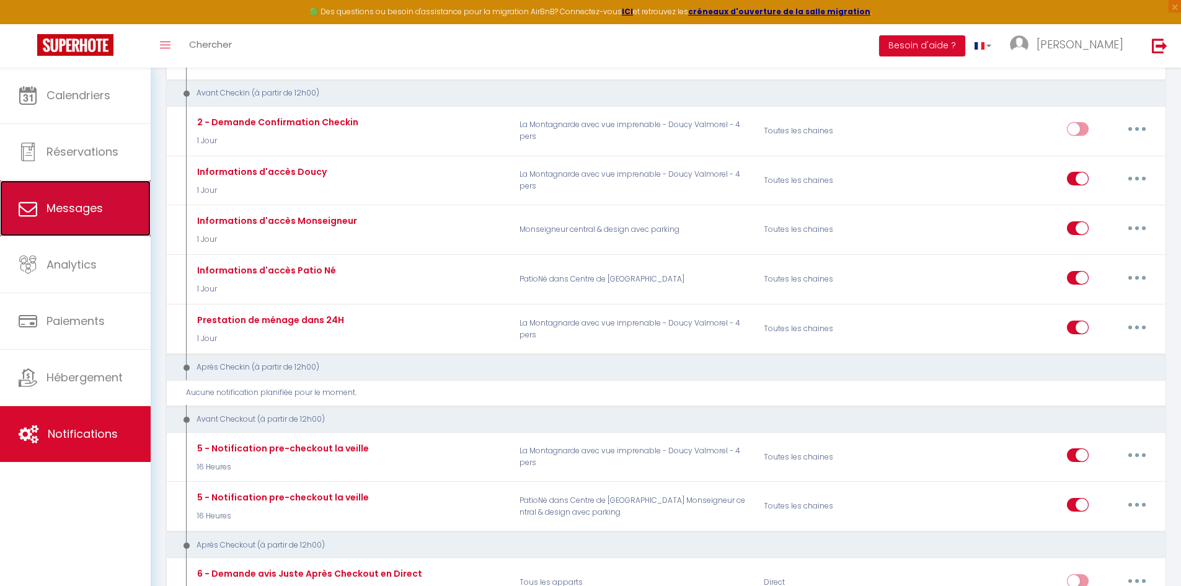
click at [114, 219] on link "Messages" at bounding box center [75, 208] width 151 height 56
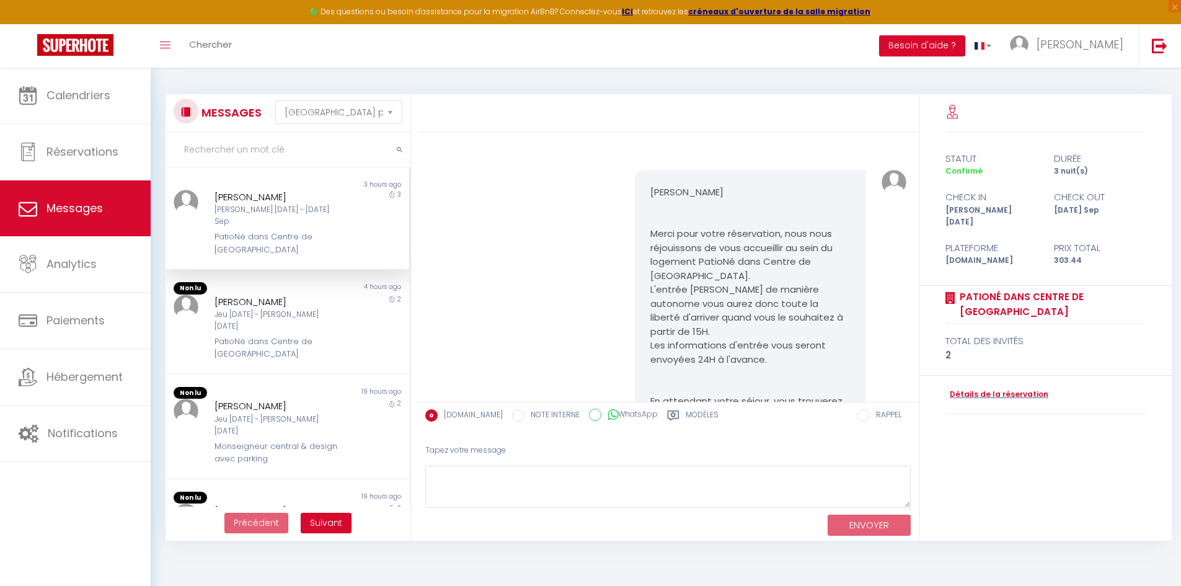
scroll to position [1540, 0]
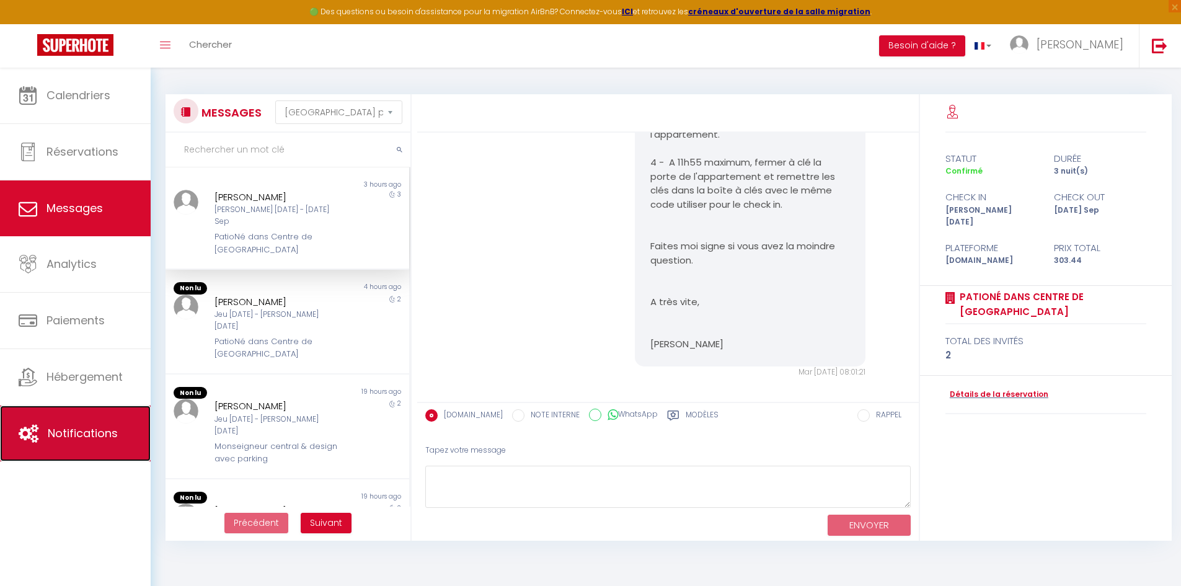
click at [109, 424] on link "Notifications" at bounding box center [75, 434] width 151 height 56
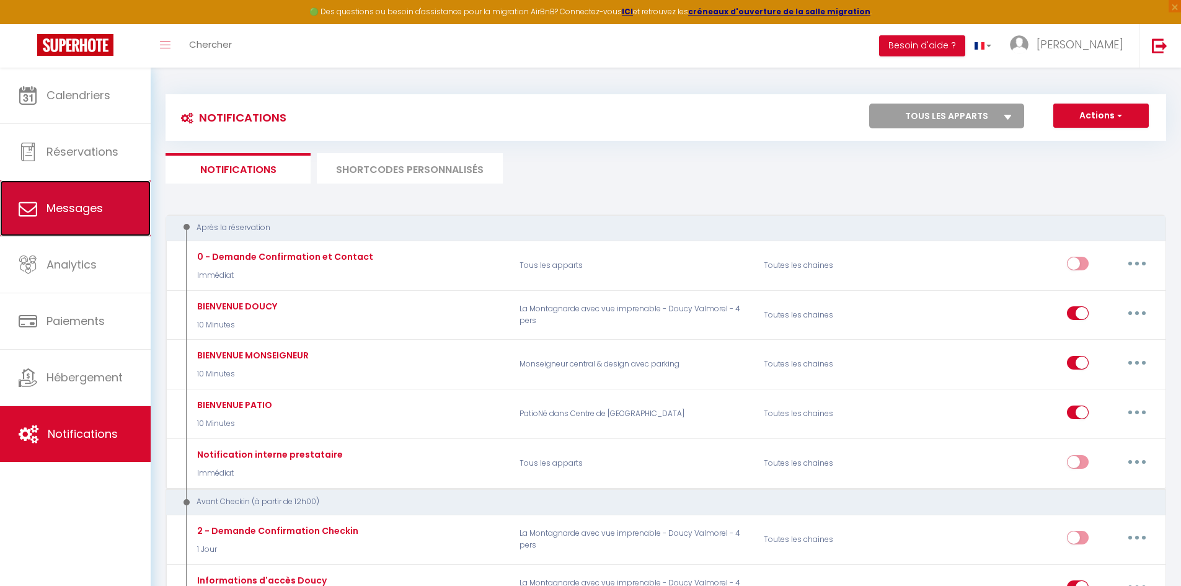
click at [105, 207] on link "Messages" at bounding box center [75, 208] width 151 height 56
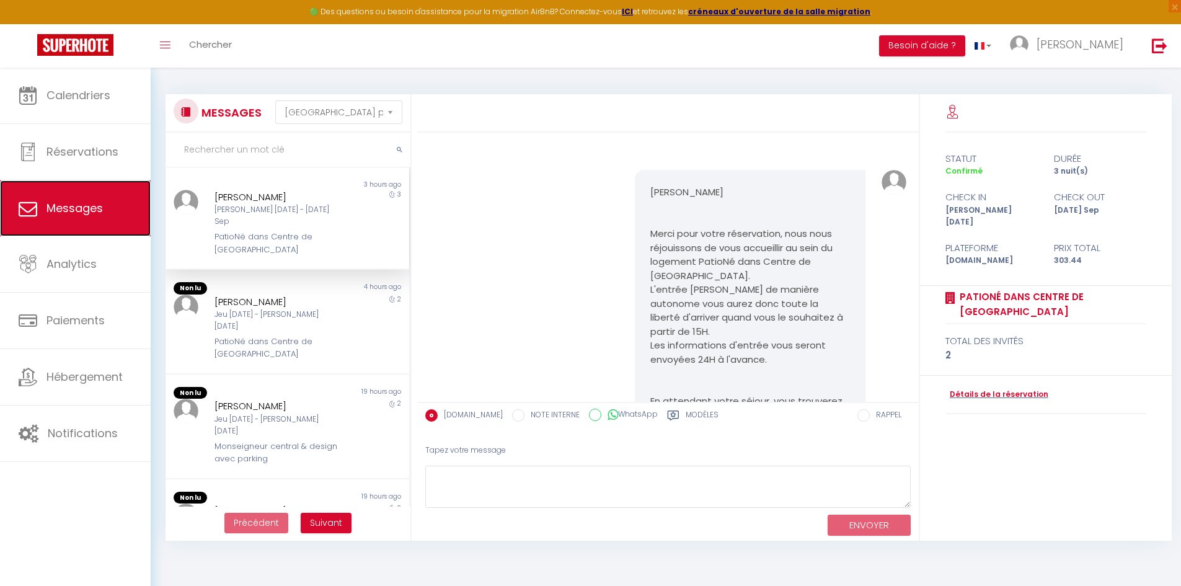
click at [112, 216] on link "Messages" at bounding box center [75, 208] width 151 height 56
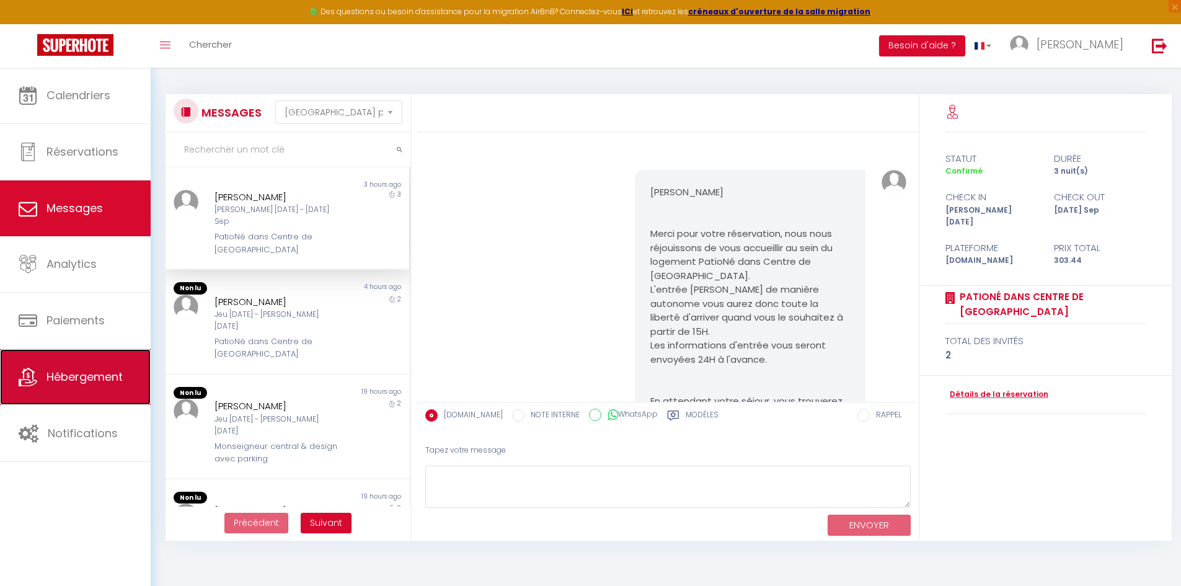
click at [81, 375] on span "Hébergement" at bounding box center [85, 377] width 76 height 16
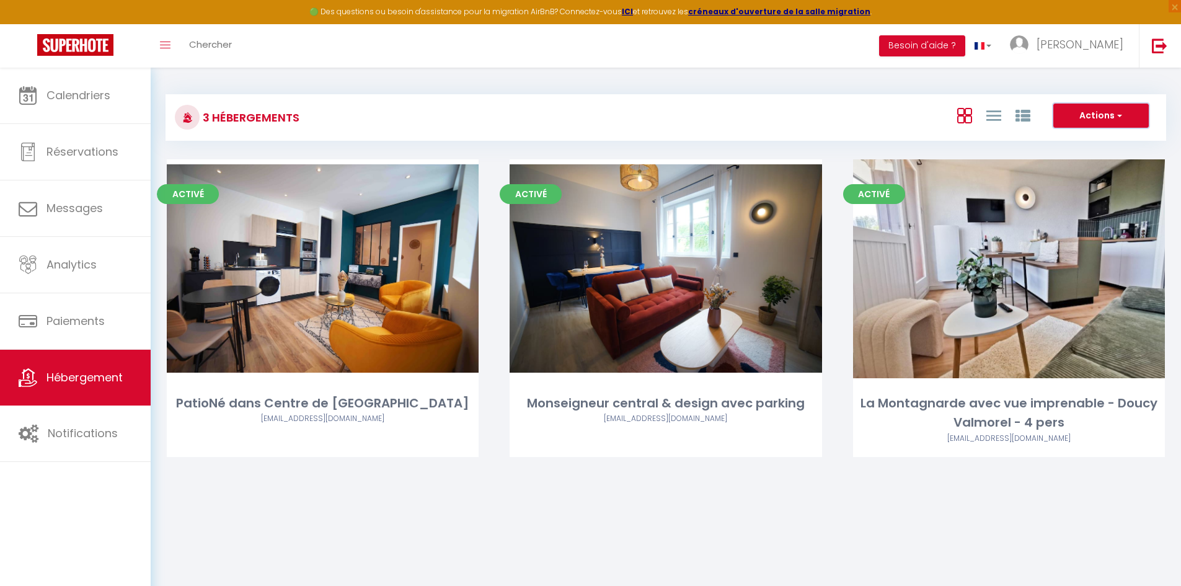
click at [1126, 118] on button "Actions" at bounding box center [1101, 116] width 95 height 25
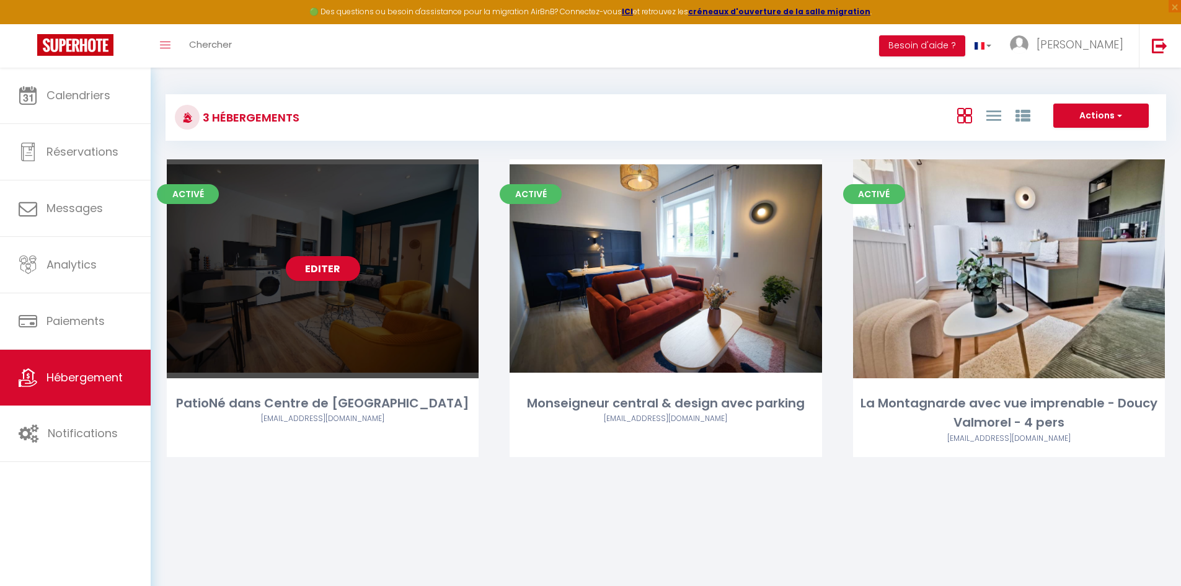
click at [411, 307] on div "Editer" at bounding box center [323, 268] width 312 height 219
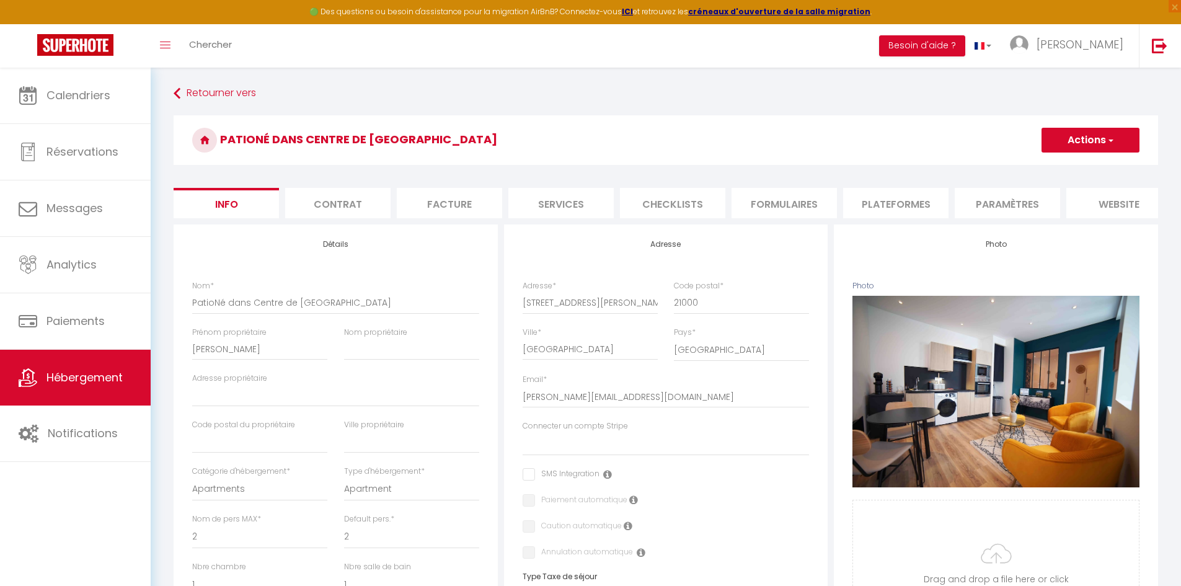
drag, startPoint x: 1024, startPoint y: 195, endPoint x: 763, endPoint y: 110, distance: 274.4
click at [763, 110] on div "Retourner vers [GEOGRAPHIC_DATA] dans Centre de [GEOGRAPHIC_DATA] Actions Enreg…" at bounding box center [666, 571] width 1001 height 979
click at [783, 212] on li "Formulaires" at bounding box center [784, 203] width 105 height 30
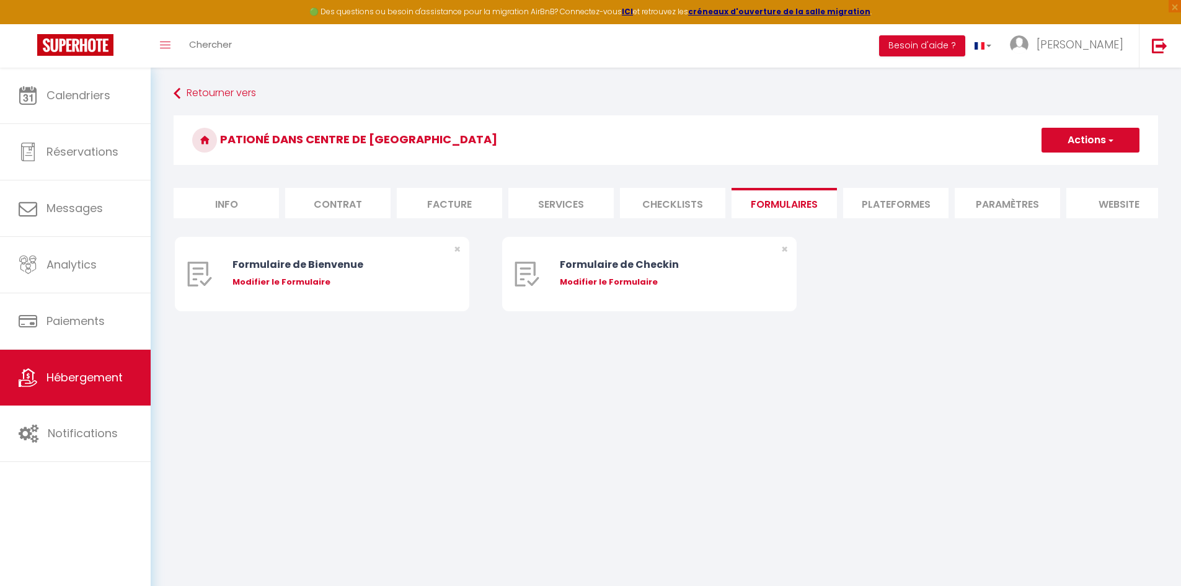
scroll to position [0, 131]
click at [1083, 201] on li "Journal" at bounding box center [1099, 203] width 105 height 30
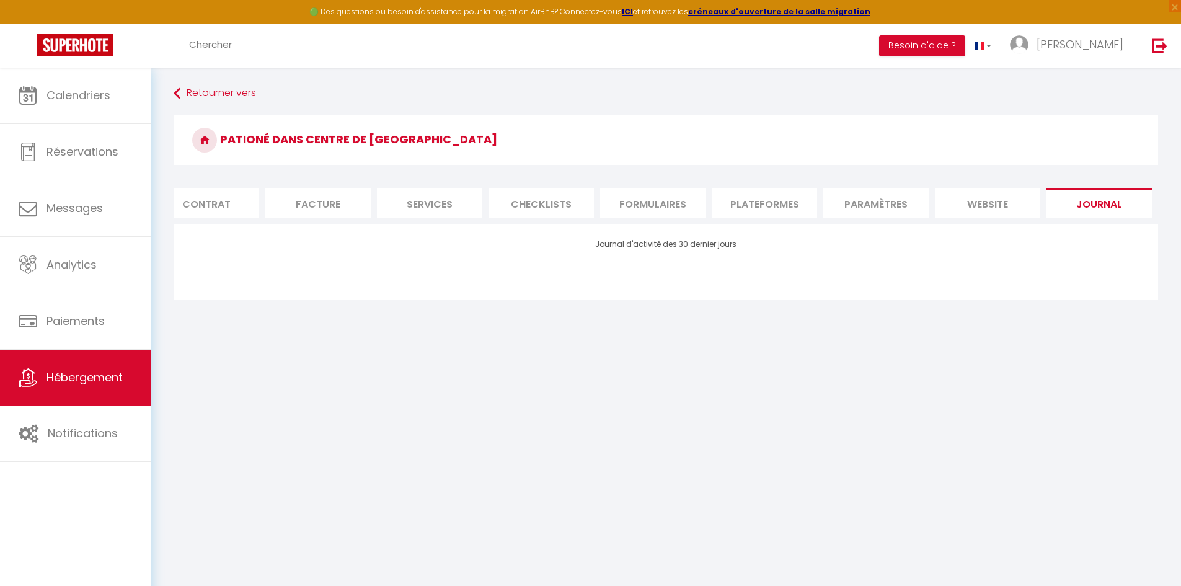
click at [979, 217] on li "website" at bounding box center [987, 203] width 105 height 30
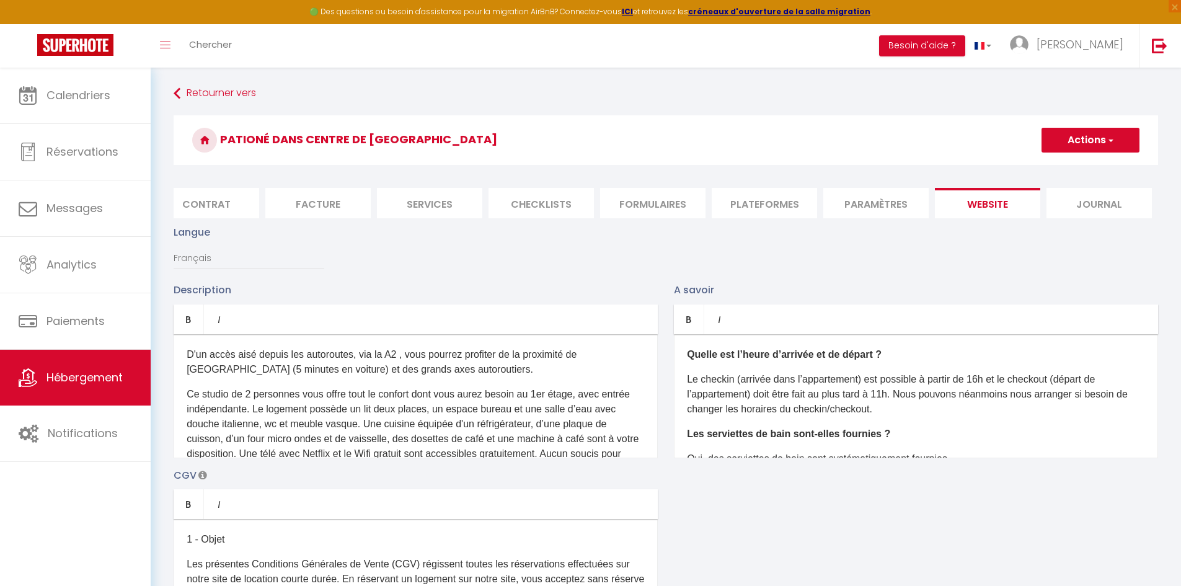
click at [881, 208] on li "Paramètres" at bounding box center [876, 203] width 105 height 30
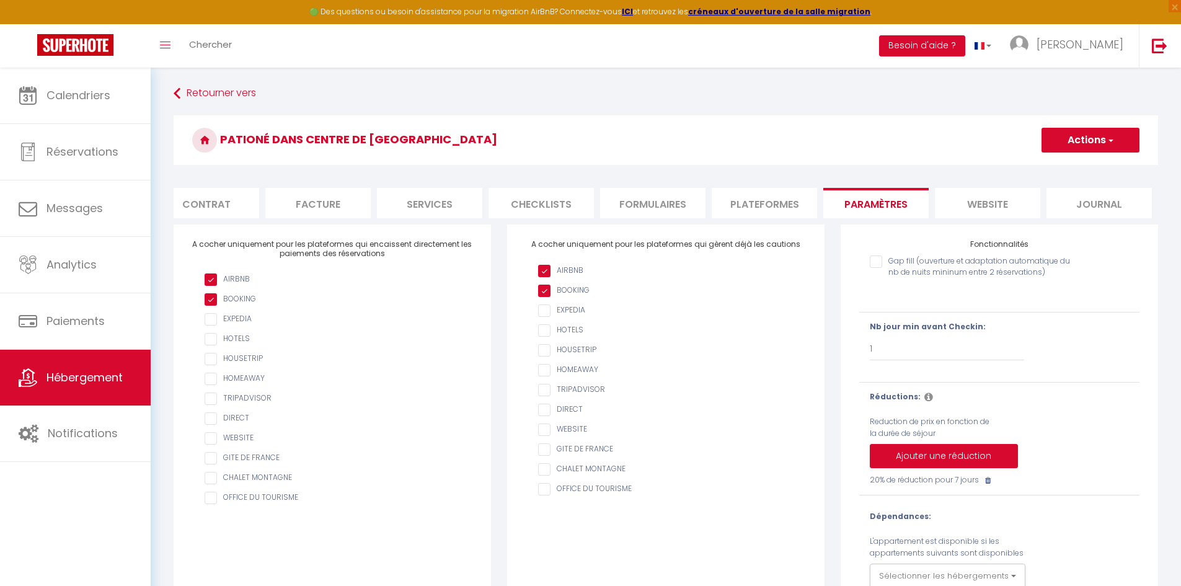
click at [760, 214] on li "Plateformes" at bounding box center [764, 203] width 105 height 30
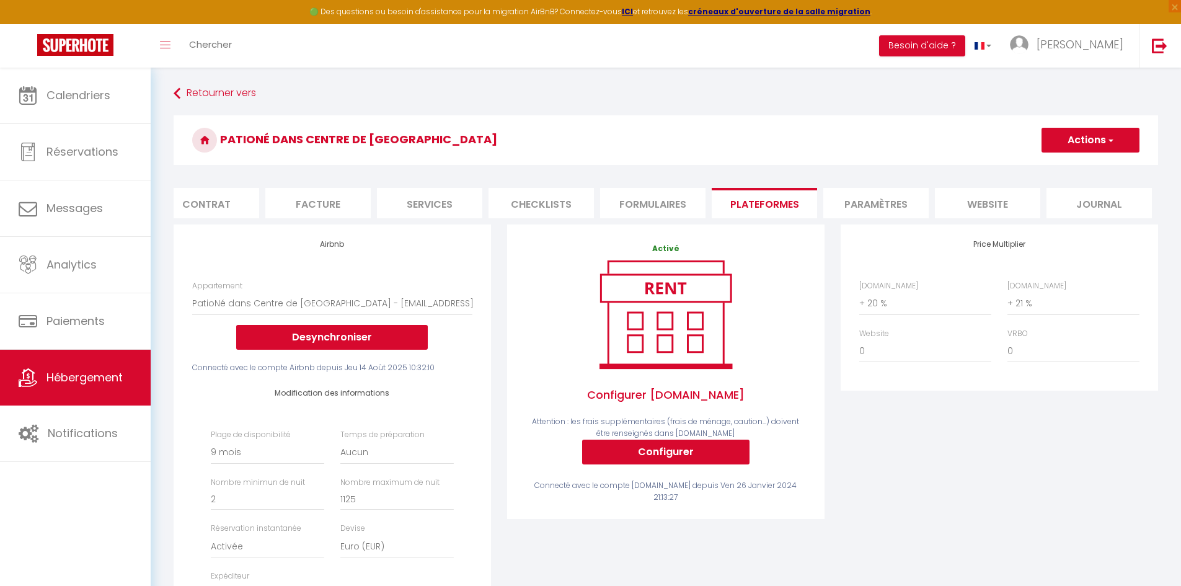
click at [650, 206] on li "Formulaires" at bounding box center [652, 203] width 105 height 30
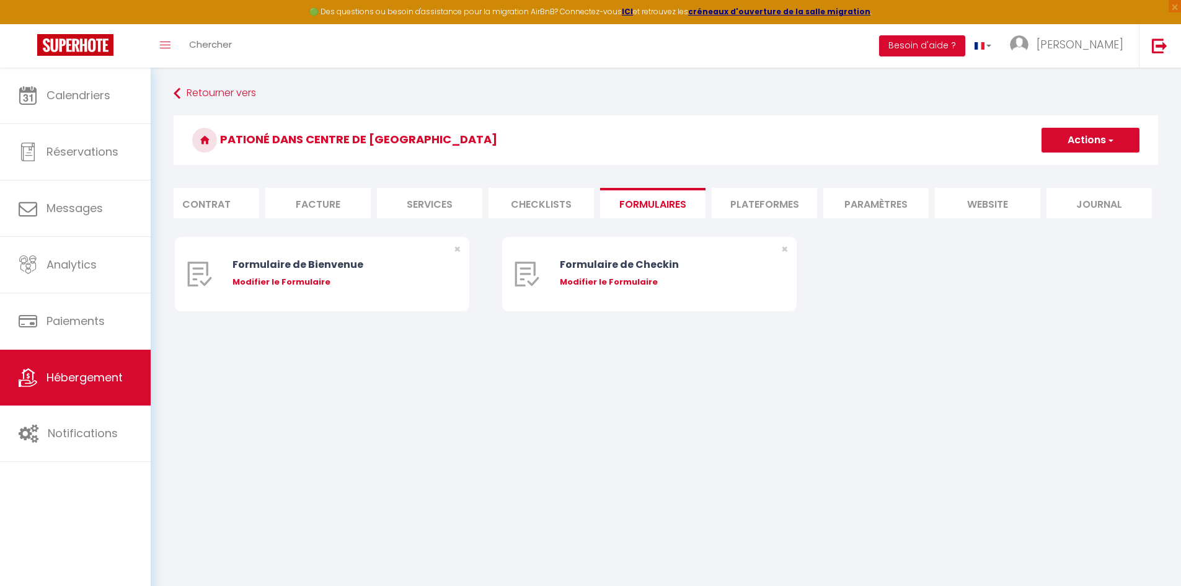
click at [546, 205] on li "Checklists" at bounding box center [541, 203] width 105 height 30
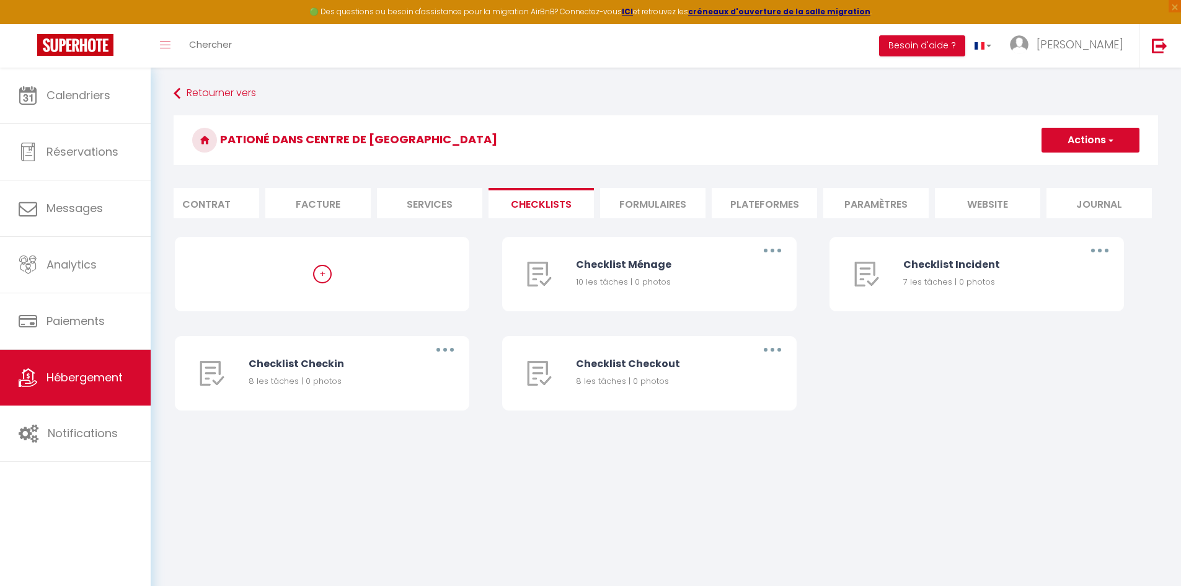
click at [446, 213] on li "Services" at bounding box center [429, 203] width 105 height 30
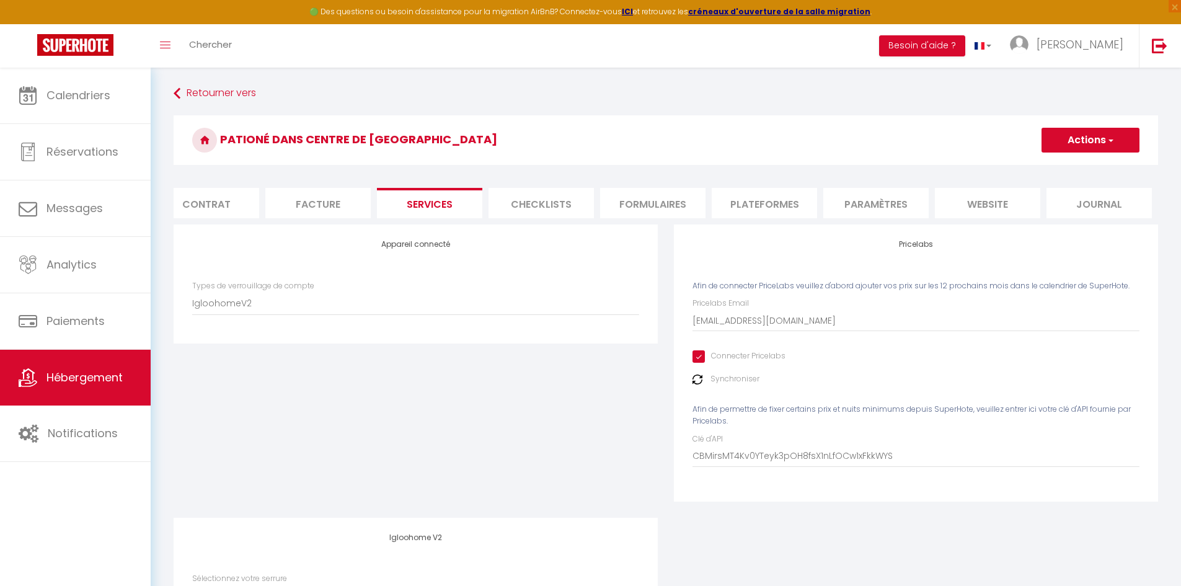
scroll to position [0, 130]
click at [327, 201] on li "Facture" at bounding box center [319, 203] width 105 height 30
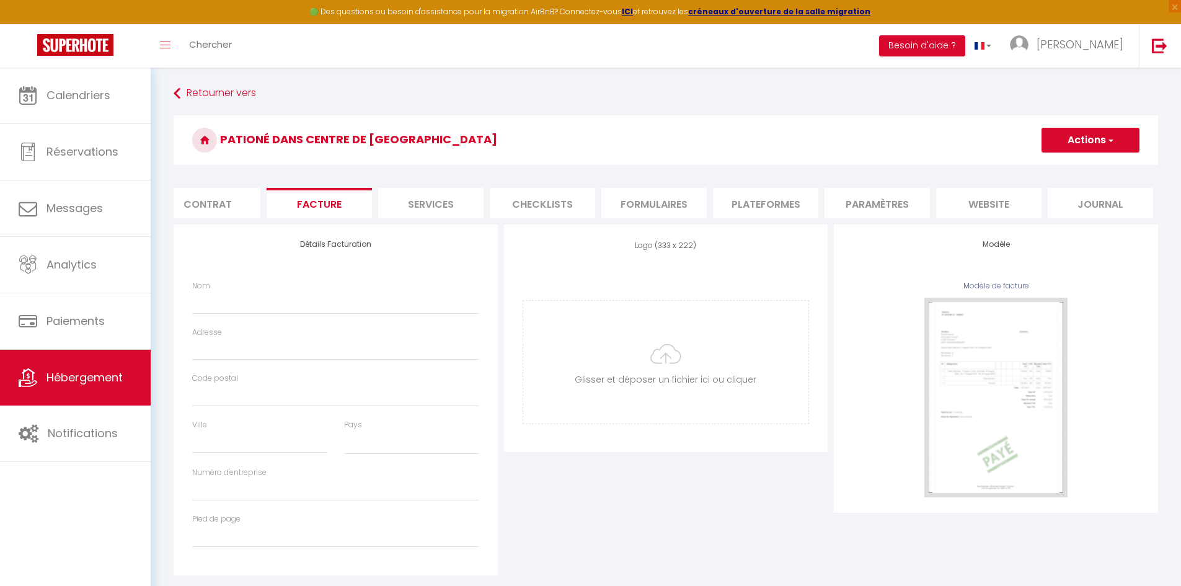
click at [237, 200] on li "Contrat" at bounding box center [207, 203] width 105 height 30
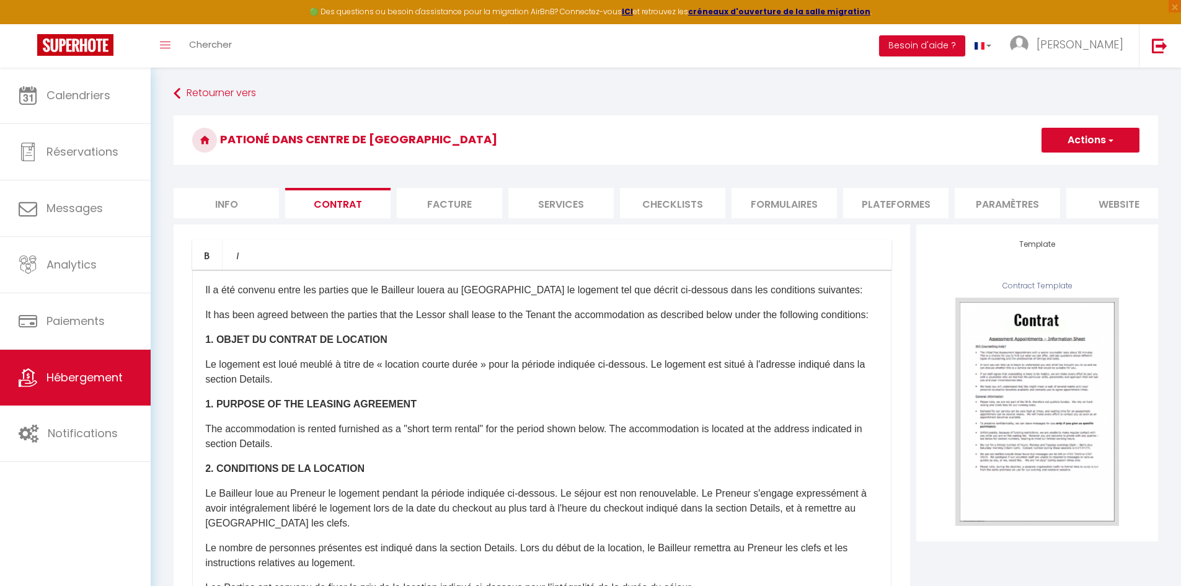
click at [230, 190] on li "Info" at bounding box center [226, 203] width 105 height 30
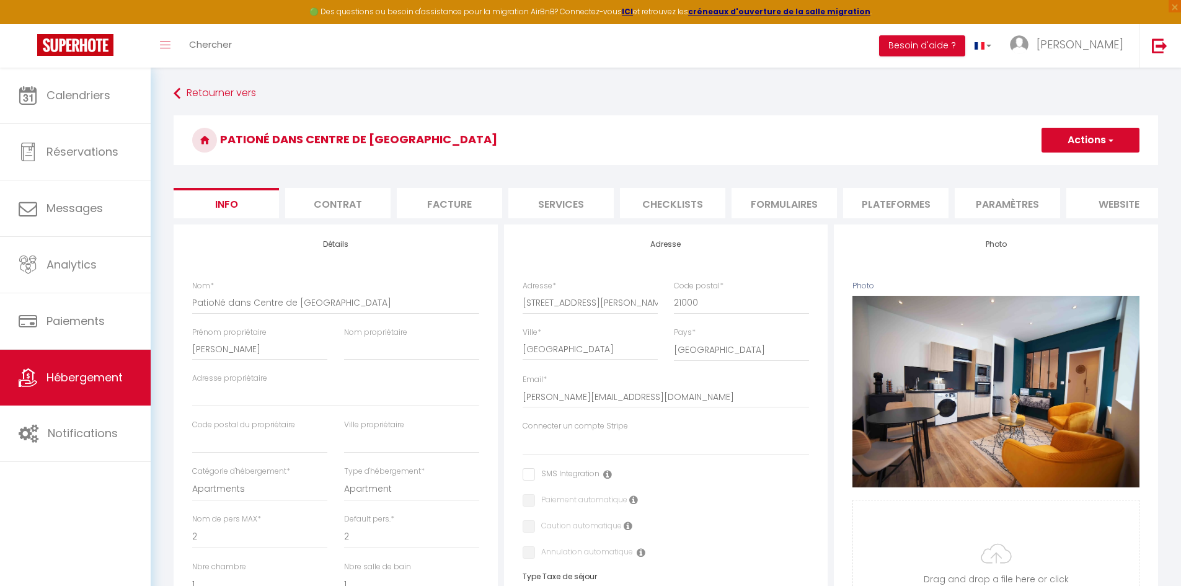
click at [566, 203] on li "Services" at bounding box center [561, 203] width 105 height 30
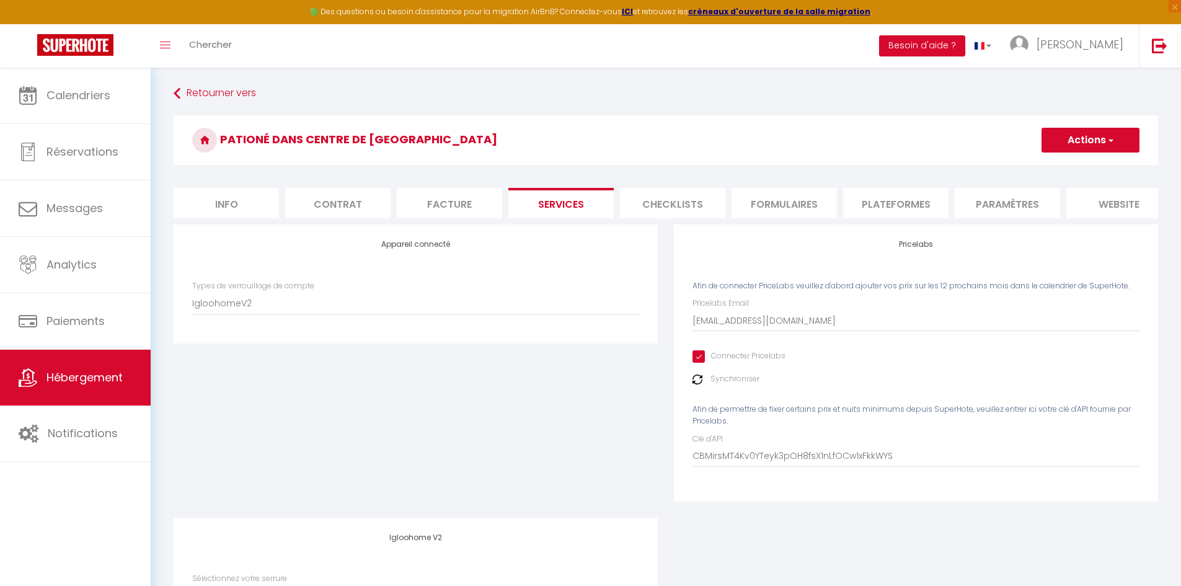
click at [357, 212] on li "Contrat" at bounding box center [337, 203] width 105 height 30
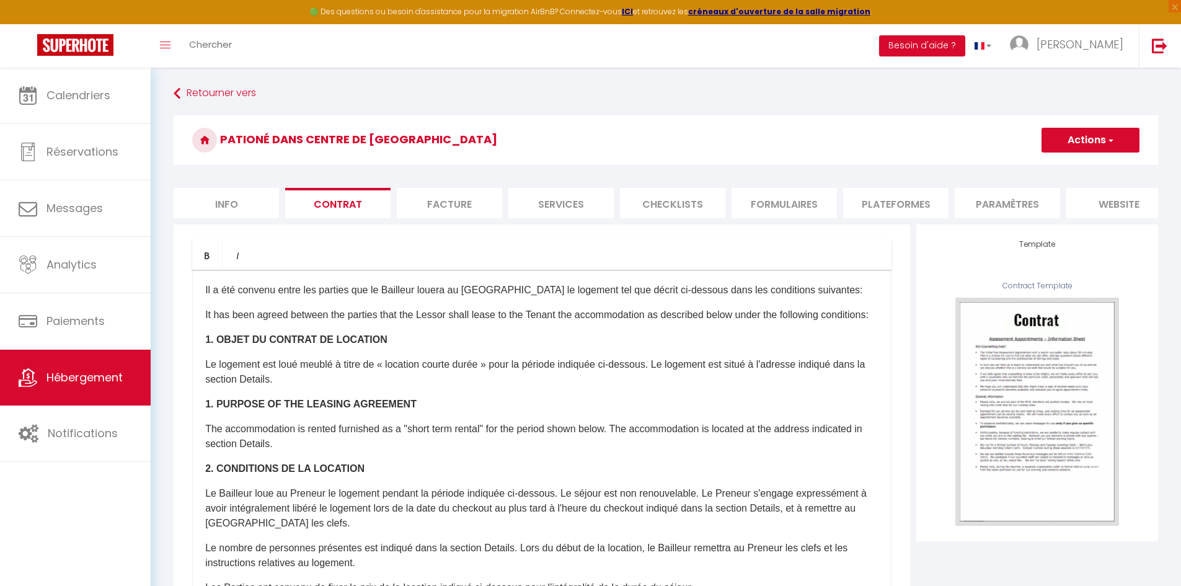
click at [454, 195] on li "Facture" at bounding box center [449, 203] width 105 height 30
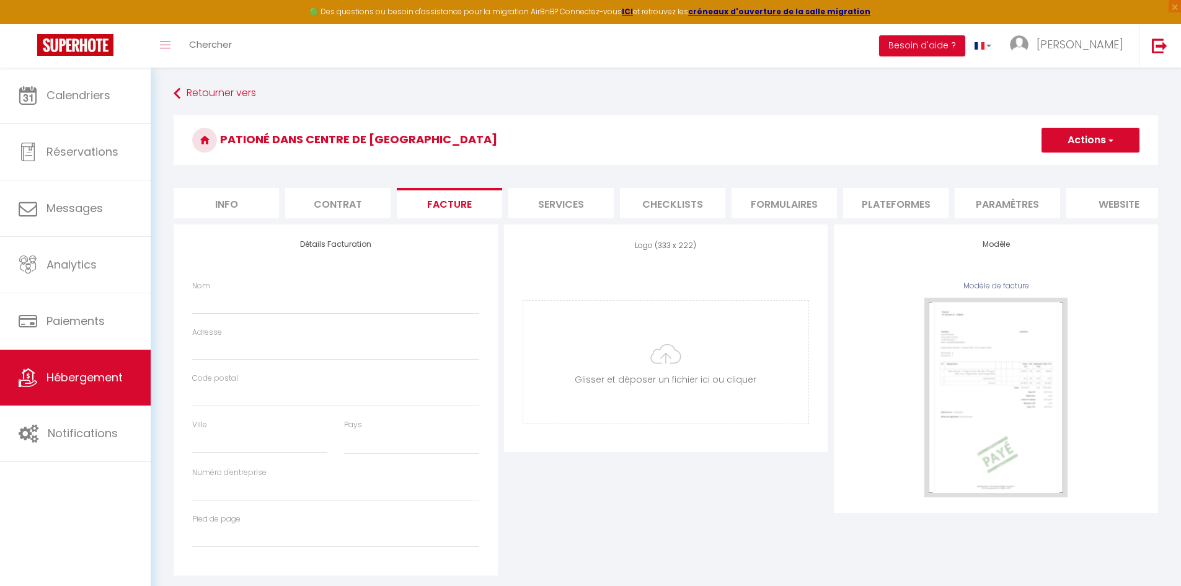
click at [600, 202] on li "Services" at bounding box center [561, 203] width 105 height 30
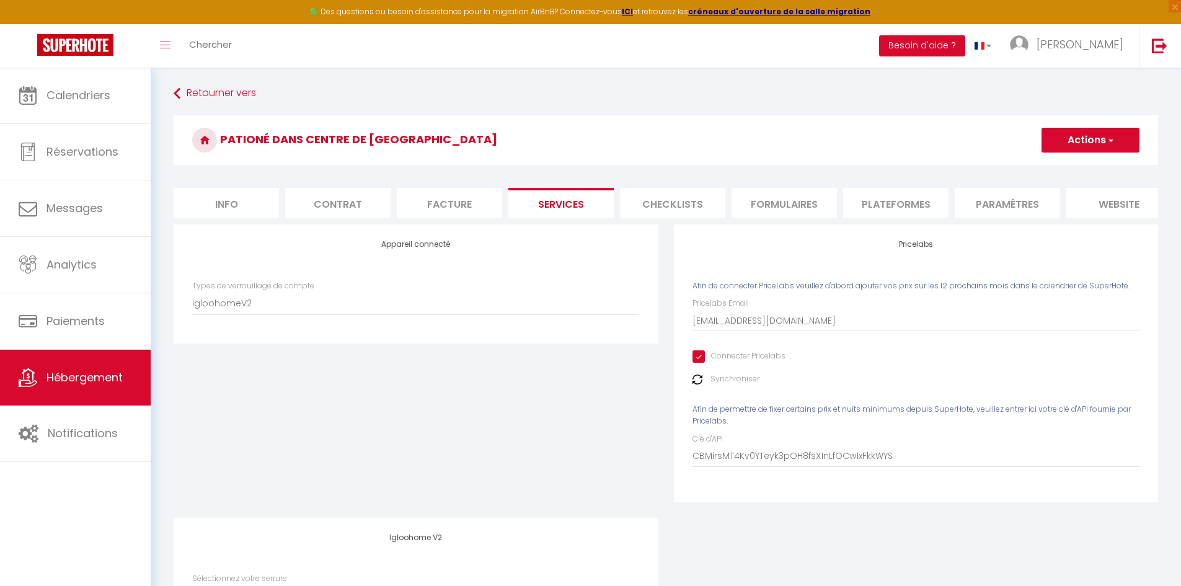
click at [658, 210] on li "Checklists" at bounding box center [672, 203] width 105 height 30
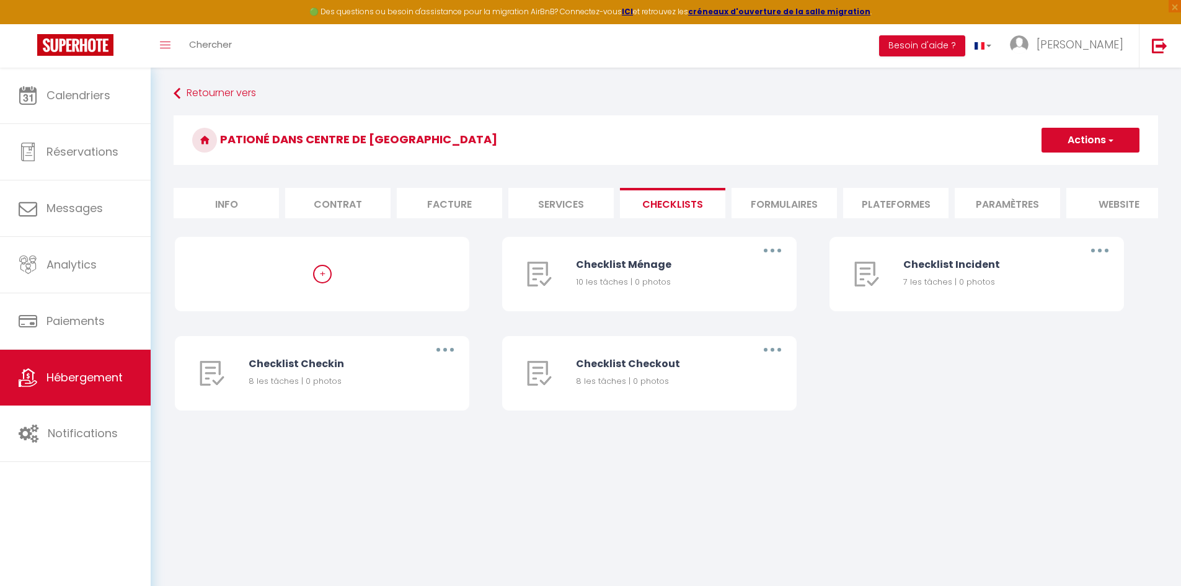
click at [806, 203] on li "Formulaires" at bounding box center [784, 203] width 105 height 30
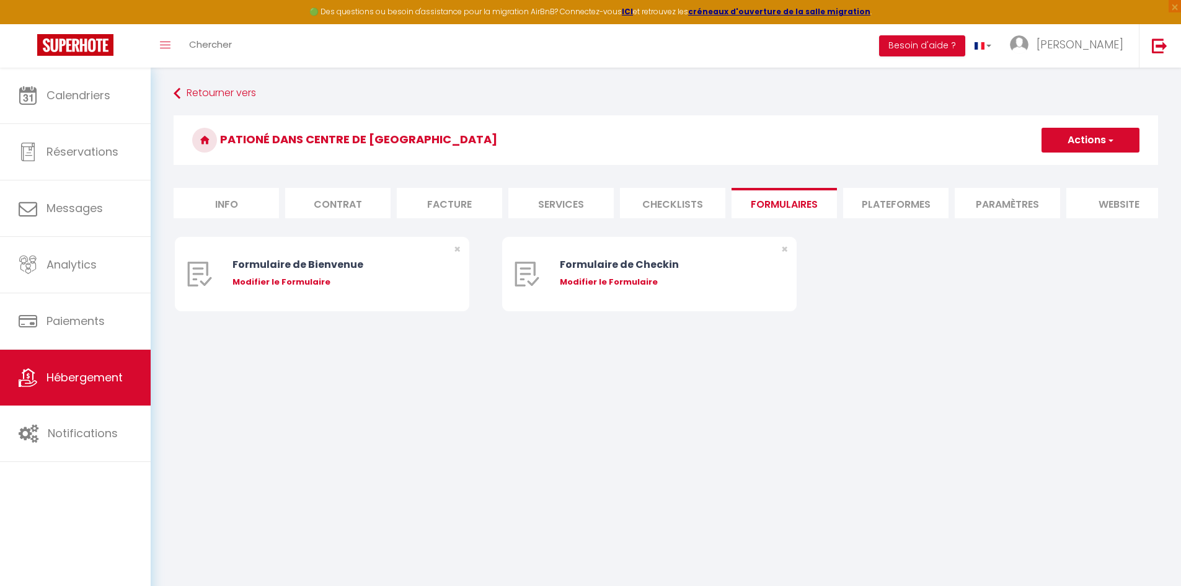
drag, startPoint x: 806, startPoint y: 203, endPoint x: 917, endPoint y: 204, distance: 111.0
click at [917, 204] on ul "Info Contrat Facture Services Checklists Formulaires Plateformes Paramètres web…" at bounding box center [666, 203] width 985 height 30
click at [917, 204] on li "Plateformes" at bounding box center [895, 203] width 105 height 30
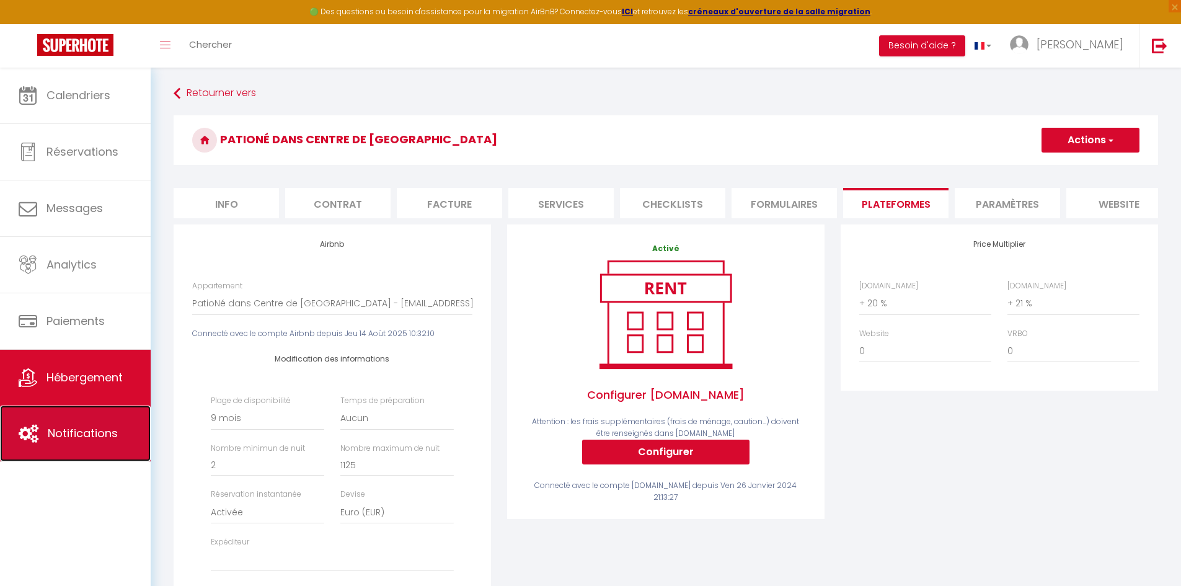
click at [80, 427] on span "Notifications" at bounding box center [83, 433] width 70 height 16
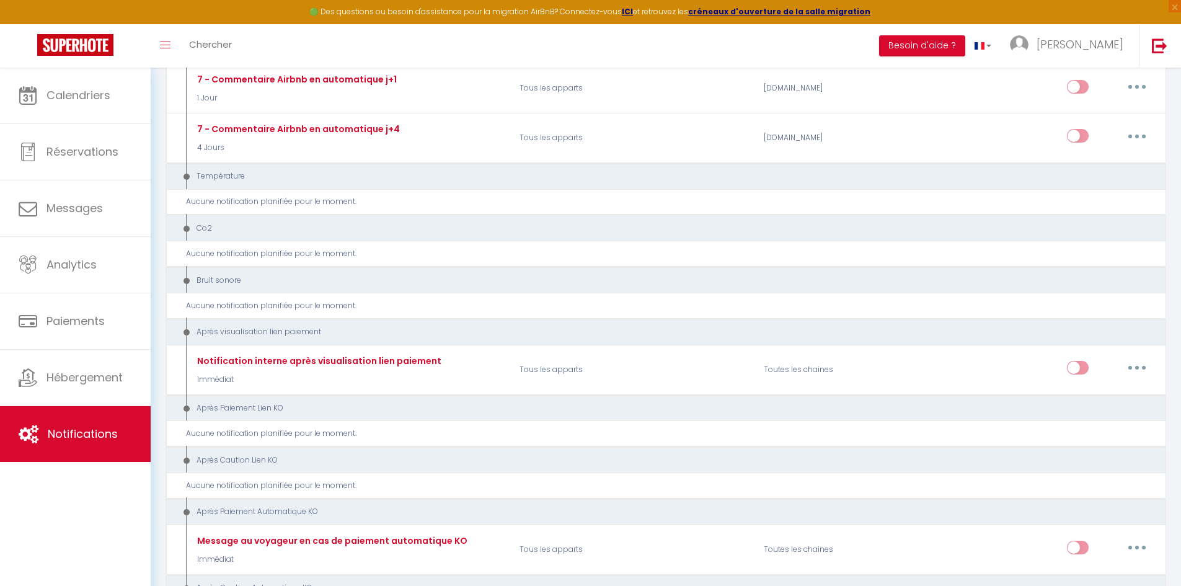
scroll to position [1195, 0]
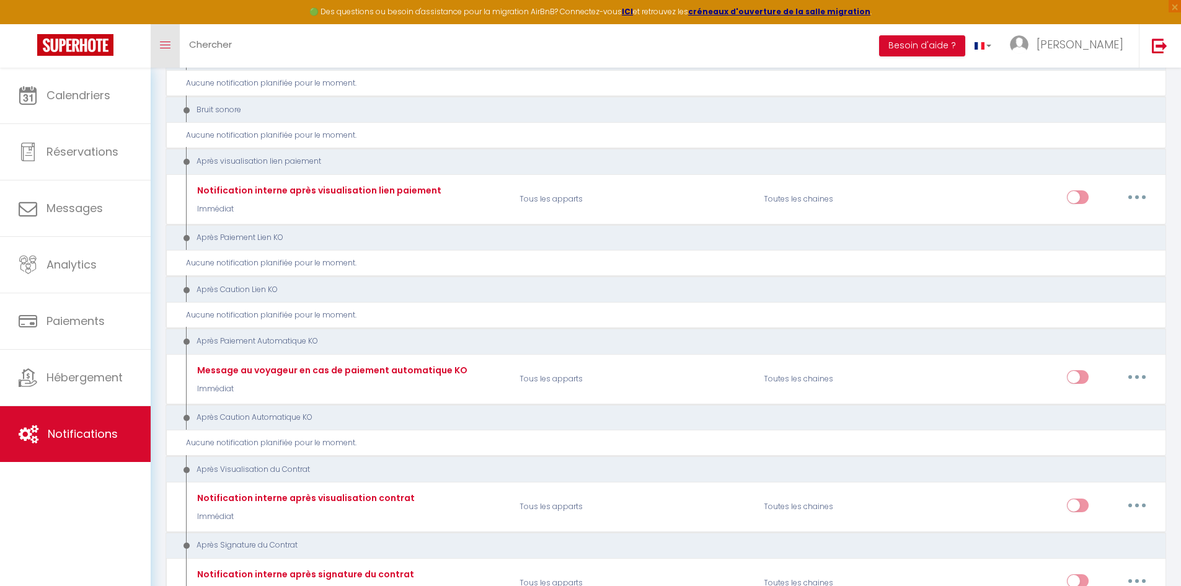
click at [167, 55] on link "Toggle menubar" at bounding box center [165, 45] width 29 height 43
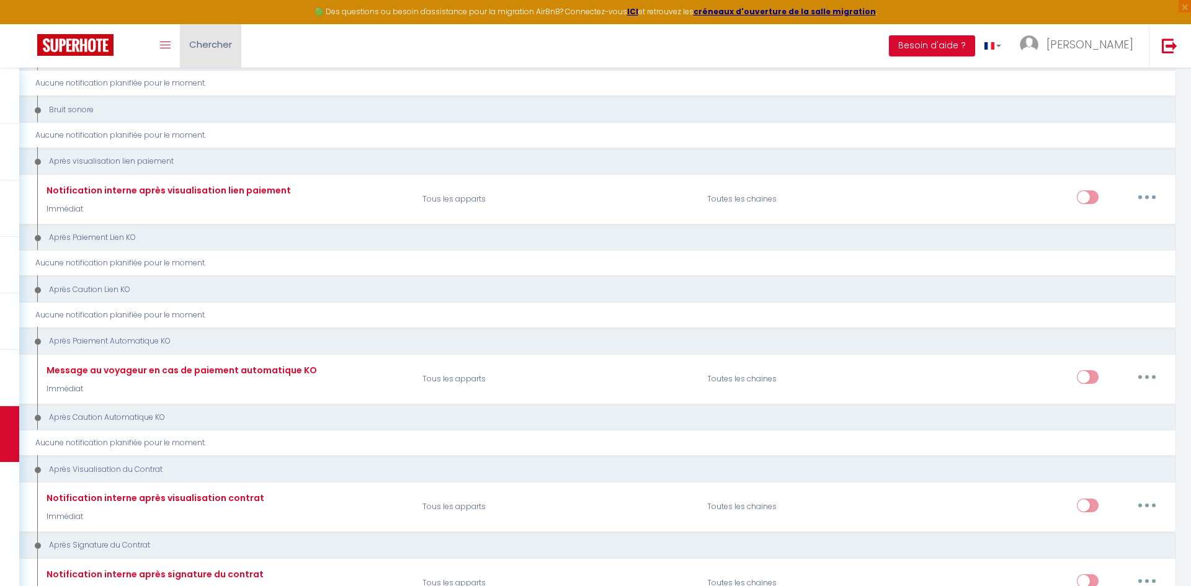
click at [216, 48] on span "Chercher" at bounding box center [210, 44] width 43 height 13
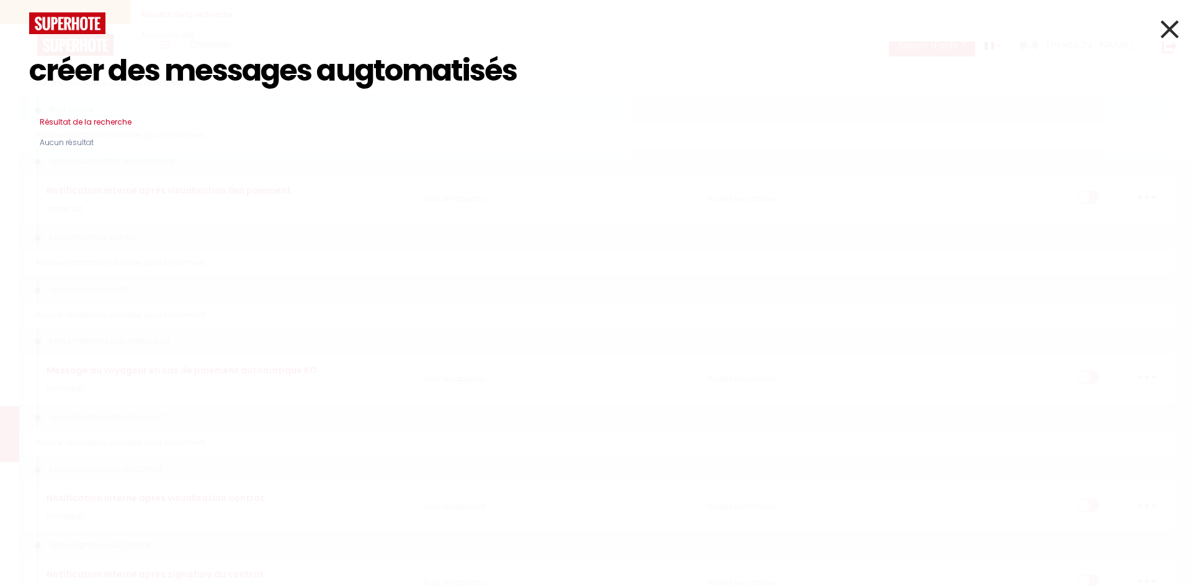
click at [1168, 32] on icon at bounding box center [1169, 29] width 18 height 31
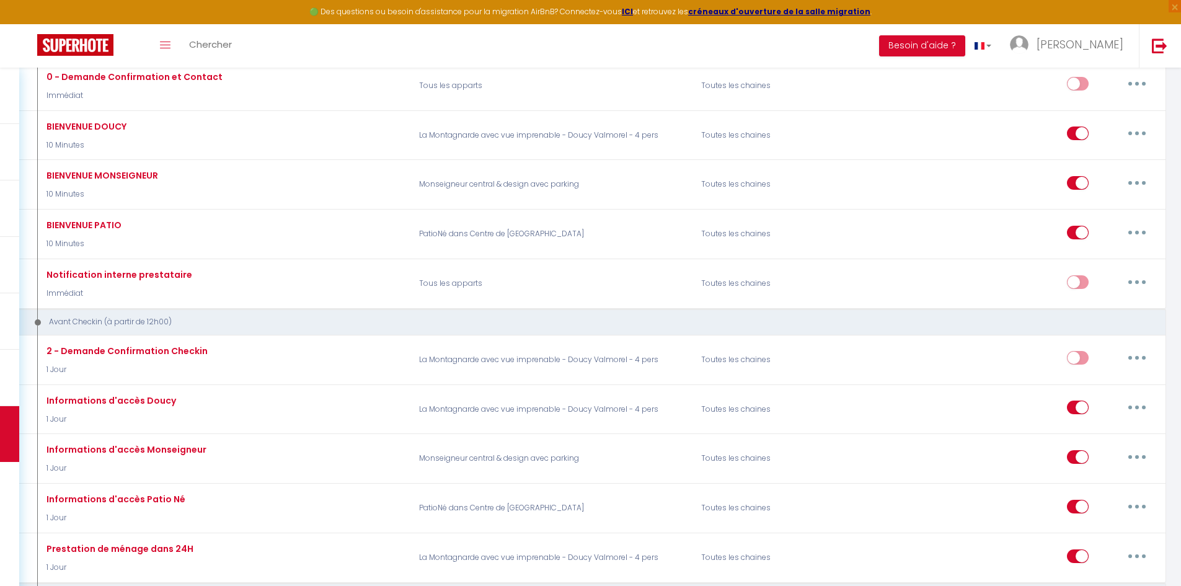
scroll to position [0, 0]
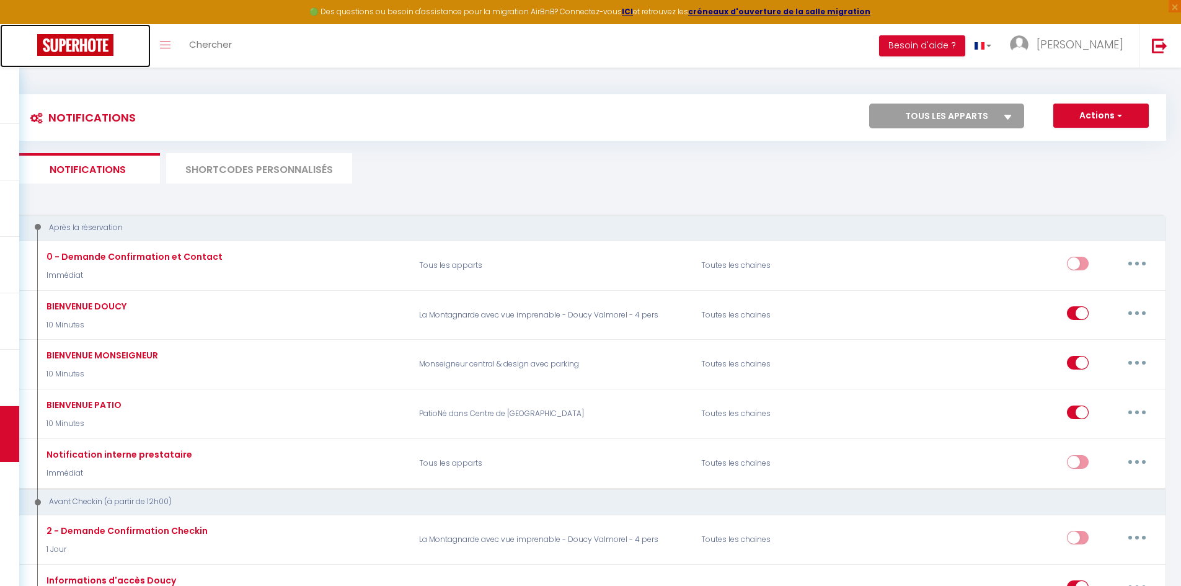
click at [92, 53] on img at bounding box center [75, 45] width 76 height 22
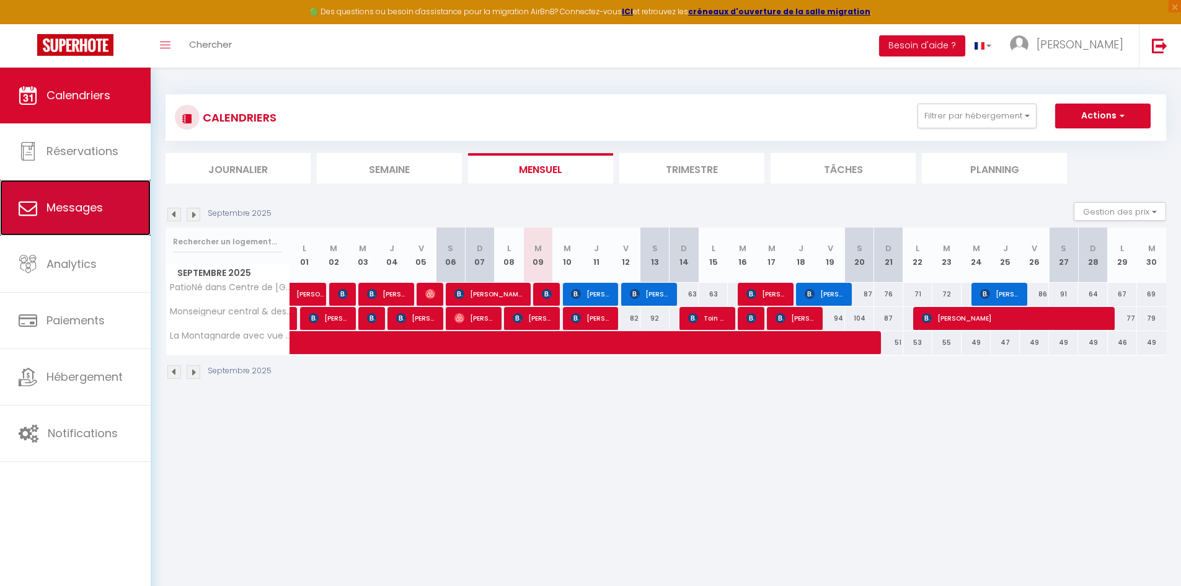
click at [94, 200] on span "Messages" at bounding box center [75, 208] width 56 height 16
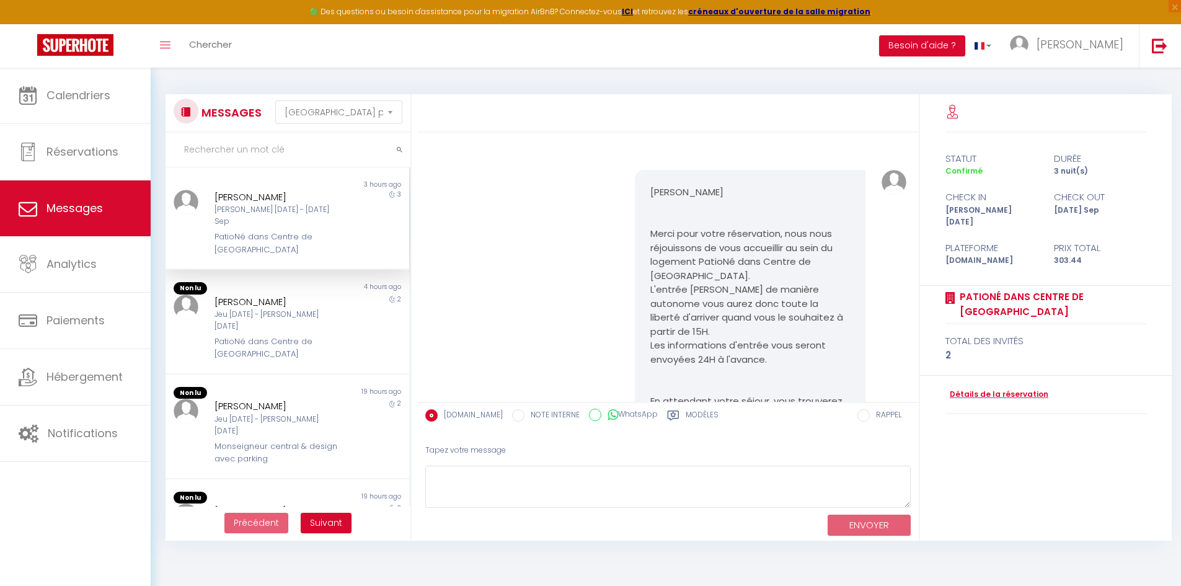
scroll to position [1540, 0]
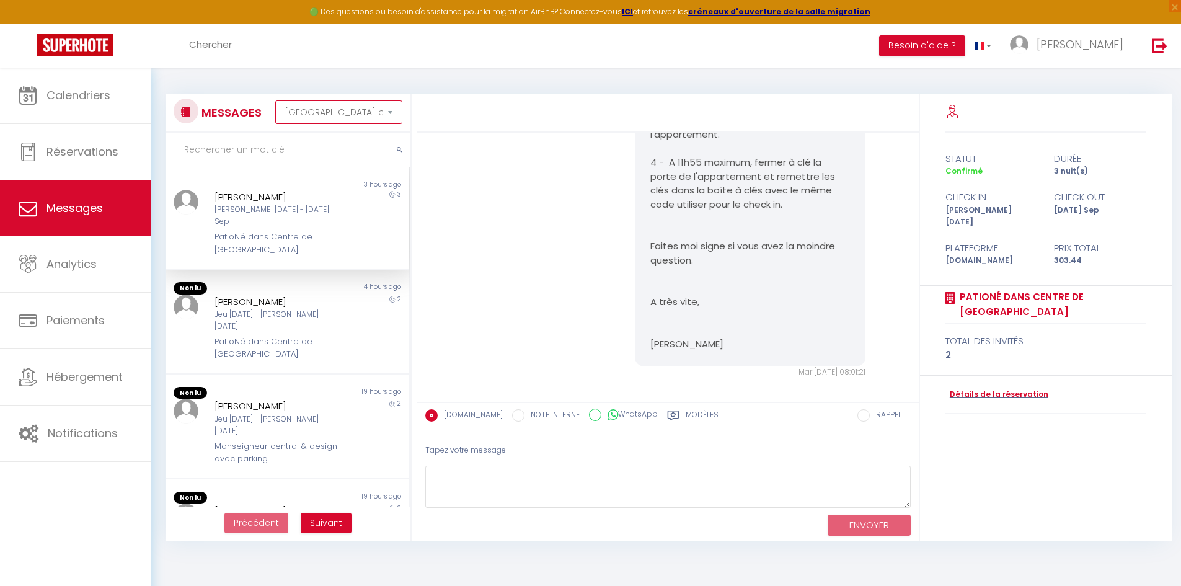
click at [373, 112] on select "Trier par date de réservation Trier par date de message" at bounding box center [338, 112] width 127 height 24
click at [955, 108] on icon at bounding box center [952, 113] width 12 height 12
click at [966, 33] on li "Besoin d'aide ?" at bounding box center [922, 45] width 86 height 43
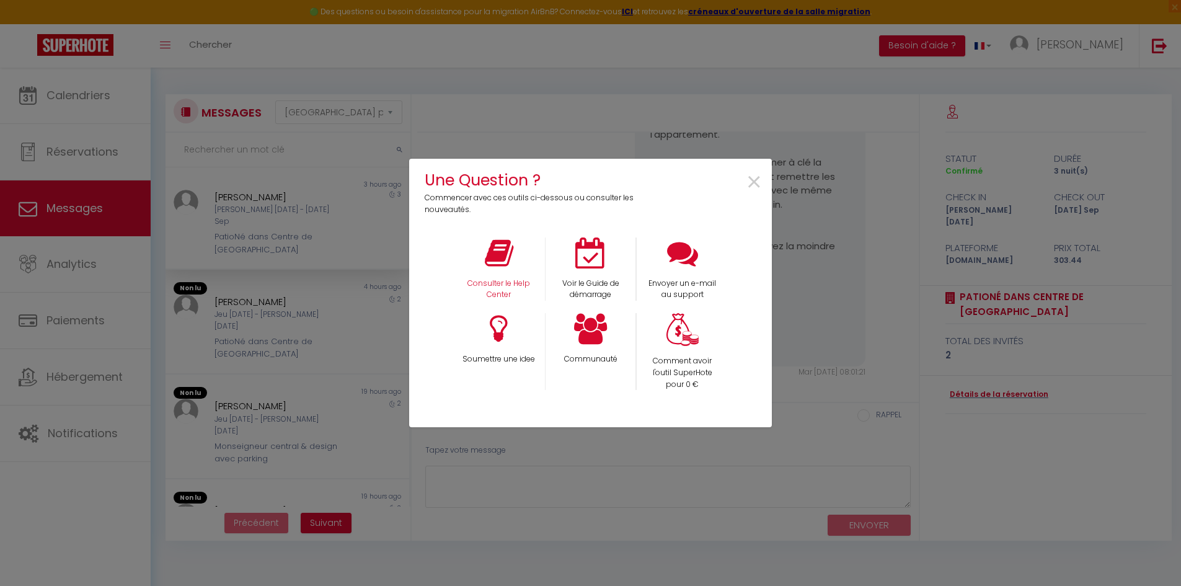
click at [487, 270] on div "Consulter le Help Center" at bounding box center [499, 270] width 92 height 64
click at [495, 262] on icon at bounding box center [499, 253] width 29 height 31
